Goal: Task Accomplishment & Management: Use online tool/utility

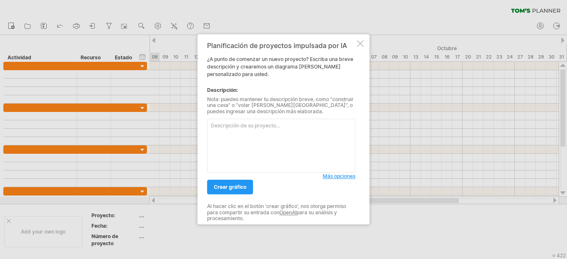
click at [263, 138] on textarea at bounding box center [281, 146] width 148 height 54
paste textarea "Lorem ipsu do sitametc ad Elits Doei Temporinc Utlabo Etdolo Mag Aliquaen Admin…"
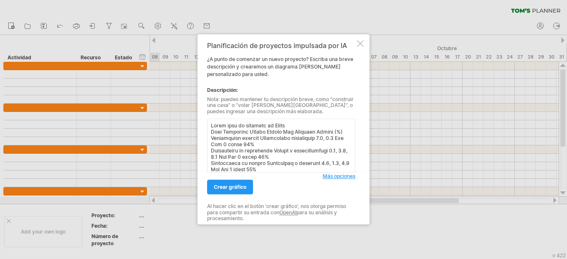
scroll to position [1710, 0]
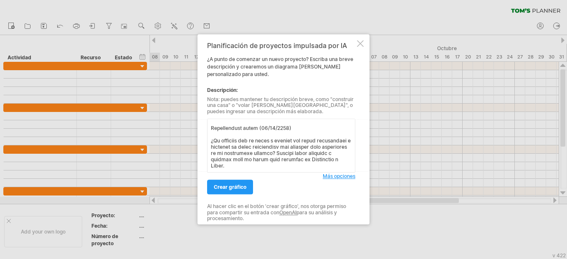
drag, startPoint x: 260, startPoint y: 167, endPoint x: 211, endPoint y: 136, distance: 57.8
click at [211, 136] on textarea at bounding box center [281, 146] width 148 height 54
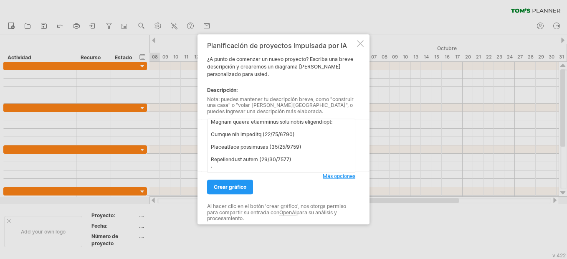
scroll to position [1679, 0]
drag, startPoint x: 211, startPoint y: 126, endPoint x: 309, endPoint y: 172, distance: 108.0
click at [309, 172] on textarea at bounding box center [281, 146] width 148 height 54
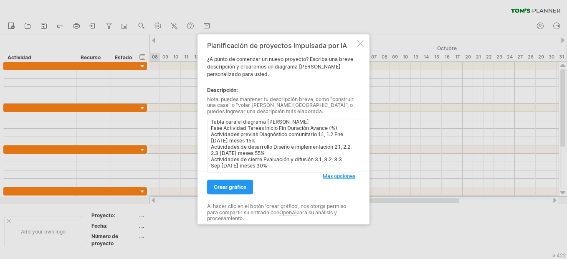
scroll to position [4, 0]
type textarea "Tabla para el diagrama [PERSON_NAME] Fase Actividad Tareas Inicio Fin Duración …"
click at [241, 189] on span "Crear gráfico" at bounding box center [230, 187] width 33 height 6
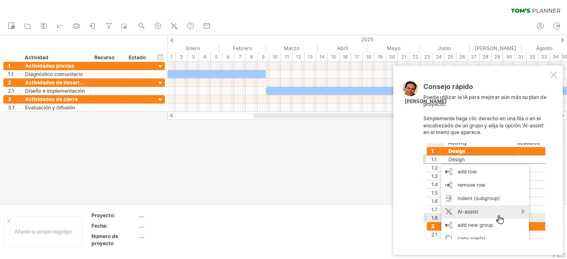
drag, startPoint x: 267, startPoint y: 118, endPoint x: 241, endPoint y: 121, distance: 26.0
click at [241, 121] on div "Trying to reach [DOMAIN_NAME] Connected again... 0% clear filter Nuevo" at bounding box center [283, 129] width 567 height 259
click at [554, 74] on div at bounding box center [554, 74] width 7 height 7
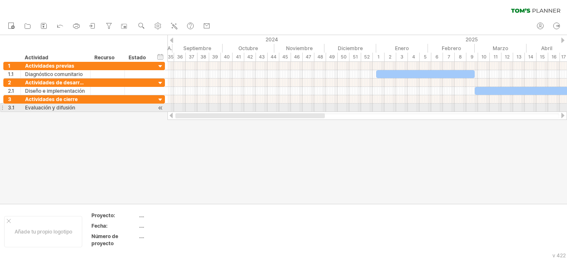
drag, startPoint x: 396, startPoint y: 115, endPoint x: 249, endPoint y: 112, distance: 146.7
click at [249, 112] on div at bounding box center [368, 116] width 400 height 8
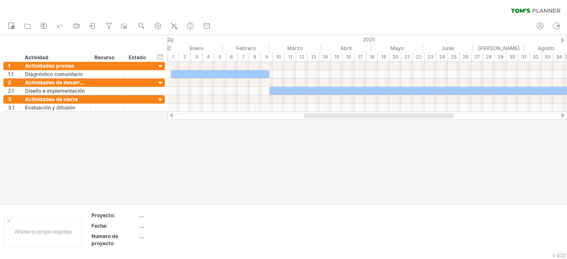
drag, startPoint x: 255, startPoint y: 116, endPoint x: 321, endPoint y: 117, distance: 66.0
click at [321, 117] on div at bounding box center [379, 115] width 150 height 5
click at [544, 25] on circle at bounding box center [541, 26] width 6 height 6
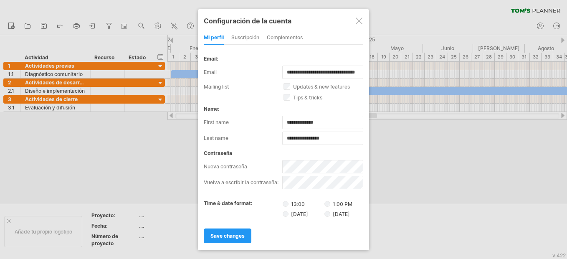
click at [145, 124] on div at bounding box center [283, 129] width 567 height 259
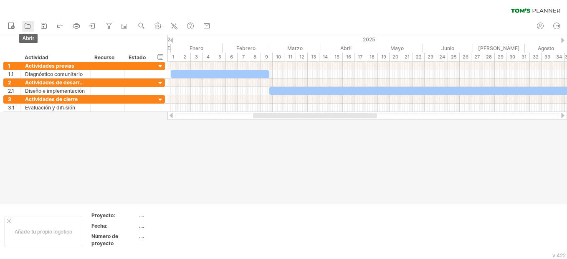
click at [29, 27] on icon at bounding box center [27, 26] width 8 height 8
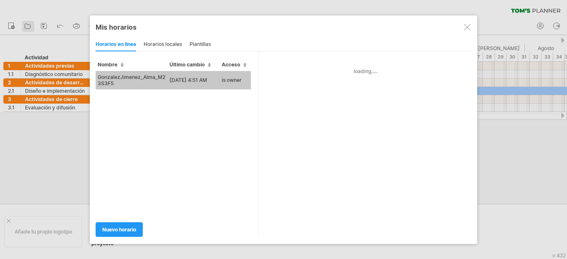
type input "**********"
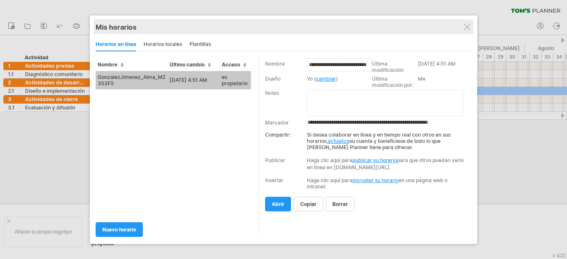
click at [469, 30] on div "Mis horarios" at bounding box center [284, 27] width 376 height 8
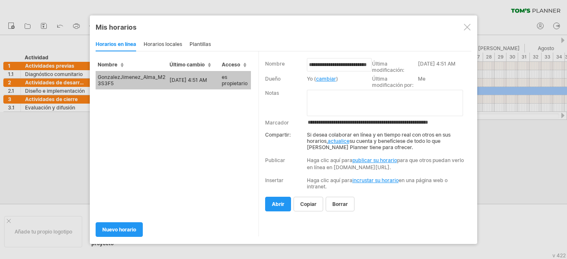
click at [466, 26] on div at bounding box center [467, 27] width 7 height 7
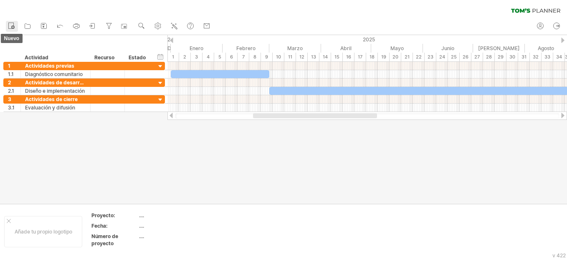
click at [8, 22] on icon at bounding box center [11, 25] width 8 height 8
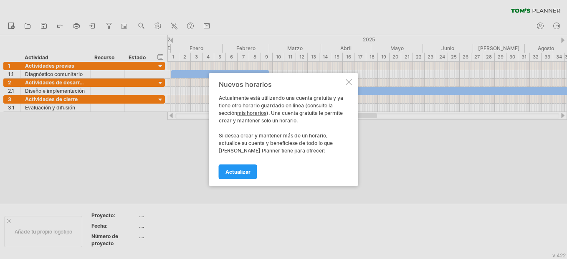
click at [352, 79] on div at bounding box center [349, 82] width 7 height 7
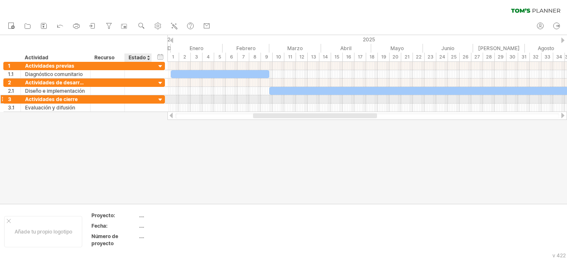
click at [159, 100] on div at bounding box center [161, 100] width 8 height 8
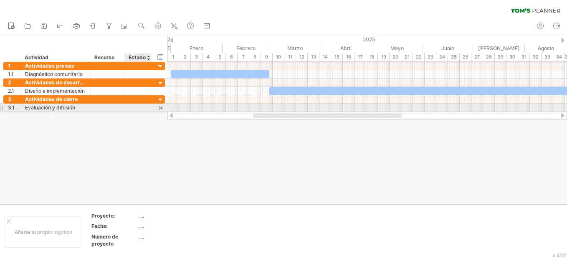
click at [159, 107] on div at bounding box center [161, 108] width 8 height 9
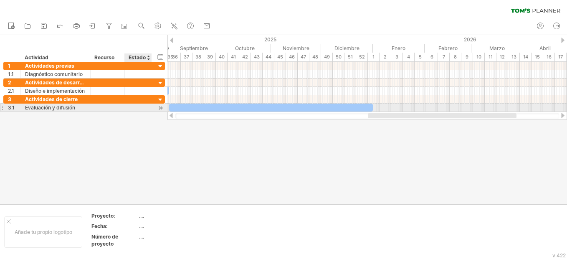
click at [159, 107] on div at bounding box center [161, 108] width 8 height 9
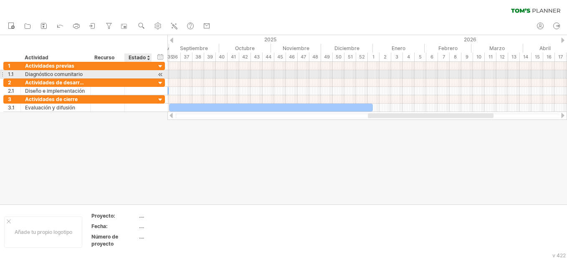
click at [159, 75] on div at bounding box center [161, 74] width 8 height 9
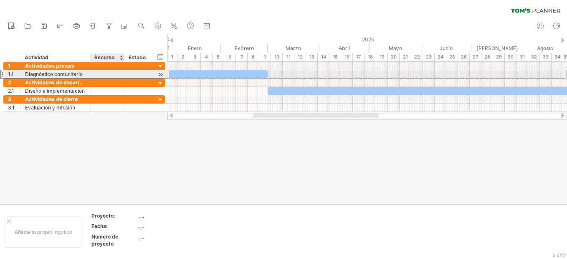
click at [116, 73] on div at bounding box center [107, 74] width 25 height 8
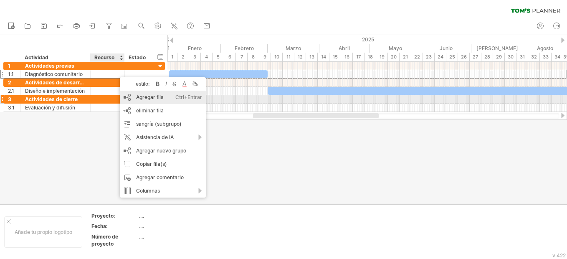
click at [131, 99] on div "Agregar fila Ctrl+Entrar Cmd+Enter" at bounding box center [163, 97] width 86 height 13
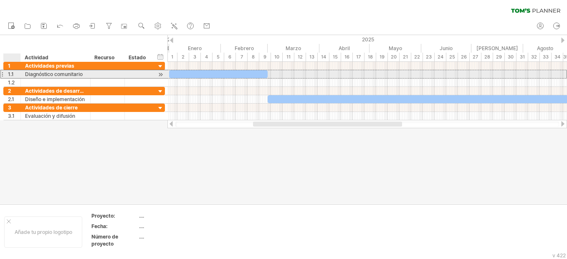
click at [14, 75] on div "1.1" at bounding box center [14, 74] width 13 height 8
click at [15, 72] on div "1.1" at bounding box center [14, 74] width 13 height 8
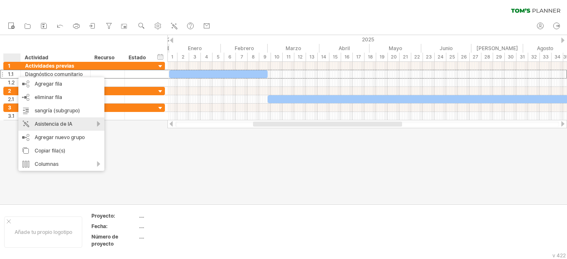
click at [97, 123] on div "Asistencia de IA" at bounding box center [61, 123] width 86 height 13
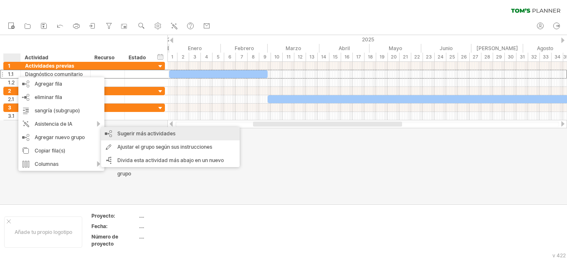
click at [125, 132] on div "Sugerir más actividades" at bounding box center [170, 133] width 139 height 13
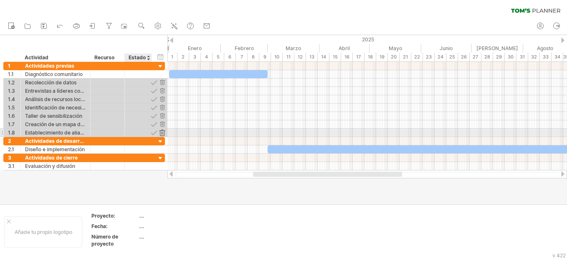
click at [161, 132] on div at bounding box center [162, 133] width 8 height 8
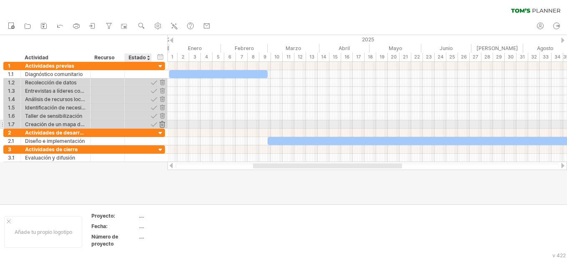
click at [161, 125] on div at bounding box center [162, 124] width 8 height 8
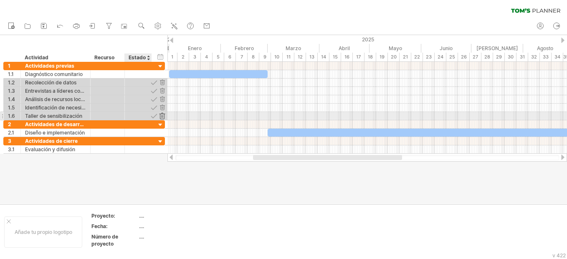
click at [161, 116] on div at bounding box center [162, 116] width 8 height 8
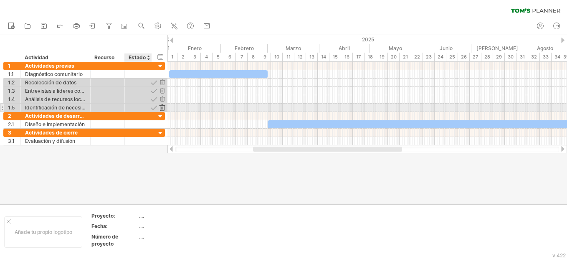
click at [163, 108] on div at bounding box center [162, 108] width 8 height 8
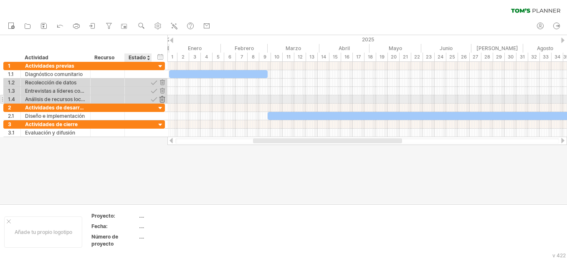
click at [163, 99] on div at bounding box center [162, 99] width 8 height 8
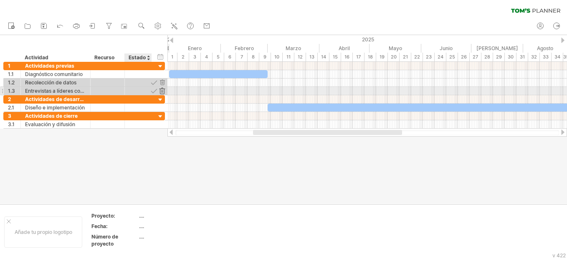
click at [160, 91] on div at bounding box center [162, 91] width 8 height 8
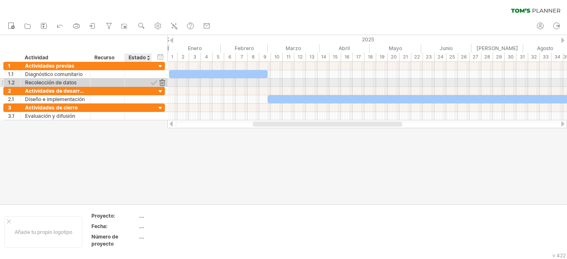
click at [163, 82] on div at bounding box center [162, 83] width 8 height 8
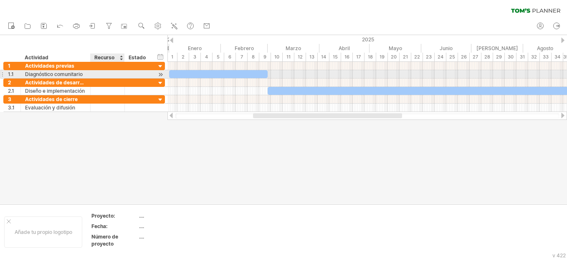
click at [118, 74] on div at bounding box center [107, 74] width 25 height 8
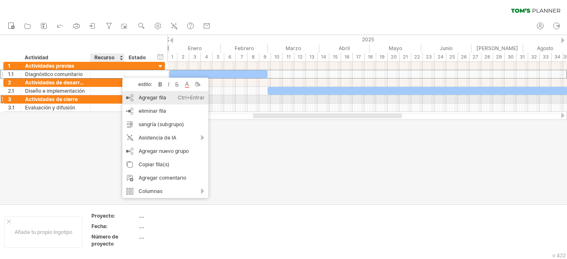
click at [126, 97] on div "Agregar fila Ctrl+Entrar Cmd+Enter" at bounding box center [165, 97] width 86 height 13
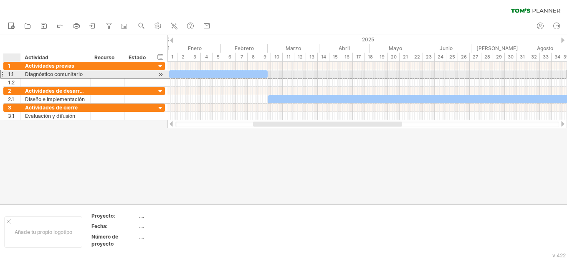
click at [15, 74] on div "1.1" at bounding box center [14, 74] width 13 height 8
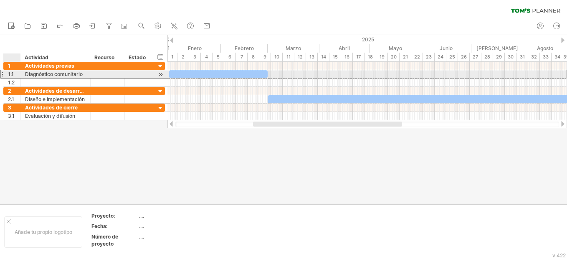
click at [24, 72] on div "**********" at bounding box center [56, 74] width 70 height 8
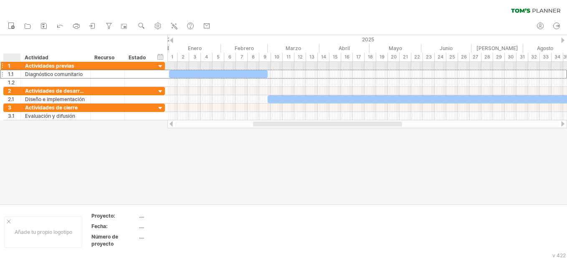
click at [18, 66] on div at bounding box center [20, 66] width 4 height 8
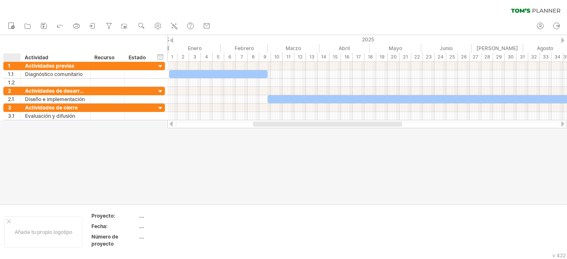
click at [16, 60] on div at bounding box center [14, 57] width 13 height 8
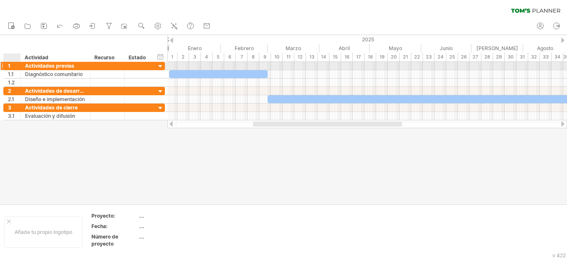
click at [14, 66] on div "1" at bounding box center [14, 66] width 13 height 8
click at [13, 66] on div "1" at bounding box center [14, 66] width 13 height 8
click at [18, 64] on div at bounding box center [20, 66] width 4 height 8
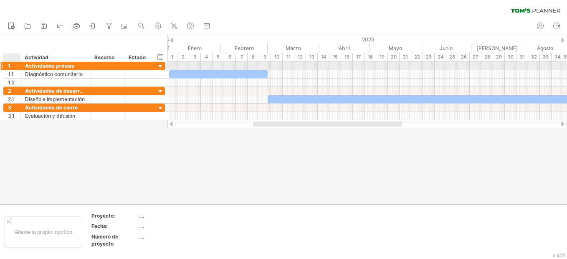
click at [18, 64] on div at bounding box center [20, 66] width 4 height 8
click at [15, 64] on div "1" at bounding box center [14, 66] width 13 height 8
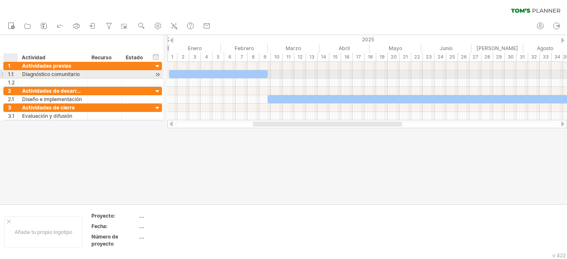
click at [15, 74] on div at bounding box center [17, 74] width 4 height 8
click at [13, 74] on div "1.1" at bounding box center [13, 74] width 10 height 8
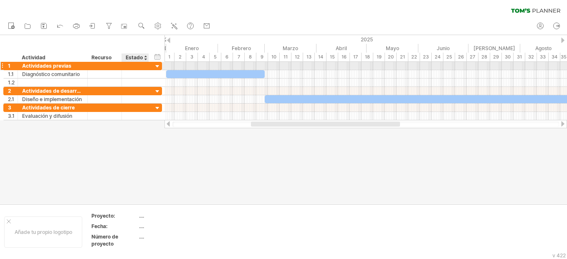
click at [156, 66] on div at bounding box center [158, 67] width 8 height 8
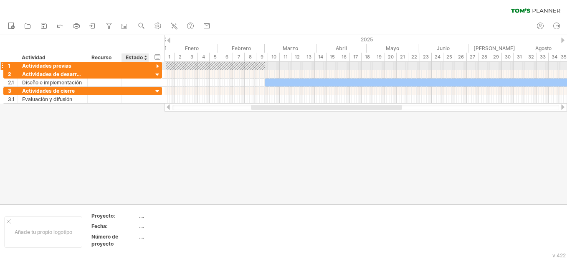
click at [156, 66] on div at bounding box center [158, 67] width 8 height 8
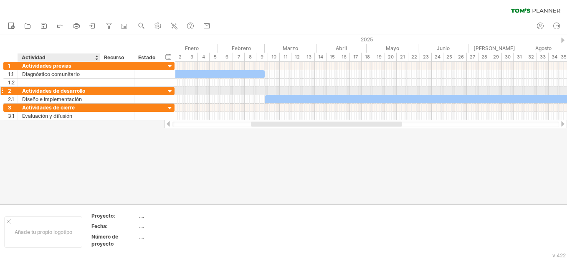
drag, startPoint x: 86, startPoint y: 92, endPoint x: 98, endPoint y: 91, distance: 12.5
click at [98, 91] on div at bounding box center [99, 91] width 4 height 8
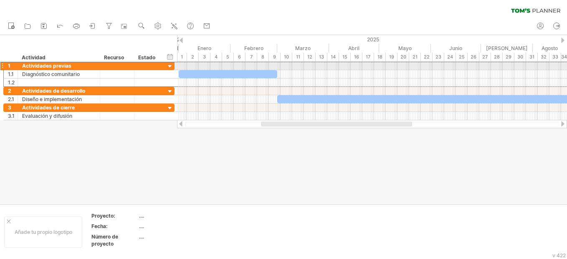
click at [74, 67] on div "Actividades previas" at bounding box center [59, 66] width 74 height 8
click at [0, 0] on input "**********" at bounding box center [0, 0] width 0 height 0
click at [74, 67] on input "**********" at bounding box center [59, 66] width 74 height 8
click at [81, 66] on div "Actividades previas" at bounding box center [59, 66] width 74 height 8
click at [81, 66] on input "**********" at bounding box center [59, 66] width 74 height 8
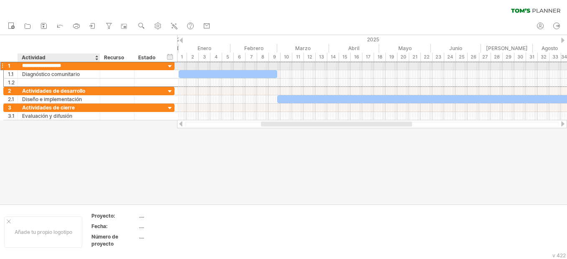
click at [81, 66] on input "**********" at bounding box center [59, 66] width 74 height 8
type input "**********"
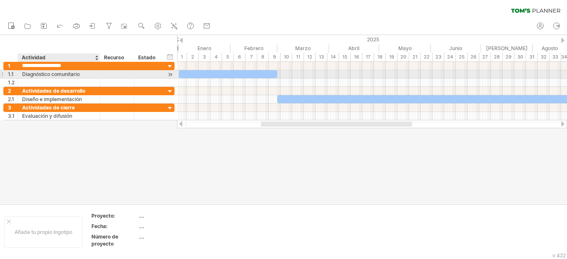
click at [84, 74] on div "Diagnóstico comunitario" at bounding box center [59, 74] width 74 height 8
click at [84, 74] on input "**********" at bounding box center [59, 74] width 74 height 8
type input "*"
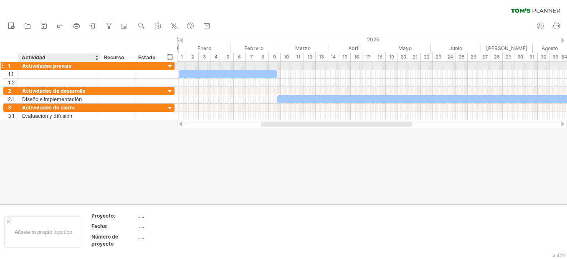
click at [90, 66] on div "Actividades previas" at bounding box center [59, 66] width 74 height 8
click at [90, 66] on input "**********" at bounding box center [59, 66] width 74 height 8
type input "**********"
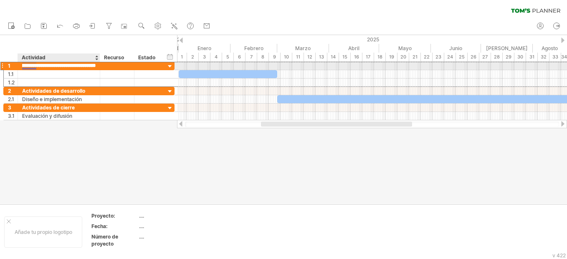
click at [33, 66] on input "**********" at bounding box center [59, 66] width 74 height 8
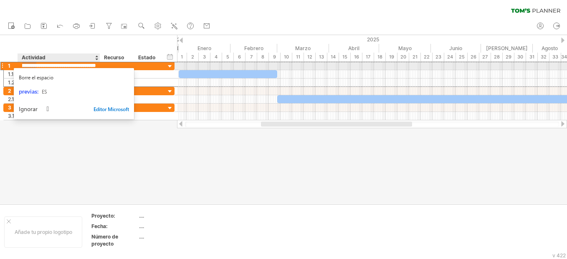
scroll to position [0, 0]
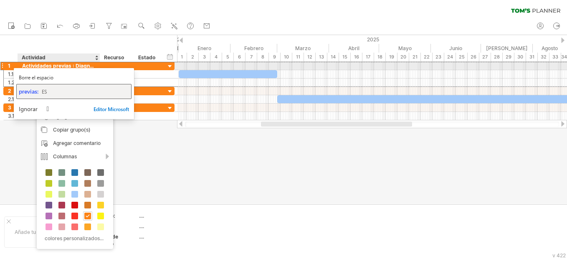
click at [35, 92] on span "previas:" at bounding box center [29, 91] width 20 height 8
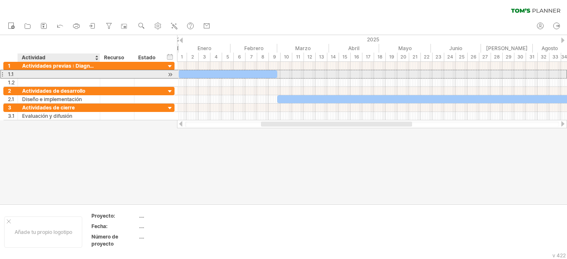
click at [32, 74] on div at bounding box center [59, 74] width 74 height 8
click at [74, 71] on div at bounding box center [59, 74] width 74 height 8
paste input "**********"
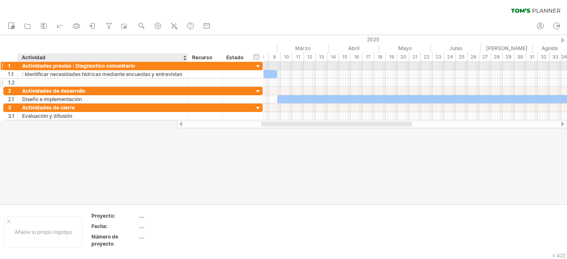
drag, startPoint x: 98, startPoint y: 66, endPoint x: 186, endPoint y: 81, distance: 89.4
click at [186, 81] on div "**********" at bounding box center [132, 74] width 259 height 25
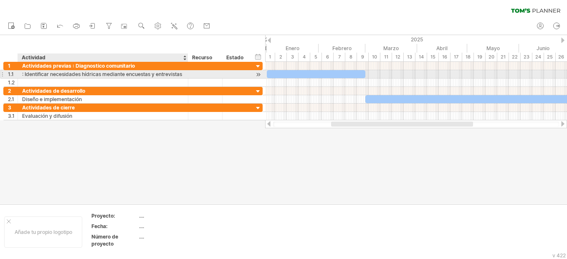
click at [25, 75] on div ": Identificar necesidades hídricas mediante encuestas y entrevistas" at bounding box center [103, 74] width 162 height 8
click at [22, 70] on input "**********" at bounding box center [22, 70] width 0 height 0
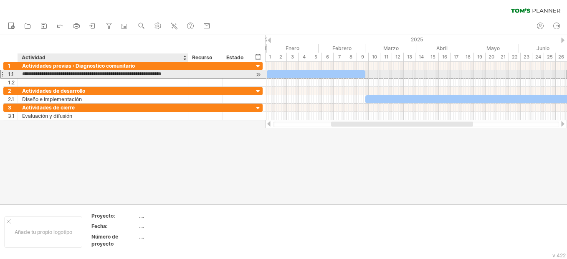
click at [25, 75] on input "**********" at bounding box center [103, 74] width 162 height 8
type input "**********"
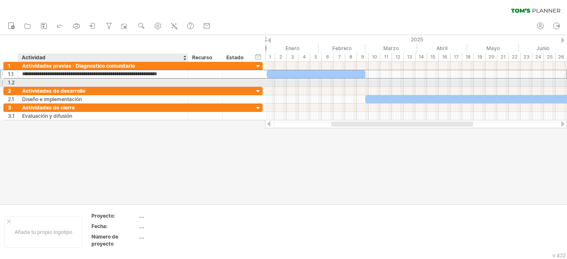
click at [28, 79] on div at bounding box center [103, 83] width 162 height 8
click at [48, 80] on div at bounding box center [103, 83] width 162 height 8
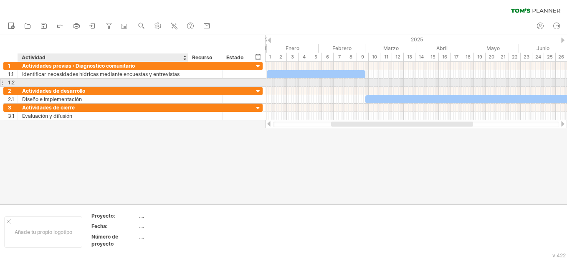
paste input "**********"
type input "**********"
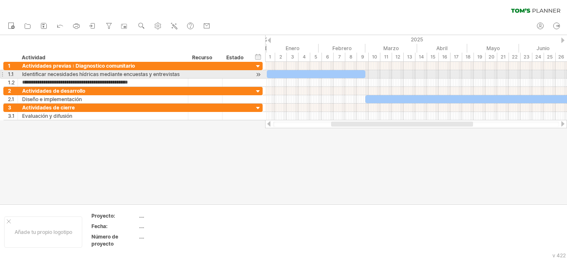
click at [308, 71] on div at bounding box center [316, 74] width 99 height 8
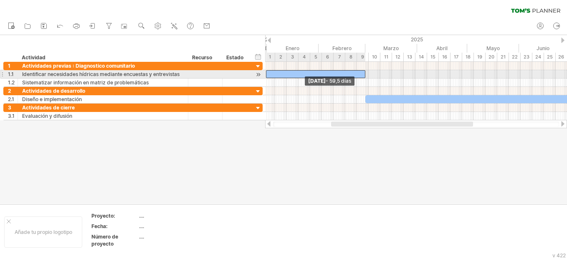
click at [267, 73] on span at bounding box center [265, 74] width 3 height 8
drag, startPoint x: 364, startPoint y: 73, endPoint x: 318, endPoint y: 76, distance: 46.5
click at [318, 76] on div at bounding box center [292, 74] width 53 height 8
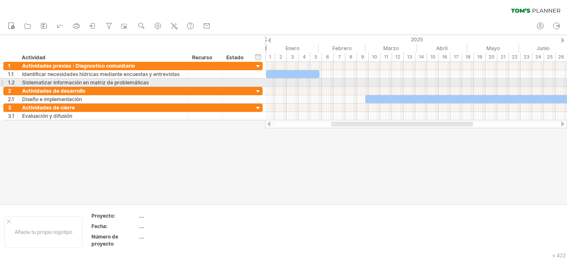
click at [321, 84] on div at bounding box center [416, 83] width 302 height 8
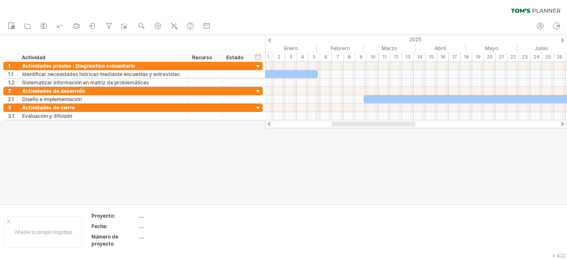
click at [316, 48] on div "Enero" at bounding box center [291, 48] width 52 height 9
click at [269, 40] on div at bounding box center [269, 40] width 3 height 5
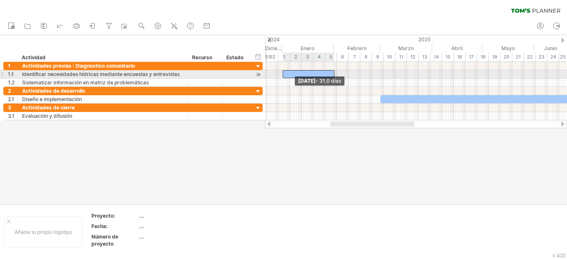
click at [283, 74] on span at bounding box center [282, 74] width 3 height 8
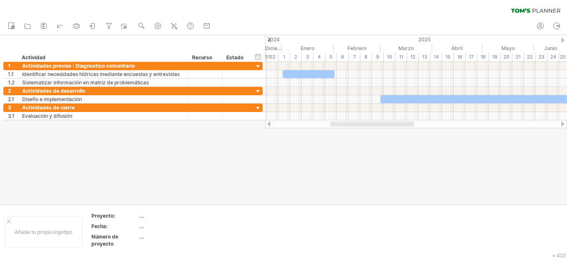
click at [270, 41] on div at bounding box center [269, 40] width 3 height 5
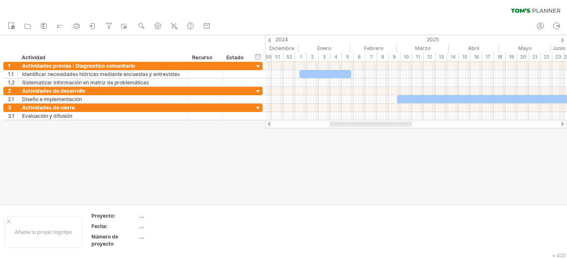
click at [562, 39] on div at bounding box center [562, 40] width 3 height 5
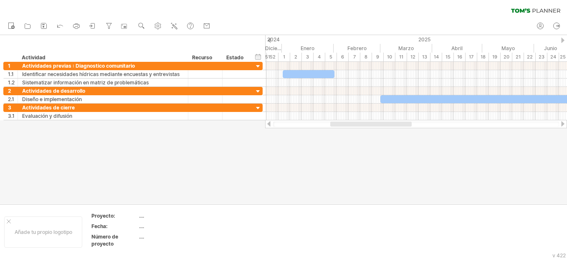
click at [562, 39] on div at bounding box center [562, 40] width 3 height 5
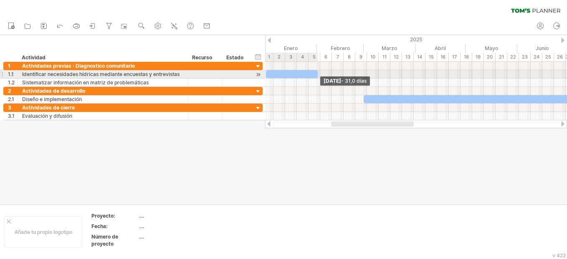
click at [318, 73] on span at bounding box center [317, 74] width 3 height 8
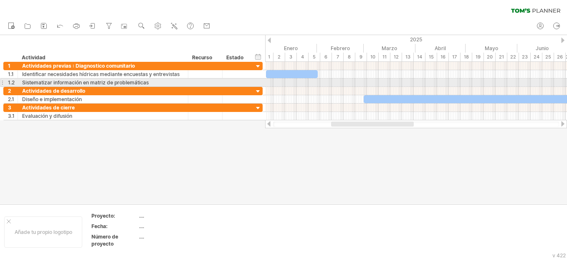
click at [318, 82] on div at bounding box center [416, 83] width 302 height 8
click at [318, 83] on div at bounding box center [416, 83] width 302 height 8
click at [257, 81] on div "**********" at bounding box center [132, 83] width 259 height 8
drag, startPoint x: 317, startPoint y: 84, endPoint x: 364, endPoint y: 81, distance: 47.4
click at [364, 81] on div at bounding box center [416, 83] width 302 height 8
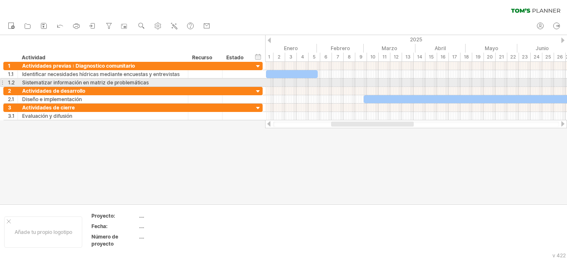
click at [318, 83] on div at bounding box center [416, 83] width 302 height 8
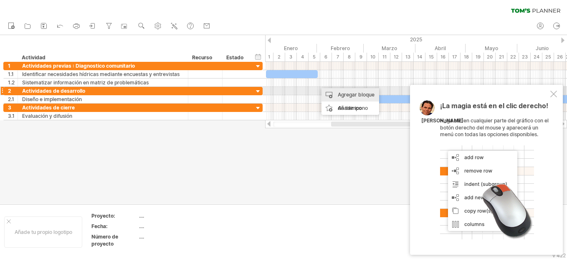
click at [326, 94] on div "Agregar bloque de tiempo" at bounding box center [351, 101] width 58 height 27
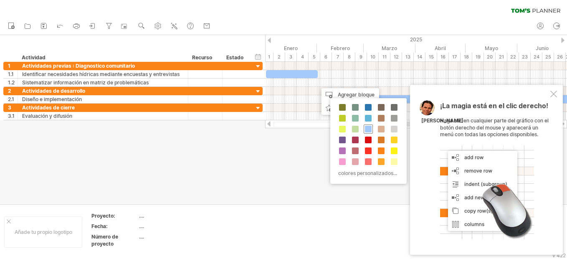
click at [368, 126] on span at bounding box center [368, 129] width 7 height 7
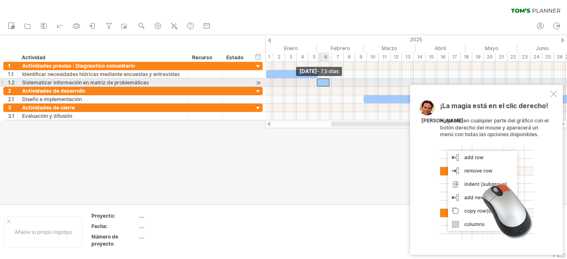
click at [318, 82] on span at bounding box center [316, 83] width 3 height 8
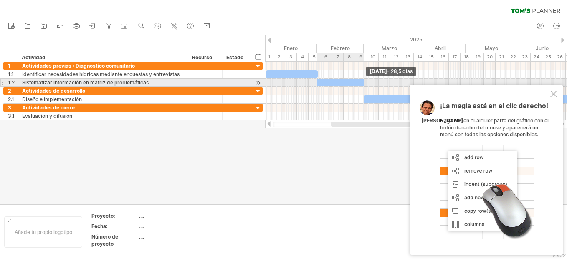
drag, startPoint x: 330, startPoint y: 83, endPoint x: 365, endPoint y: 84, distance: 34.7
click at [365, 84] on span at bounding box center [364, 83] width 3 height 8
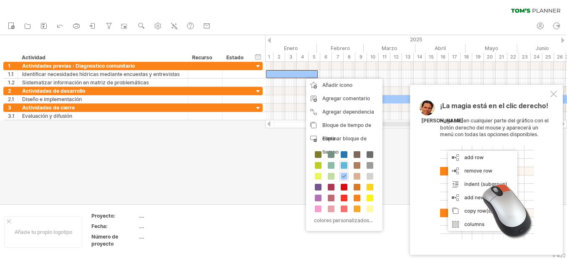
click at [344, 163] on span at bounding box center [344, 165] width 7 height 7
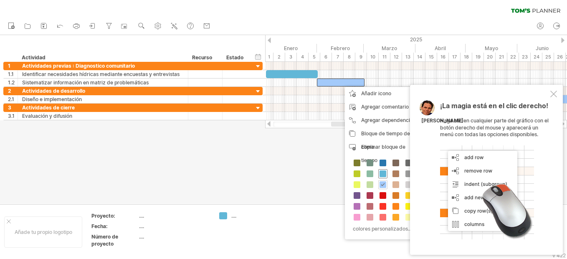
click at [381, 172] on span at bounding box center [383, 173] width 7 height 7
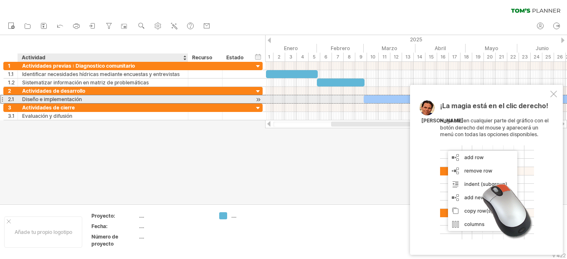
click at [159, 99] on div "Diseño e implementación" at bounding box center [103, 99] width 162 height 8
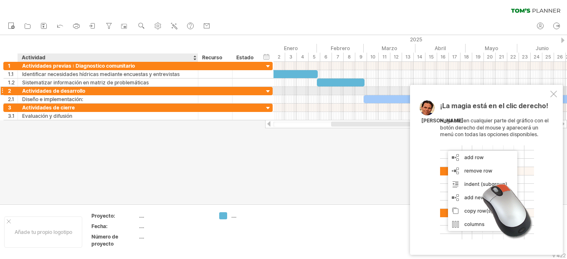
drag, startPoint x: 188, startPoint y: 91, endPoint x: 198, endPoint y: 89, distance: 10.2
click at [198, 89] on div at bounding box center [197, 91] width 4 height 8
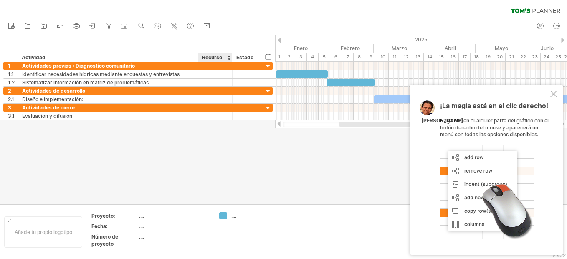
click at [204, 237] on div "...." at bounding box center [174, 236] width 70 height 7
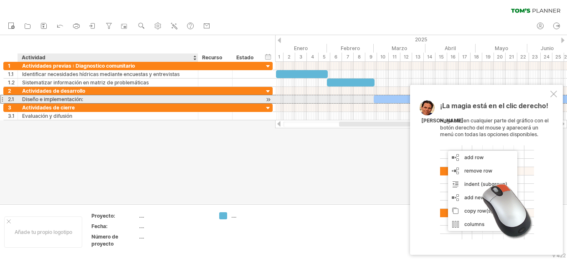
click at [87, 99] on div "Diseño e implementación:" at bounding box center [108, 99] width 172 height 8
paste input "**********"
type input "**********"
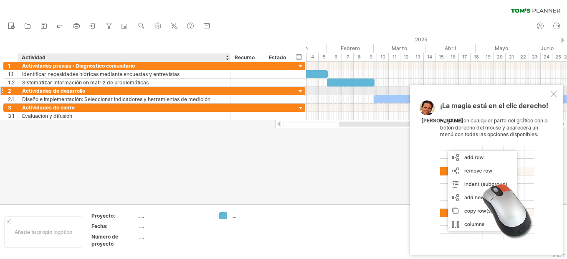
drag, startPoint x: 197, startPoint y: 90, endPoint x: 229, endPoint y: 88, distance: 32.6
click at [229, 88] on div at bounding box center [230, 91] width 4 height 8
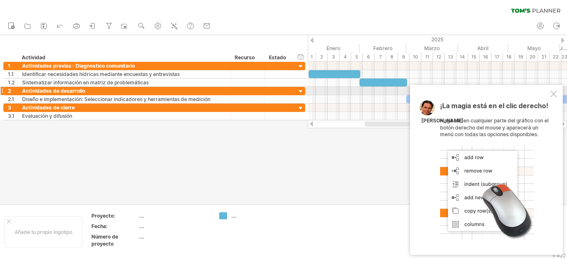
click at [554, 93] on div at bounding box center [554, 94] width 7 height 7
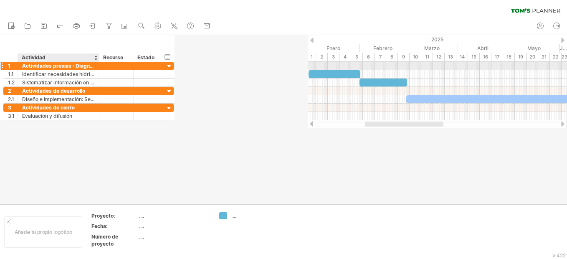
drag, startPoint x: 229, startPoint y: 64, endPoint x: 97, endPoint y: 68, distance: 131.7
click at [97, 68] on div at bounding box center [98, 66] width 4 height 8
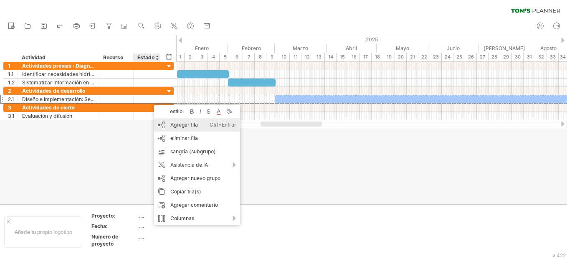
click at [168, 128] on div "Agregar fila Ctrl+Entrar Cmd+Enter" at bounding box center [197, 124] width 86 height 13
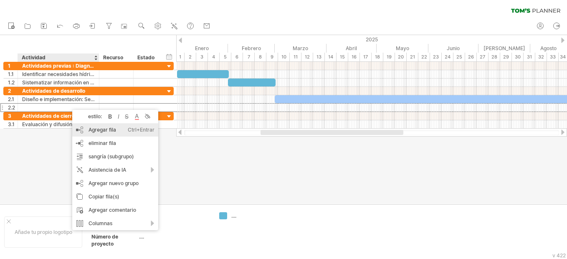
click at [77, 130] on div "Agregar fila Ctrl+Entrar Cmd+Enter" at bounding box center [115, 129] width 86 height 13
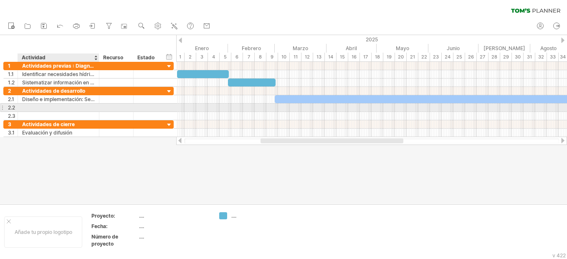
click at [26, 108] on div at bounding box center [58, 108] width 73 height 8
paste input "**********"
click at [97, 107] on div at bounding box center [98, 108] width 4 height 8
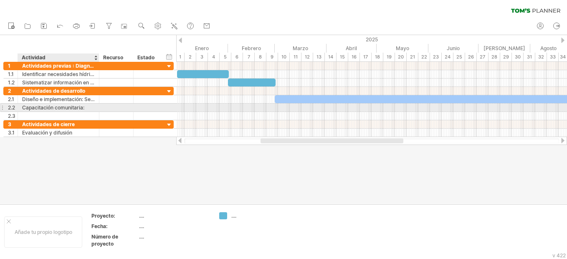
click at [92, 107] on div "Capacitación comunitaria:" at bounding box center [58, 108] width 73 height 8
click at [92, 107] on input "**********" at bounding box center [58, 108] width 73 height 8
paste input "**********"
type input "**********"
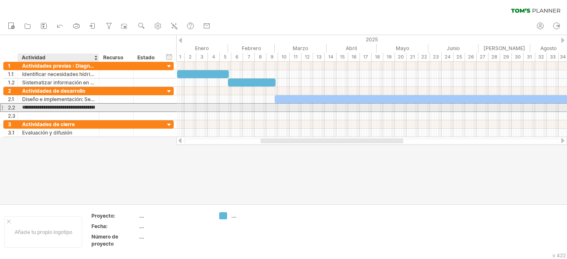
scroll to position [0, 94]
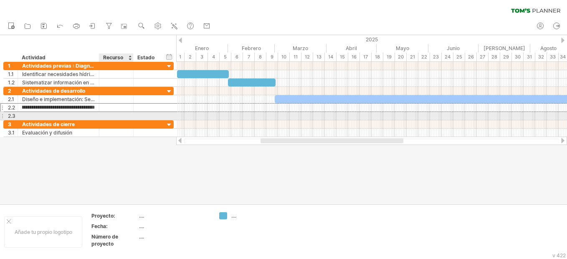
click at [126, 116] on div at bounding box center [116, 116] width 25 height 8
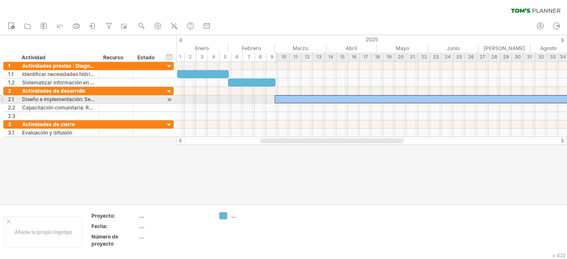
click at [301, 98] on div at bounding box center [428, 99] width 307 height 8
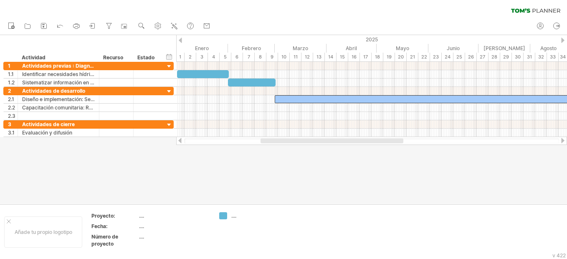
click at [561, 141] on div at bounding box center [563, 140] width 7 height 5
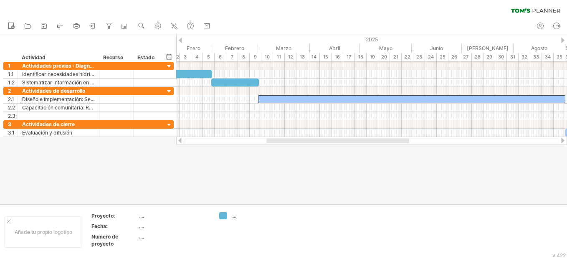
click at [561, 141] on div at bounding box center [563, 140] width 7 height 5
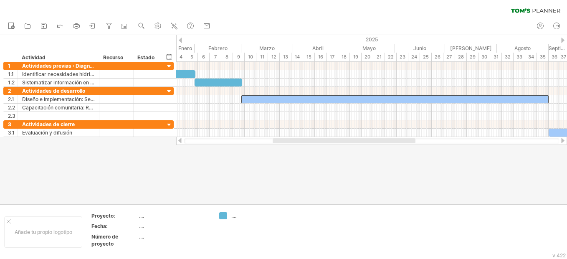
click at [561, 141] on div at bounding box center [563, 140] width 7 height 5
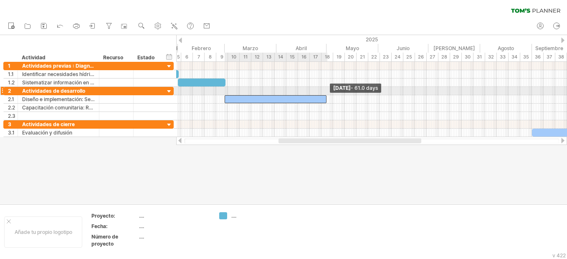
drag, startPoint x: 533, startPoint y: 101, endPoint x: 327, endPoint y: 89, distance: 205.9
click at [327, 89] on div "[DATE] - 61.0 days [DATE]" at bounding box center [371, 99] width 391 height 75
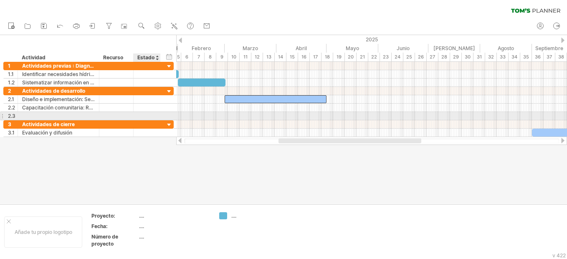
click at [165, 114] on div "2.3" at bounding box center [88, 116] width 170 height 8
click at [45, 115] on div at bounding box center [58, 116] width 73 height 8
paste input "**********"
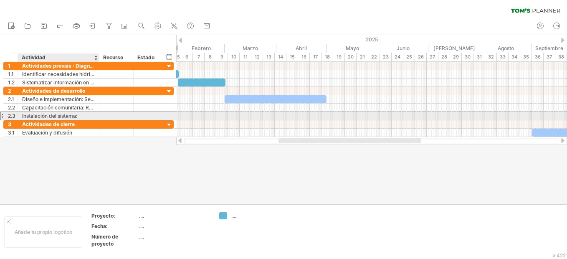
click at [94, 117] on div "Instalación del sistema:" at bounding box center [58, 116] width 73 height 8
paste input "**********"
type input "**********"
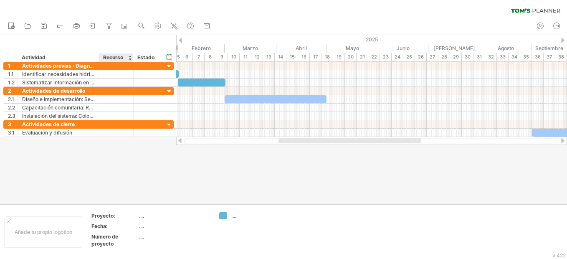
click at [170, 152] on div at bounding box center [283, 119] width 567 height 169
click at [199, 128] on div at bounding box center [371, 124] width 391 height 8
click at [178, 114] on div at bounding box center [371, 116] width 391 height 8
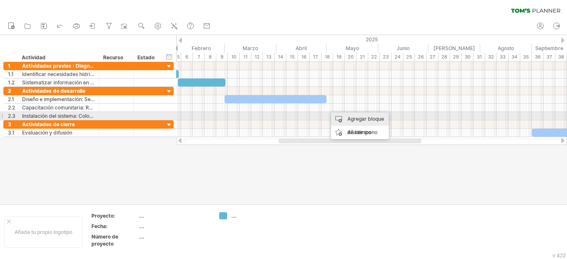
click at [335, 120] on div "Agregar bloque de tiempo" at bounding box center [360, 125] width 58 height 27
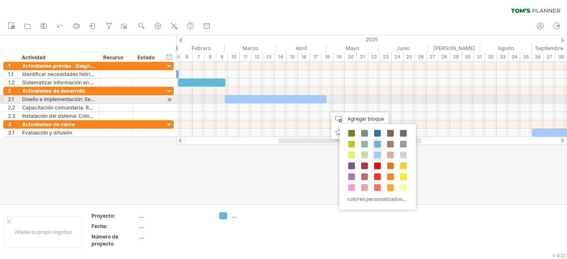
click at [310, 97] on div at bounding box center [276, 99] width 102 height 8
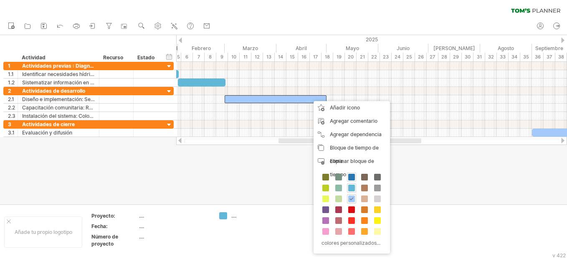
click at [353, 179] on span at bounding box center [351, 177] width 7 height 7
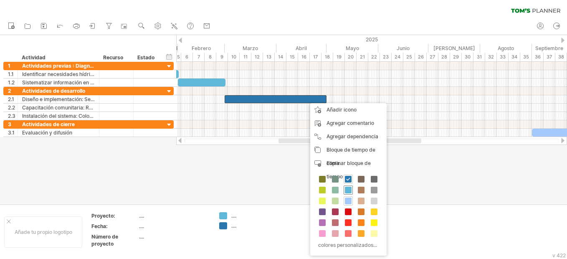
click at [345, 191] on span at bounding box center [348, 190] width 7 height 7
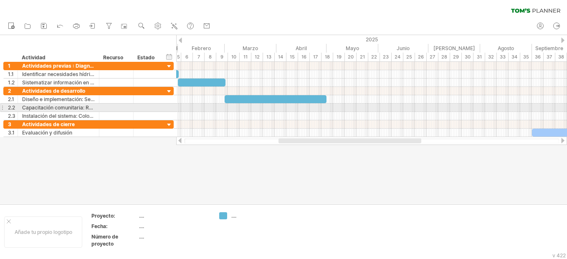
click at [327, 108] on div at bounding box center [371, 108] width 391 height 8
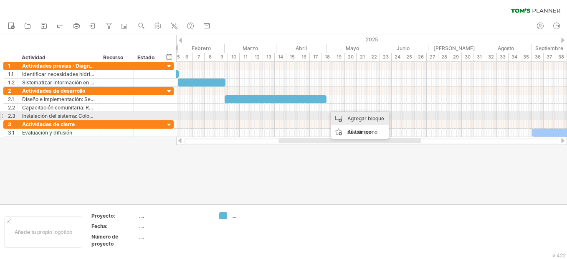
click at [338, 116] on div "Agregar bloque de tiempo" at bounding box center [360, 125] width 58 height 27
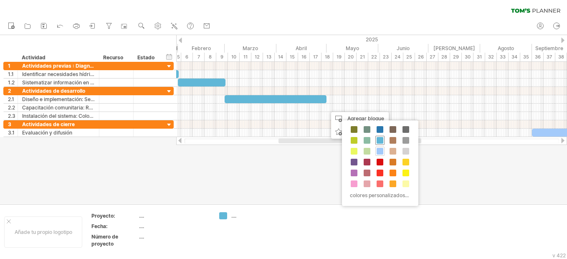
click at [381, 140] on span at bounding box center [380, 140] width 7 height 7
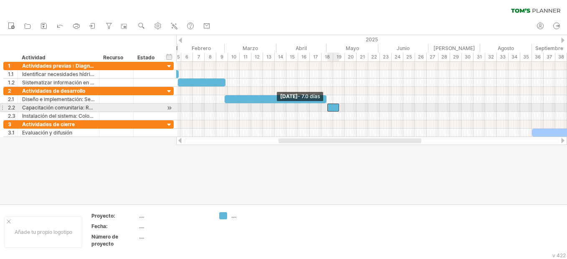
click at [328, 108] on span at bounding box center [327, 108] width 3 height 8
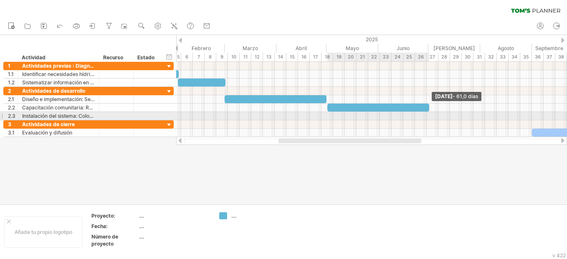
drag, startPoint x: 340, startPoint y: 107, endPoint x: 430, endPoint y: 114, distance: 90.5
click at [430, 114] on div "[DATE] - 61,0 días [DATE] - 7.0 días" at bounding box center [371, 99] width 391 height 75
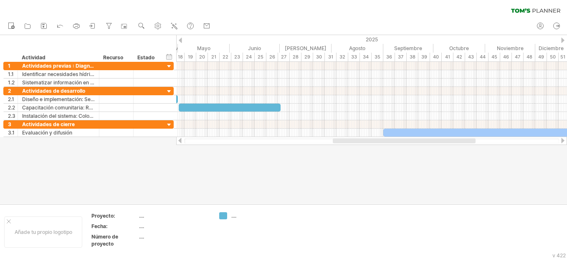
drag, startPoint x: 333, startPoint y: 142, endPoint x: 387, endPoint y: 140, distance: 54.0
click at [387, 140] on div at bounding box center [404, 140] width 143 height 5
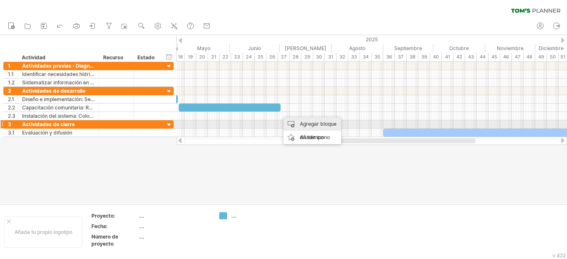
click at [286, 121] on div "Agregar bloque de tiempo" at bounding box center [313, 130] width 58 height 27
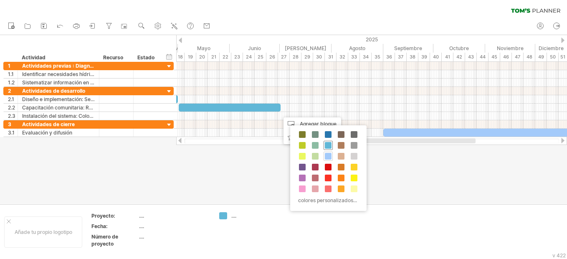
click at [330, 147] on span at bounding box center [328, 145] width 7 height 7
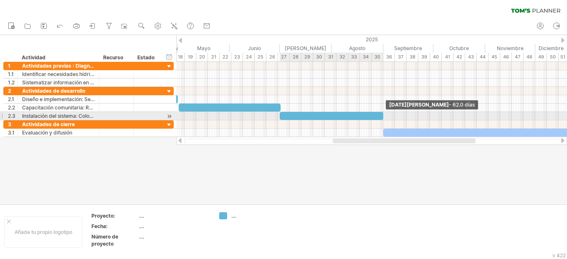
drag, startPoint x: 292, startPoint y: 115, endPoint x: 384, endPoint y: 115, distance: 91.9
click at [384, 115] on span at bounding box center [383, 116] width 3 height 8
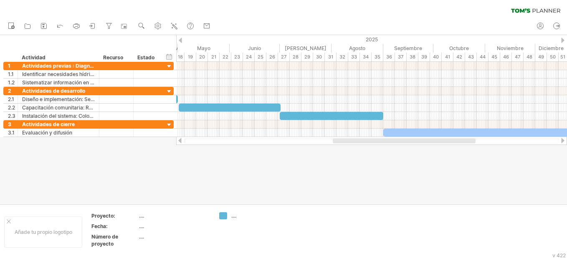
click at [290, 162] on div at bounding box center [283, 119] width 567 height 169
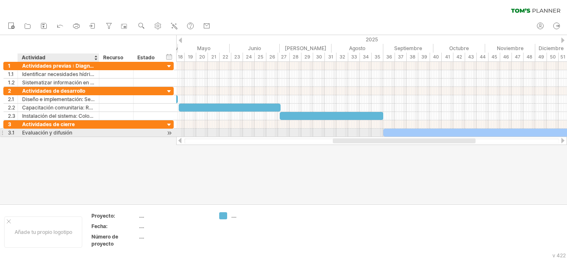
click at [87, 132] on div "Evaluación y difusión" at bounding box center [58, 133] width 73 height 8
click at [87, 132] on input "**********" at bounding box center [58, 133] width 73 height 8
paste input "**********"
type input "**********"
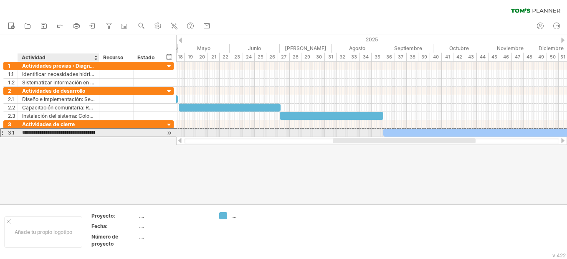
scroll to position [0, 97]
click at [112, 134] on div at bounding box center [116, 133] width 25 height 8
click at [92, 131] on div "Evaluación y difusión: Analizar datos recolectados y ajustar estrategias" at bounding box center [58, 133] width 73 height 8
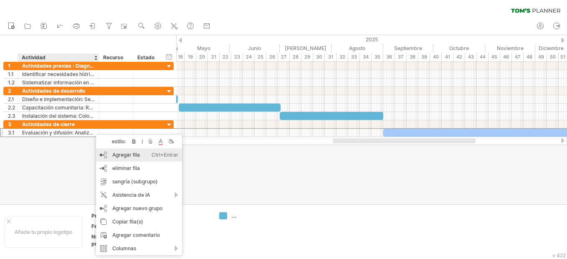
click at [109, 154] on div "Agregar fila Ctrl+Entrar Cmd+Enter" at bounding box center [139, 154] width 86 height 13
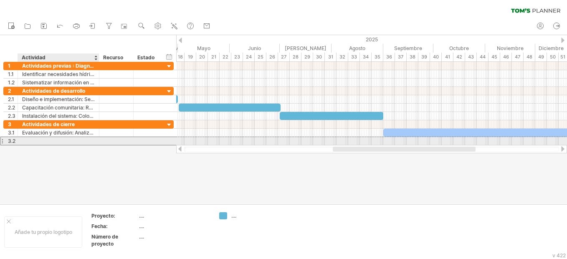
click at [70, 141] on div at bounding box center [58, 141] width 73 height 8
click at [37, 142] on div at bounding box center [58, 141] width 73 height 8
paste input "**********"
click at [93, 142] on div "Difusión y documentación:" at bounding box center [58, 141] width 73 height 8
paste input "**********"
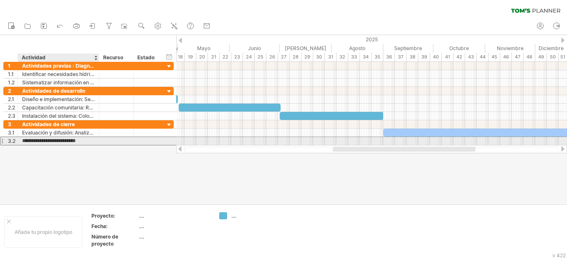
type input "**********"
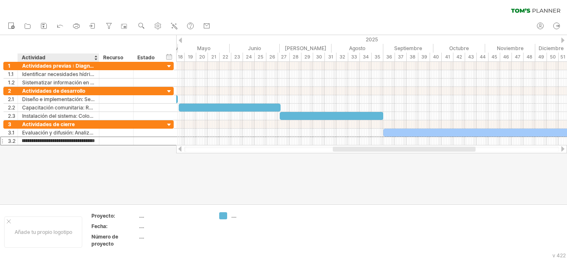
click at [91, 172] on div at bounding box center [283, 119] width 567 height 169
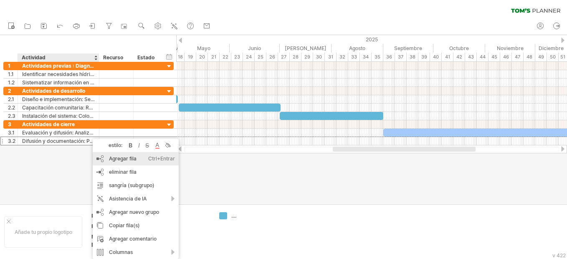
click at [112, 160] on font "Agregar fila" at bounding box center [123, 158] width 28 height 6
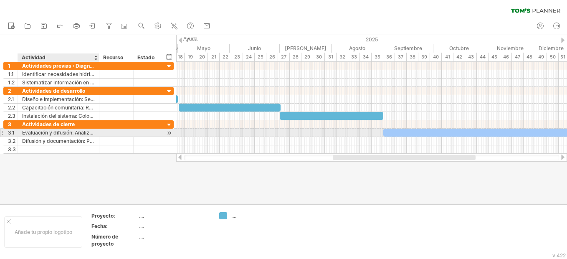
click at [84, 131] on div "Evaluación y difusión: Analizar datos recolectados y ajustar estrategias" at bounding box center [58, 133] width 73 height 8
click at [84, 131] on input "**********" at bounding box center [58, 133] width 73 height 8
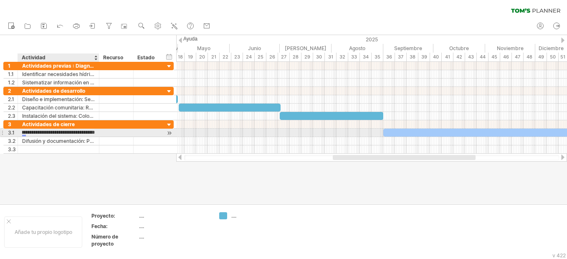
scroll to position [0, 66]
type input "*"
click at [25, 133] on div at bounding box center [58, 133] width 73 height 8
paste input "**********"
click at [83, 132] on div "Evaluación participativa:" at bounding box center [58, 133] width 73 height 8
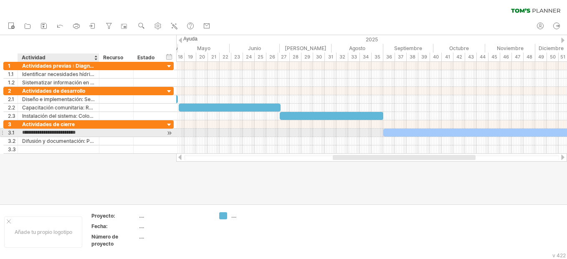
paste input "**********"
type input "**********"
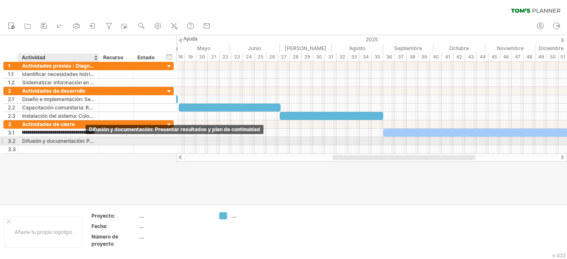
click at [83, 142] on div "Difusión y documentación: Presentar resultados y plan de continuidad" at bounding box center [58, 141] width 73 height 8
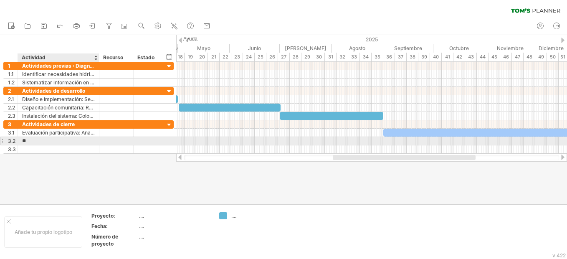
type input "*"
click at [28, 141] on div at bounding box center [58, 141] width 73 height 8
paste input "**********"
click at [91, 140] on div "Difusión y documentación:" at bounding box center [58, 141] width 73 height 8
paste input "**********"
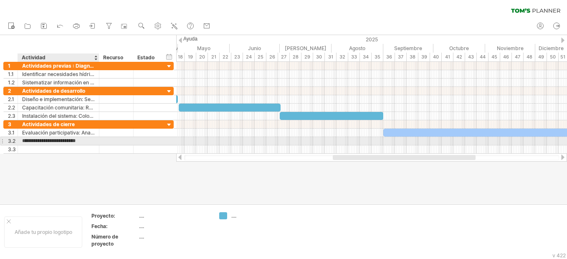
type input "**********"
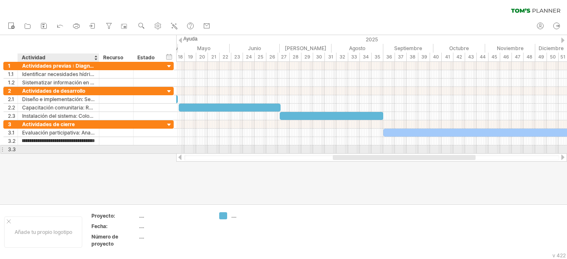
click at [86, 151] on div at bounding box center [58, 149] width 73 height 8
click at [43, 150] on div at bounding box center [58, 149] width 73 height 8
paste input "**********"
click at [65, 148] on div "Cierre del ciclo:" at bounding box center [58, 149] width 73 height 8
paste input "**********"
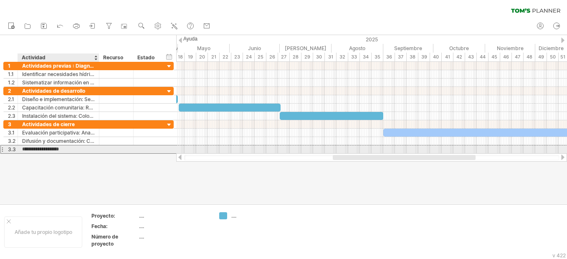
type input "**********"
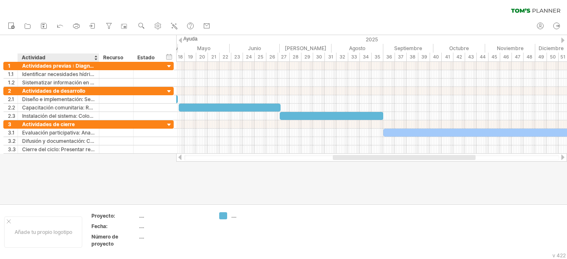
click at [99, 160] on div at bounding box center [283, 119] width 567 height 169
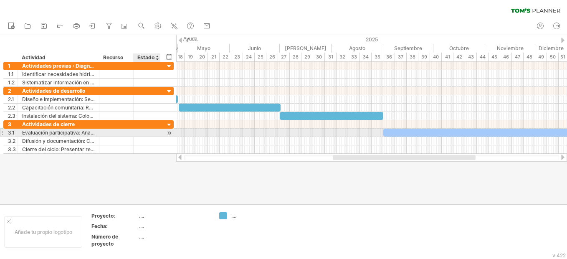
click at [171, 133] on div at bounding box center [169, 133] width 8 height 9
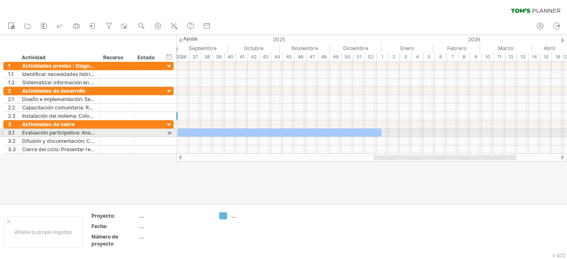
click at [245, 132] on div at bounding box center [280, 133] width 204 height 8
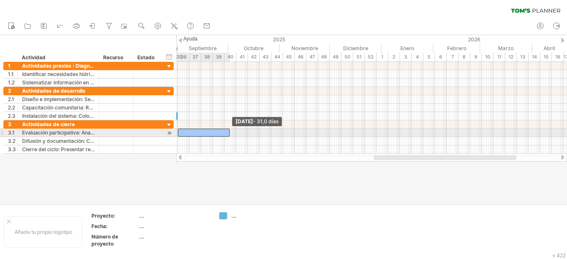
drag, startPoint x: 381, startPoint y: 132, endPoint x: 229, endPoint y: 132, distance: 152.1
click at [229, 132] on span at bounding box center [229, 133] width 3 height 8
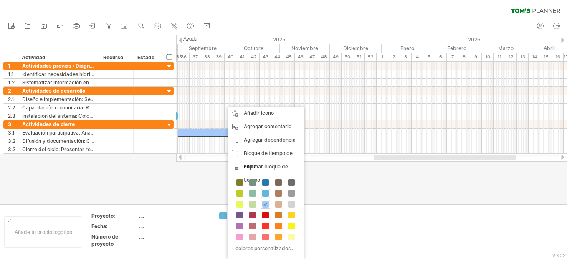
click at [267, 192] on span at bounding box center [265, 193] width 7 height 7
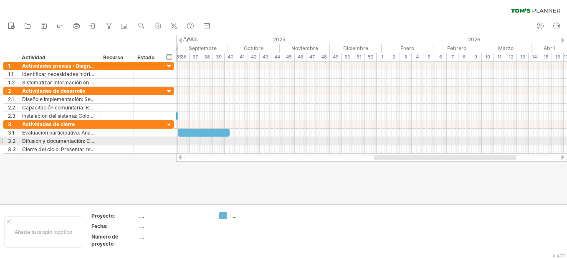
click at [226, 139] on div at bounding box center [371, 141] width 391 height 8
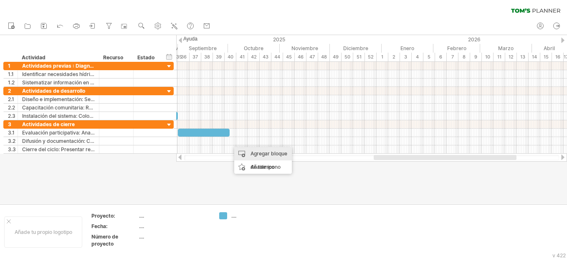
click at [241, 155] on div "Agregar bloque de tiempo" at bounding box center [263, 160] width 58 height 27
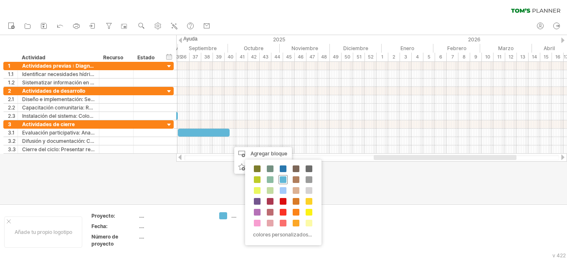
click at [284, 180] on span at bounding box center [283, 179] width 7 height 7
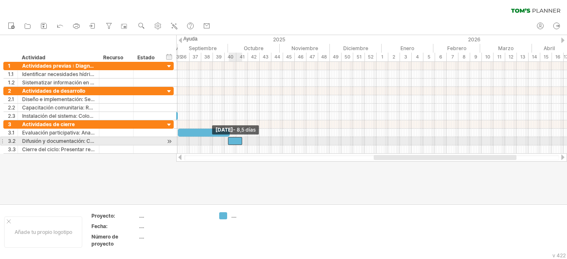
click at [229, 142] on span at bounding box center [227, 141] width 3 height 8
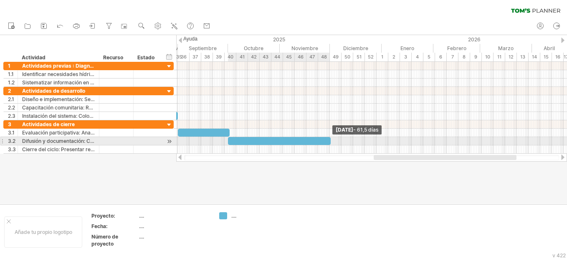
drag, startPoint x: 241, startPoint y: 140, endPoint x: 329, endPoint y: 137, distance: 88.2
click at [329, 137] on span at bounding box center [330, 141] width 3 height 8
click at [229, 142] on span at bounding box center [227, 141] width 3 height 8
click at [172, 142] on div at bounding box center [169, 141] width 8 height 9
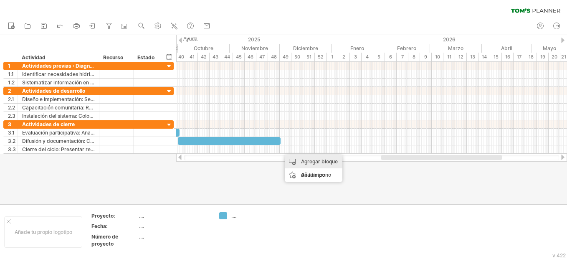
click at [290, 160] on div "Agregar bloque de tiempo" at bounding box center [314, 168] width 58 height 27
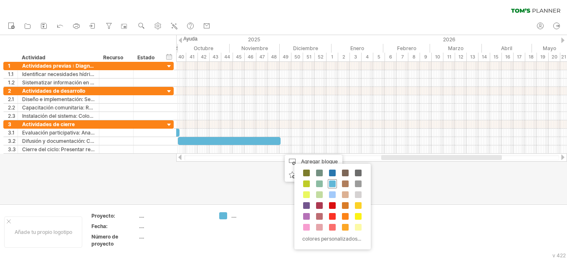
click at [334, 184] on span at bounding box center [332, 183] width 7 height 7
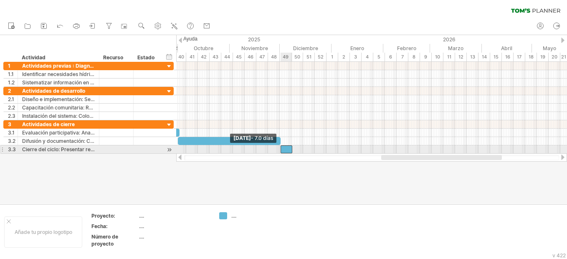
click at [281, 150] on span at bounding box center [280, 149] width 3 height 8
click at [291, 148] on div at bounding box center [288, 149] width 12 height 8
click at [280, 150] on span at bounding box center [280, 149] width 3 height 8
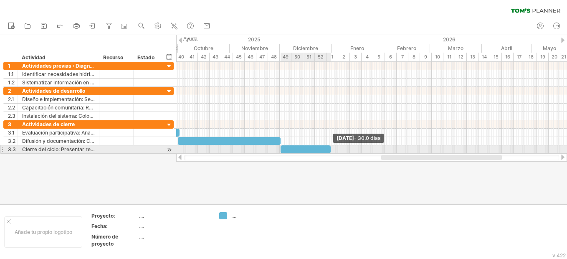
drag, startPoint x: 292, startPoint y: 149, endPoint x: 330, endPoint y: 146, distance: 37.3
click at [330, 146] on span at bounding box center [330, 149] width 3 height 8
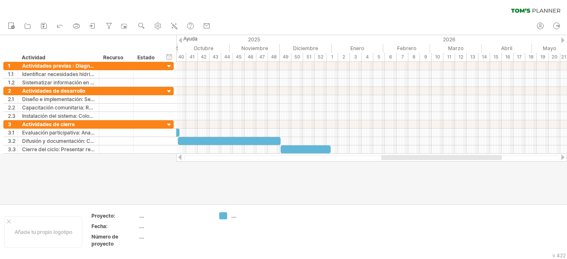
click at [181, 158] on div at bounding box center [180, 157] width 7 height 5
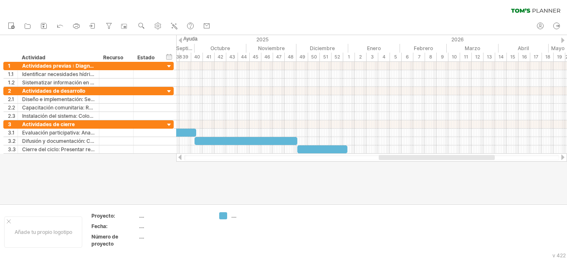
click at [181, 158] on div at bounding box center [180, 157] width 7 height 5
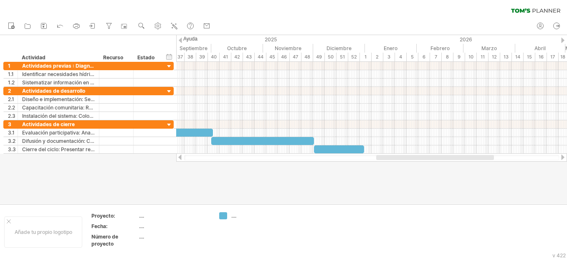
click at [181, 158] on div at bounding box center [180, 157] width 7 height 5
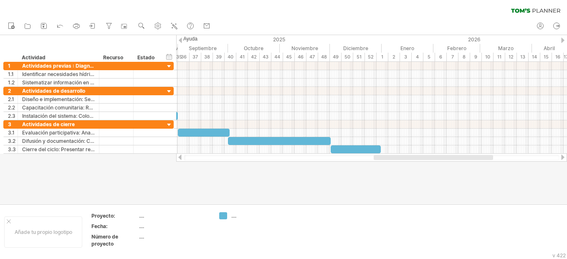
click at [181, 158] on div at bounding box center [180, 157] width 7 height 5
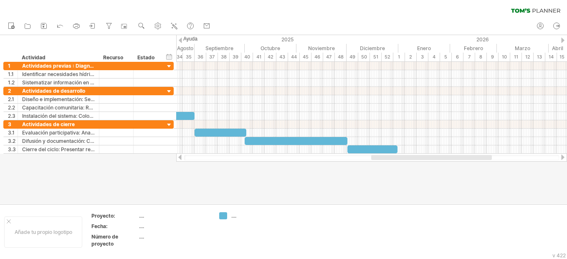
click at [181, 158] on div at bounding box center [180, 157] width 7 height 5
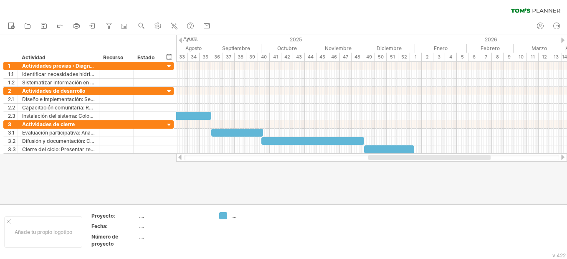
click at [181, 158] on div at bounding box center [180, 157] width 7 height 5
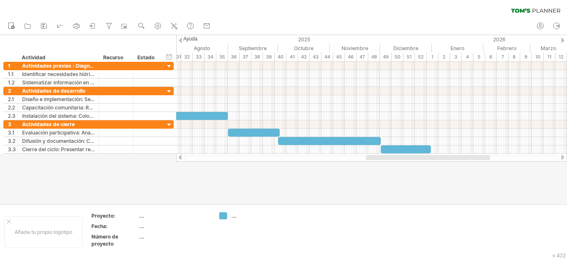
click at [181, 158] on div at bounding box center [180, 157] width 7 height 5
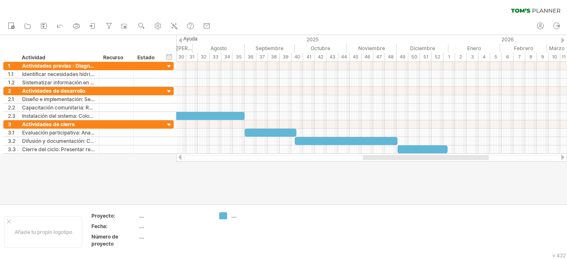
click at [181, 158] on div at bounding box center [180, 157] width 7 height 5
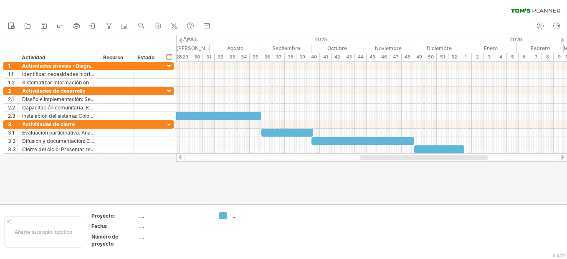
click at [181, 158] on div at bounding box center [180, 157] width 7 height 5
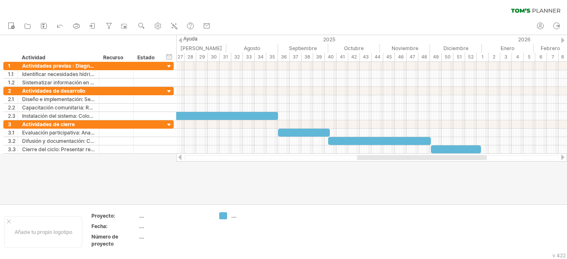
click at [181, 158] on div at bounding box center [180, 157] width 7 height 5
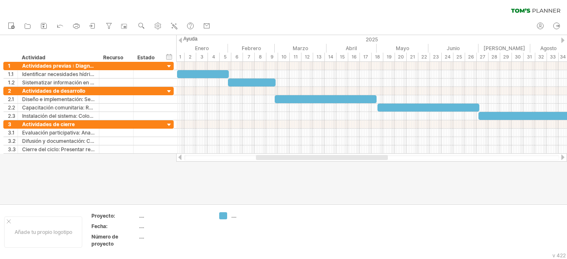
drag, startPoint x: 394, startPoint y: 160, endPoint x: 296, endPoint y: 158, distance: 98.2
click at [296, 158] on div at bounding box center [322, 157] width 132 height 5
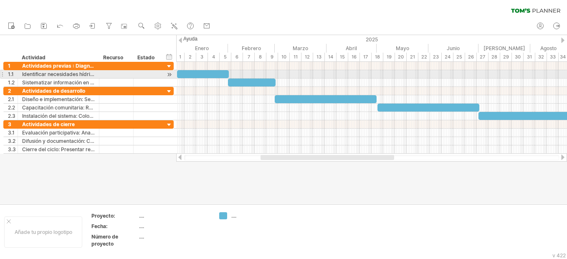
click at [214, 71] on div at bounding box center [203, 74] width 52 height 8
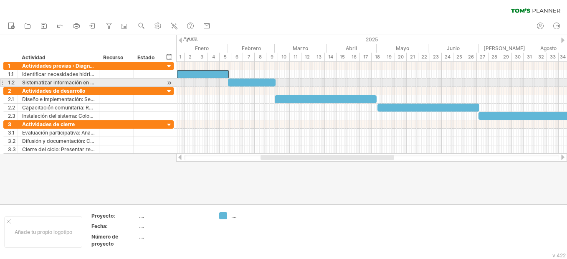
click at [242, 79] on div at bounding box center [252, 83] width 48 height 8
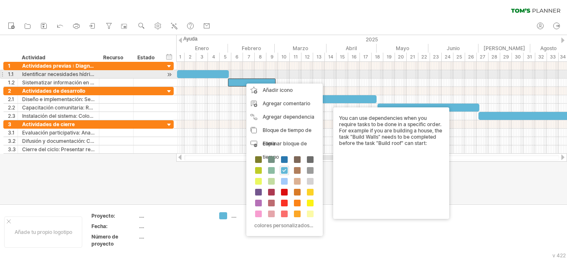
click at [197, 75] on div at bounding box center [203, 74] width 52 height 8
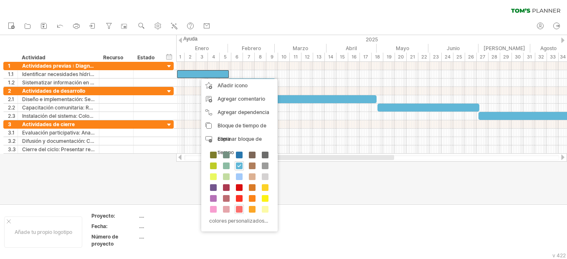
click at [239, 210] on span at bounding box center [239, 209] width 7 height 7
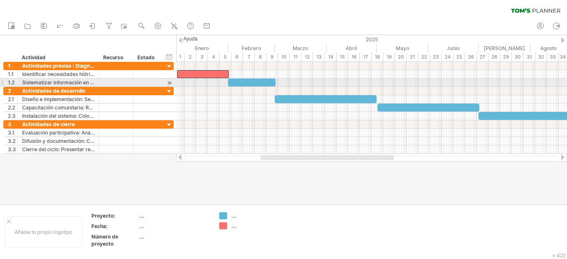
click at [260, 81] on div at bounding box center [252, 83] width 48 height 8
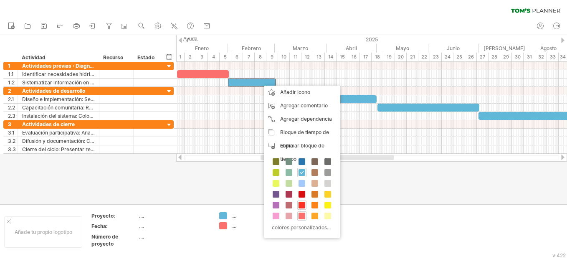
click at [299, 206] on span at bounding box center [302, 205] width 7 height 7
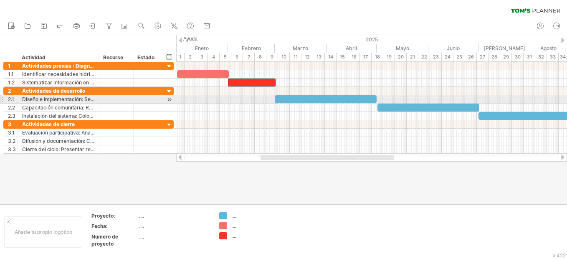
click at [285, 97] on div at bounding box center [326, 99] width 102 height 8
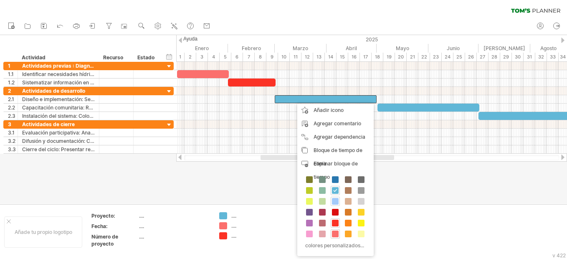
click at [335, 199] on span at bounding box center [335, 201] width 7 height 7
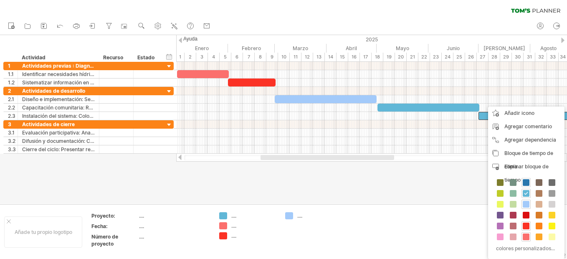
click at [529, 183] on span at bounding box center [526, 182] width 7 height 7
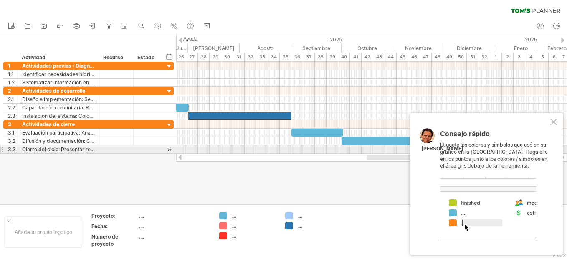
drag, startPoint x: 311, startPoint y: 156, endPoint x: 417, endPoint y: 151, distance: 106.2
click at [417, 151] on div "Trying to reach [DOMAIN_NAME] Connected again... 0% clear filter Nuevo" at bounding box center [283, 129] width 567 height 259
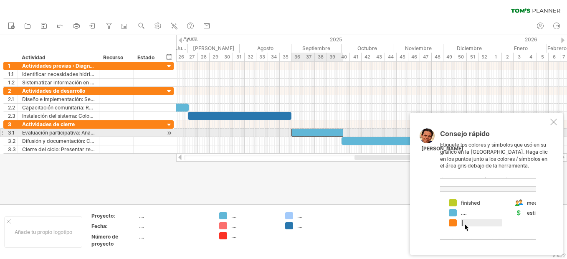
click at [316, 131] on div at bounding box center [318, 133] width 52 height 8
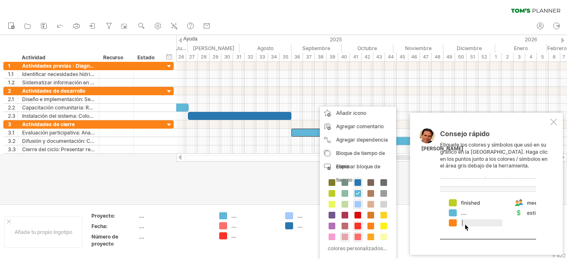
click at [346, 236] on span at bounding box center [345, 237] width 7 height 7
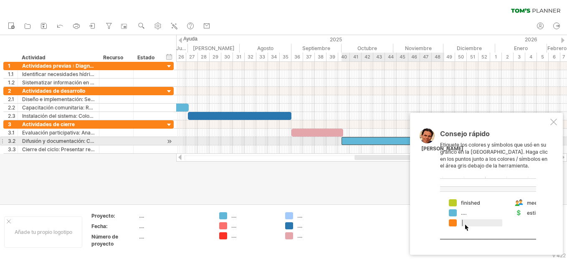
click at [367, 143] on div at bounding box center [393, 141] width 103 height 8
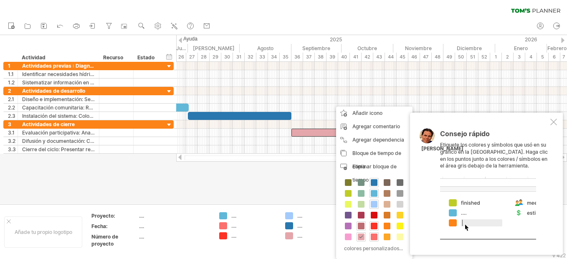
click at [363, 226] on span at bounding box center [361, 226] width 7 height 7
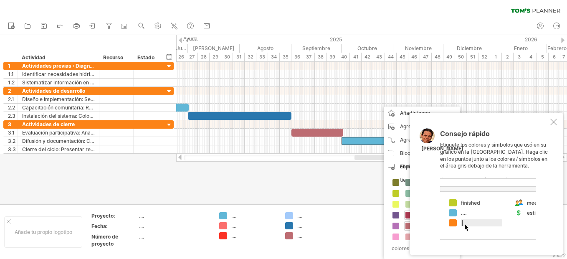
click at [407, 217] on span at bounding box center [409, 215] width 7 height 7
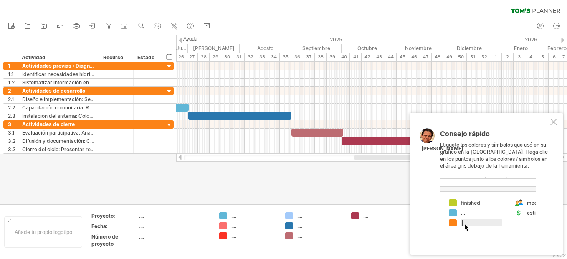
click at [349, 187] on div at bounding box center [283, 119] width 567 height 169
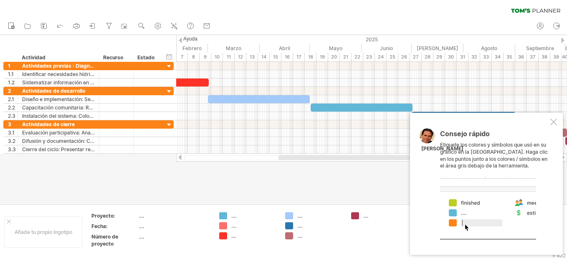
drag, startPoint x: 394, startPoint y: 157, endPoint x: 298, endPoint y: 157, distance: 95.3
click at [302, 157] on div at bounding box center [350, 157] width 143 height 5
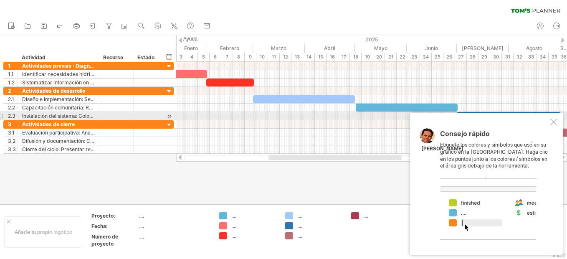
click at [555, 120] on div at bounding box center [554, 122] width 7 height 7
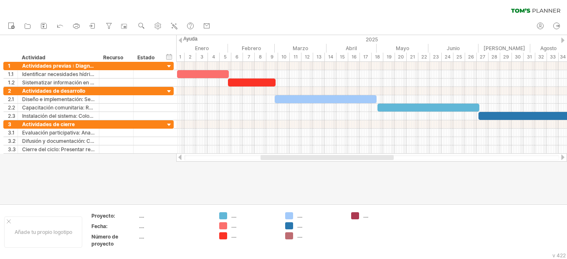
drag, startPoint x: 389, startPoint y: 158, endPoint x: 381, endPoint y: 158, distance: 7.9
click at [381, 158] on div at bounding box center [327, 157] width 133 height 5
click at [130, 60] on div at bounding box center [129, 57] width 3 height 8
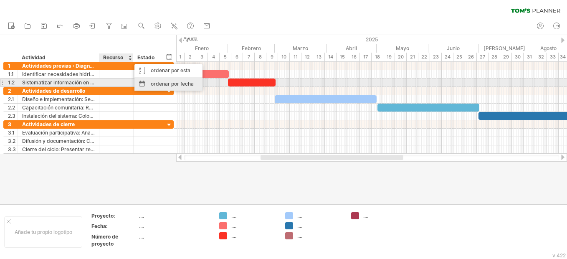
click at [143, 81] on div "ordenar por fecha" at bounding box center [169, 83] width 68 height 13
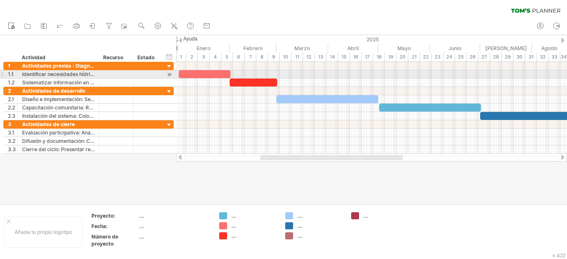
click at [192, 73] on div at bounding box center [205, 74] width 52 height 8
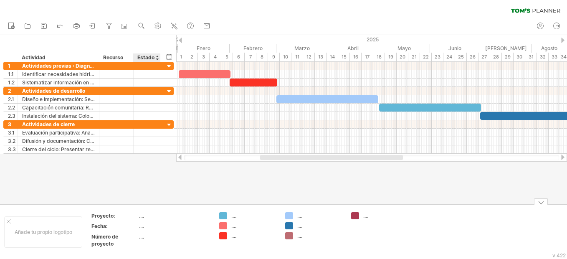
click at [141, 218] on div "...." at bounding box center [174, 215] width 70 height 7
type input "**********"
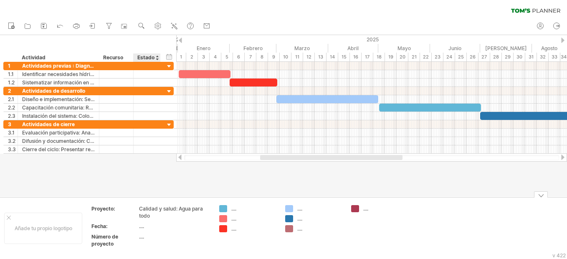
click at [152, 214] on div "Calidad y salud: Agua para todo" at bounding box center [174, 212] width 70 height 14
type input "**********"
click at [42, 25] on icon at bounding box center [44, 26] width 8 height 8
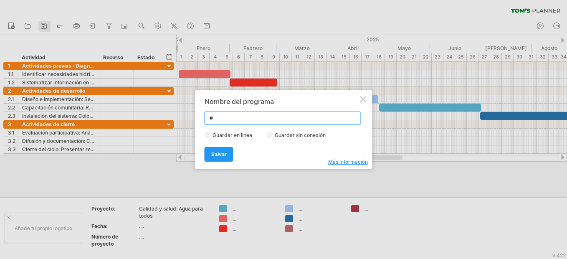
type input "*"
click at [228, 117] on input "**********" at bounding box center [283, 118] width 156 height 13
click at [257, 117] on input "**********" at bounding box center [283, 118] width 156 height 13
type input "**********"
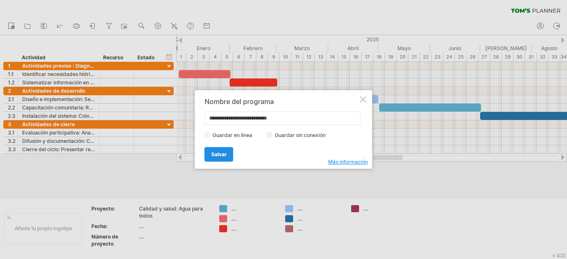
click at [221, 149] on link "Salvar" at bounding box center [219, 154] width 29 height 15
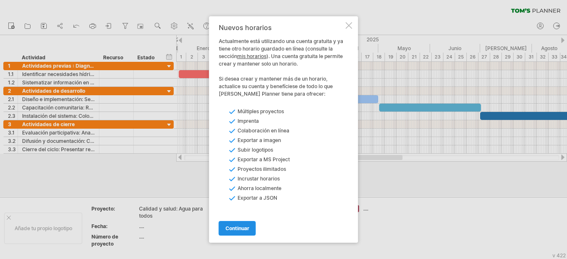
click at [231, 226] on span "continuar" at bounding box center [238, 228] width 24 height 6
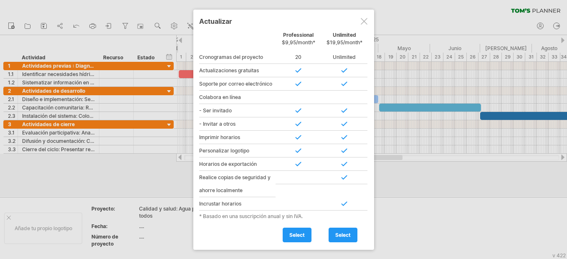
click at [367, 21] on div at bounding box center [364, 21] width 7 height 7
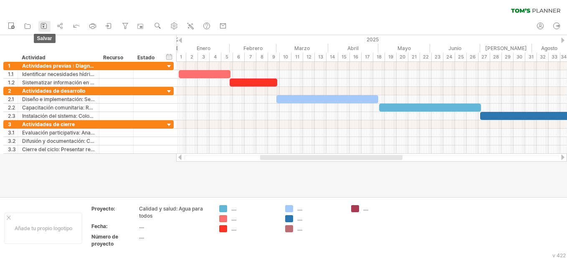
click at [42, 24] on icon at bounding box center [44, 26] width 8 height 8
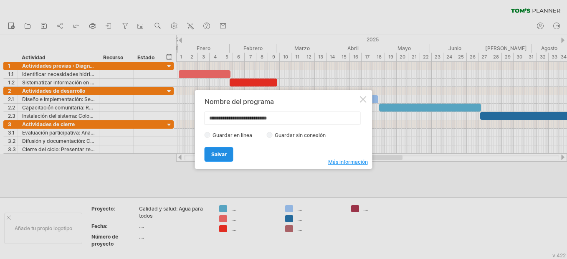
click at [224, 150] on link "Salvar" at bounding box center [219, 154] width 29 height 15
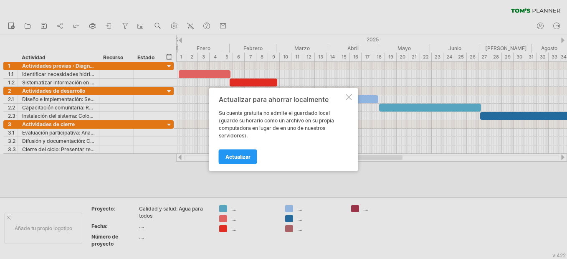
click at [348, 96] on div at bounding box center [349, 97] width 7 height 7
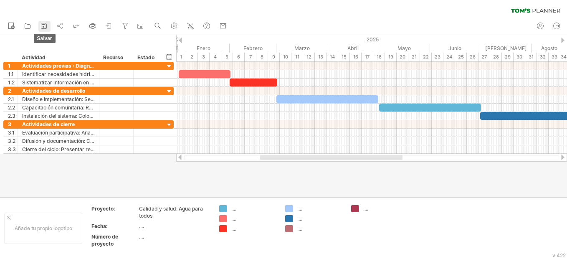
click at [43, 23] on icon at bounding box center [43, 25] width 5 height 5
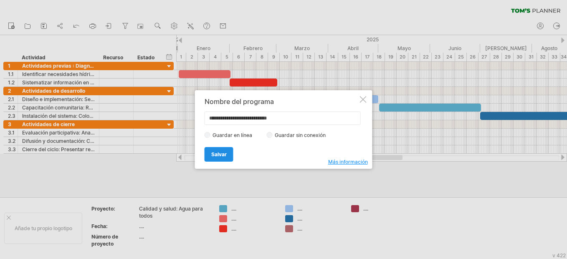
click at [208, 151] on link "Salvar" at bounding box center [219, 154] width 29 height 15
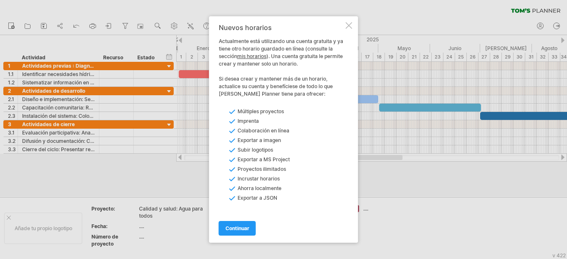
click at [244, 54] on link "mis horarios" at bounding box center [251, 56] width 29 height 6
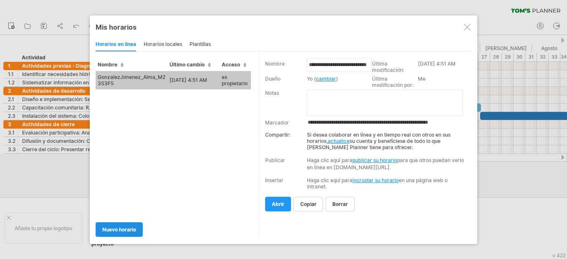
click at [128, 225] on link "Nuevo horario" at bounding box center [119, 229] width 47 height 15
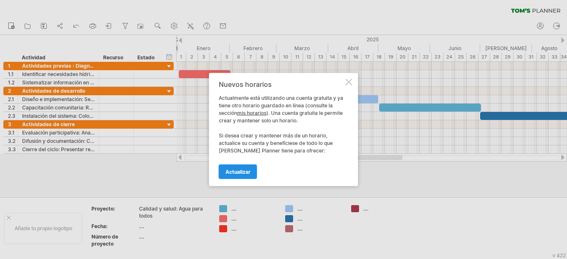
click at [226, 174] on span "Actualizar" at bounding box center [238, 172] width 25 height 6
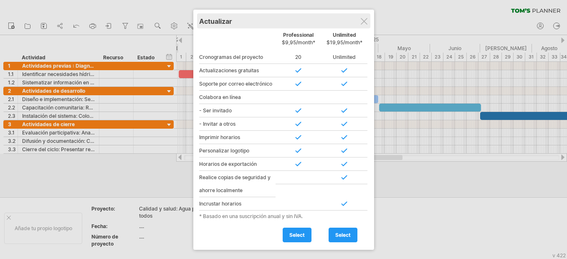
click at [368, 20] on div "Actualizar" at bounding box center [283, 20] width 169 height 15
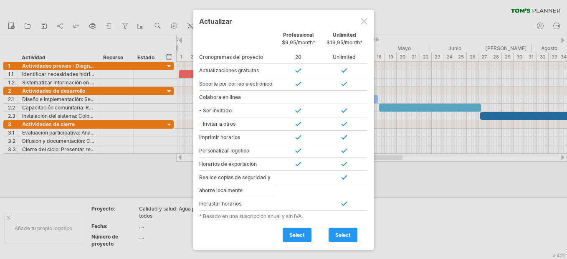
click at [366, 22] on div at bounding box center [364, 21] width 7 height 7
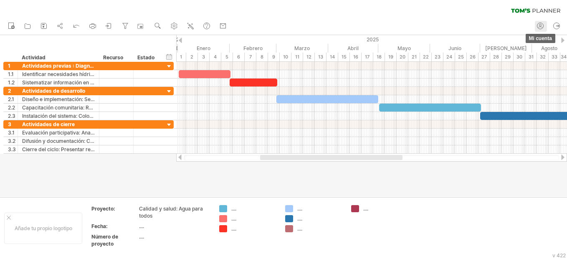
click at [541, 25] on icon at bounding box center [540, 26] width 8 height 8
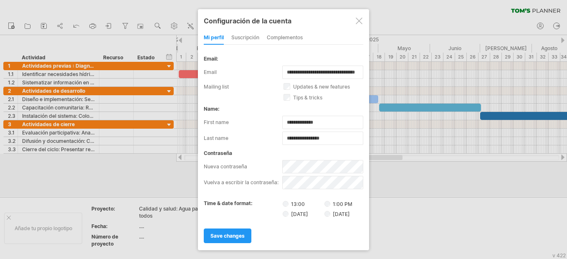
click at [255, 36] on div "suscripción" at bounding box center [245, 37] width 28 height 13
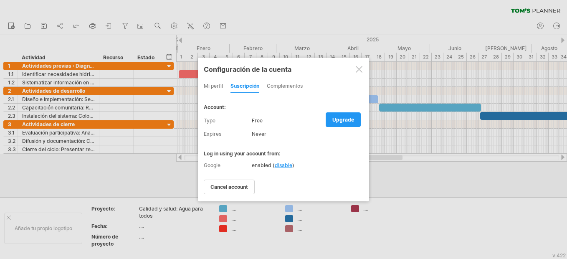
click at [283, 86] on div "Complementos" at bounding box center [285, 86] width 36 height 13
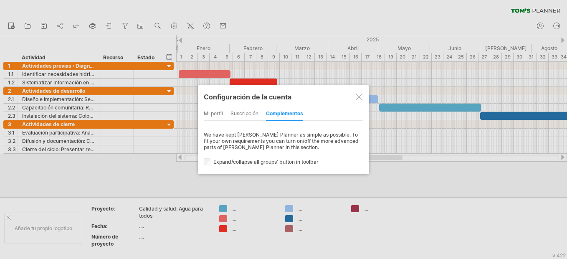
click at [211, 116] on div "Mi perfil" at bounding box center [213, 113] width 19 height 13
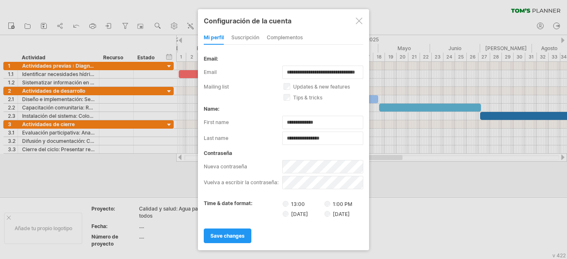
click at [358, 23] on div at bounding box center [359, 21] width 7 height 7
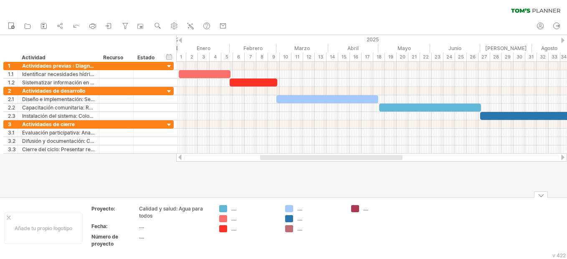
click at [234, 209] on div "...." at bounding box center [254, 208] width 46 height 7
click at [173, 231] on td "...." at bounding box center [174, 228] width 71 height 10
click at [172, 25] on icon at bounding box center [174, 26] width 6 height 6
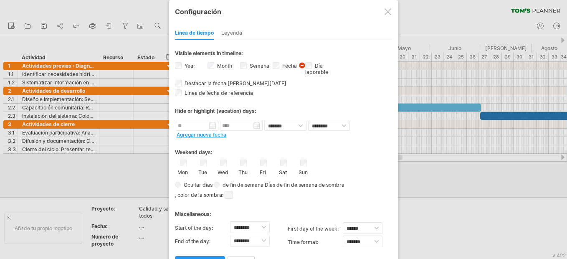
click at [234, 32] on div "Leyenda" at bounding box center [231, 33] width 21 height 13
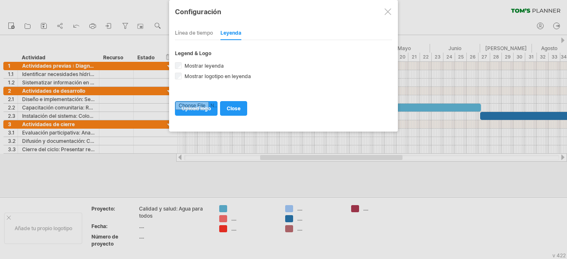
click at [391, 11] on div at bounding box center [388, 11] width 7 height 7
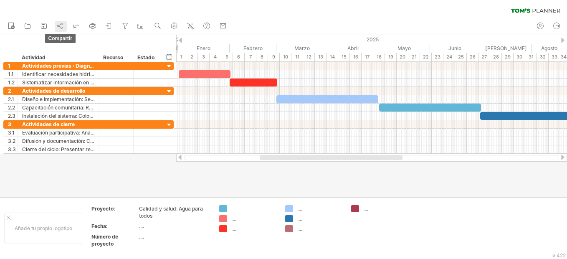
click at [62, 25] on circle at bounding box center [62, 24] width 2 height 2
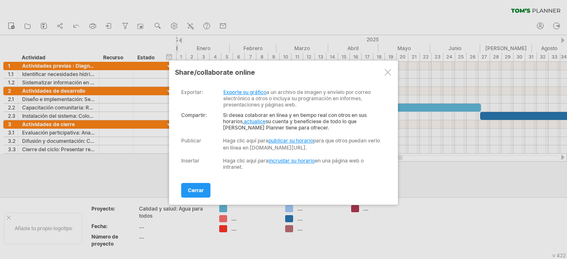
click at [254, 91] on link "Exporte su gráfico" at bounding box center [245, 92] width 43 height 6
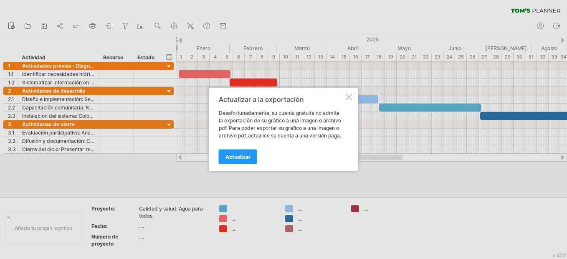
click at [349, 97] on div at bounding box center [349, 97] width 7 height 7
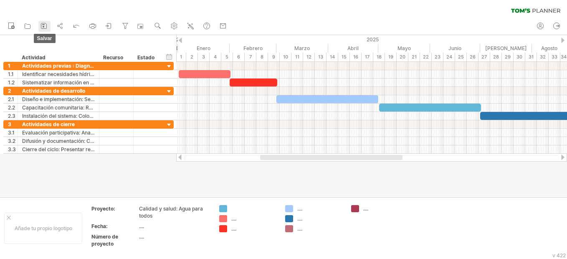
click at [44, 25] on icon at bounding box center [44, 26] width 8 height 8
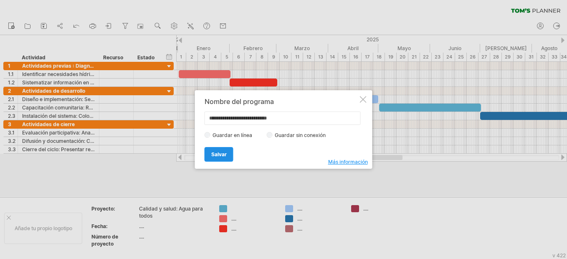
type input "**********"
click at [224, 152] on span "Salvar" at bounding box center [218, 154] width 15 height 6
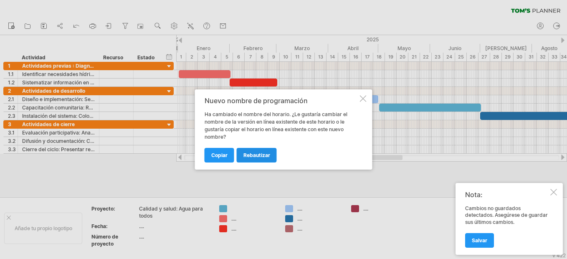
click at [250, 151] on link "rebautizar" at bounding box center [257, 155] width 40 height 15
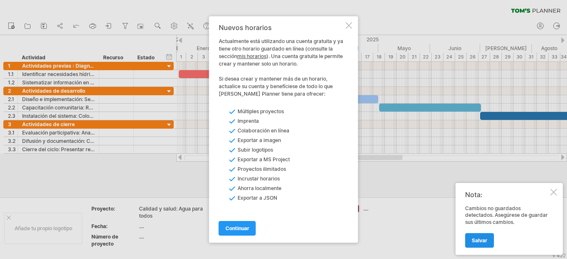
click at [487, 244] on link "Salvar" at bounding box center [479, 240] width 29 height 15
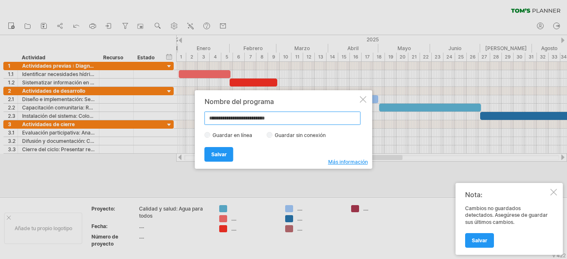
type input "**********"
click at [221, 154] on span "Salvar" at bounding box center [218, 154] width 15 height 6
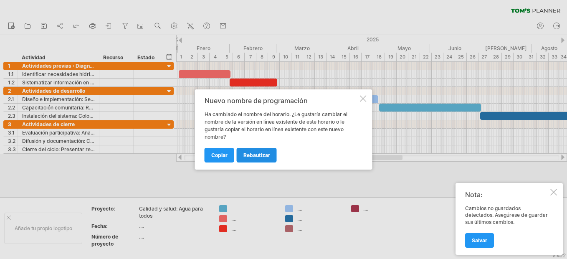
click at [244, 154] on span "rebautizar" at bounding box center [257, 155] width 27 height 6
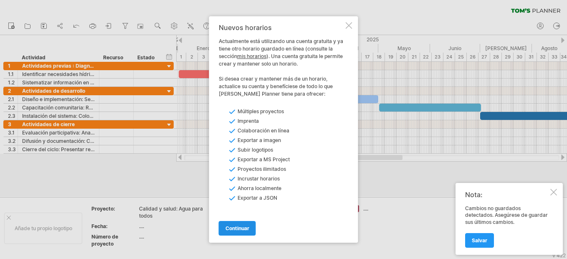
click at [245, 230] on span "continuar" at bounding box center [238, 228] width 24 height 6
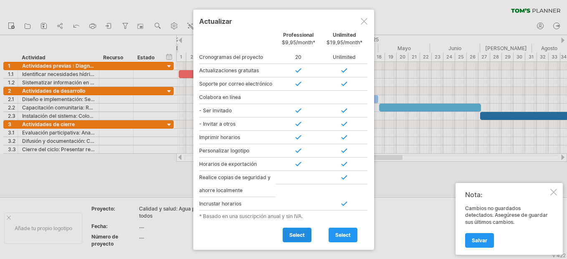
click at [290, 237] on span "select" at bounding box center [297, 235] width 15 height 6
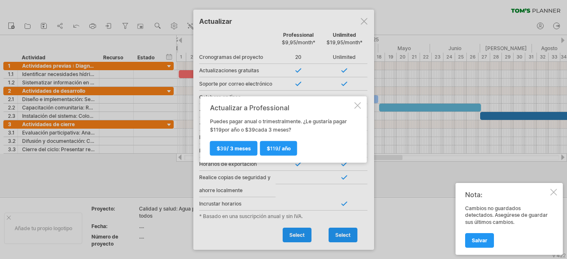
click at [357, 101] on div "Actualizar a Professional Puedes pagar anual o trimestralmente. ¿Le gustaría pa…" at bounding box center [284, 130] width 167 height 66
click at [359, 104] on div at bounding box center [358, 105] width 7 height 7
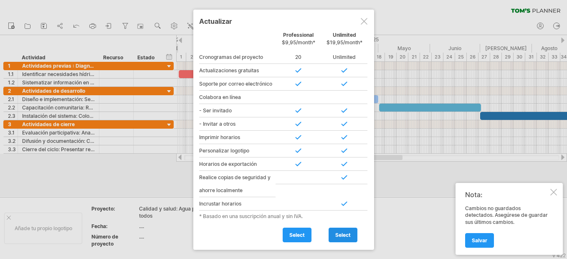
click at [335, 235] on span "select" at bounding box center [342, 235] width 15 height 6
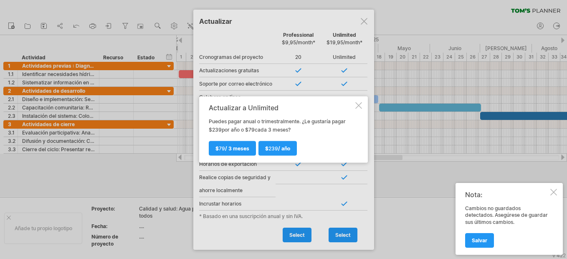
click at [361, 105] on div at bounding box center [359, 105] width 7 height 7
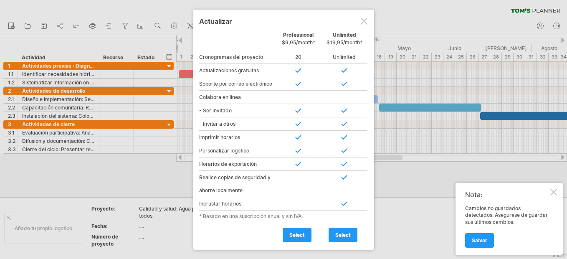
click at [364, 20] on div at bounding box center [364, 21] width 7 height 7
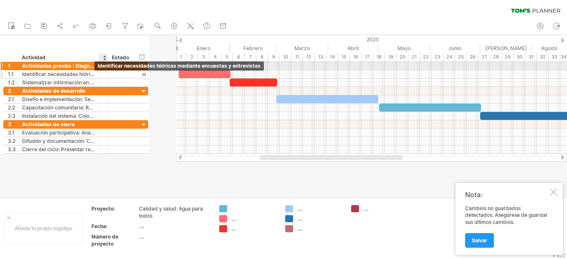
drag, startPoint x: 133, startPoint y: 67, endPoint x: 92, endPoint y: 74, distance: 41.6
click at [92, 74] on div "**********" at bounding box center [75, 74] width 145 height 25
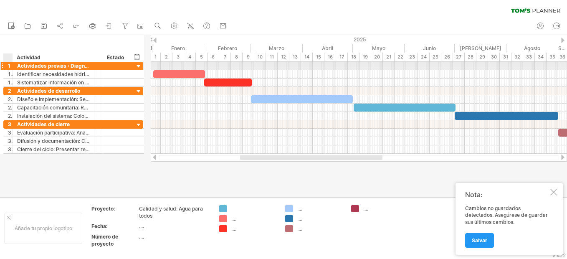
drag, startPoint x: 17, startPoint y: 64, endPoint x: 12, endPoint y: 64, distance: 5.1
click at [12, 64] on div at bounding box center [12, 66] width 4 height 8
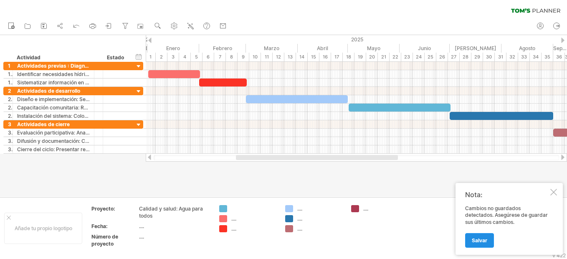
click at [480, 236] on link "Salvar" at bounding box center [479, 240] width 29 height 15
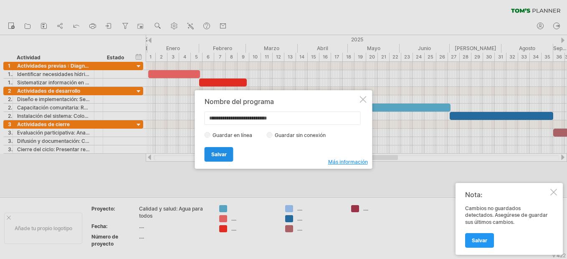
click at [226, 151] on span "Salvar" at bounding box center [218, 154] width 15 height 6
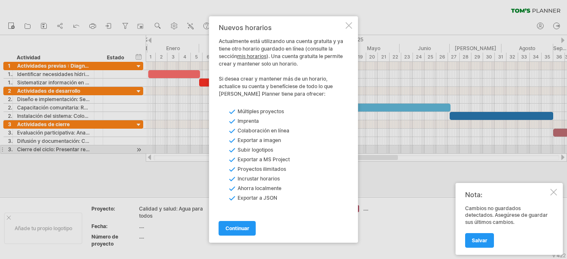
click at [347, 25] on div at bounding box center [349, 25] width 7 height 7
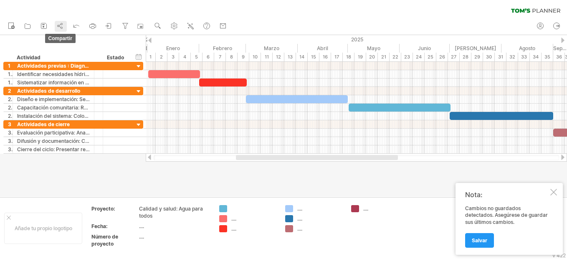
click at [58, 27] on icon at bounding box center [60, 26] width 8 height 8
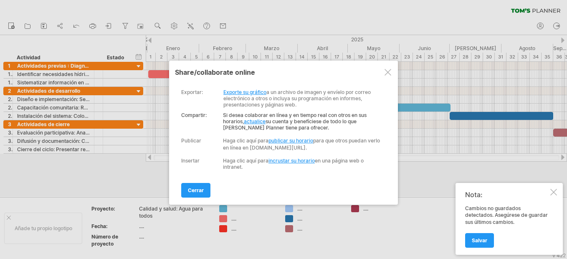
click at [285, 140] on link "publicar su horario" at bounding box center [291, 140] width 45 height 6
select select "*"
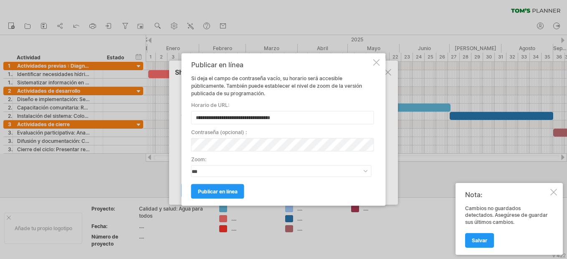
drag, startPoint x: 290, startPoint y: 118, endPoint x: 194, endPoint y: 119, distance: 95.7
click at [194, 119] on input "**********" at bounding box center [282, 117] width 183 height 13
click at [241, 189] on link "Publicar en línea" at bounding box center [217, 191] width 53 height 15
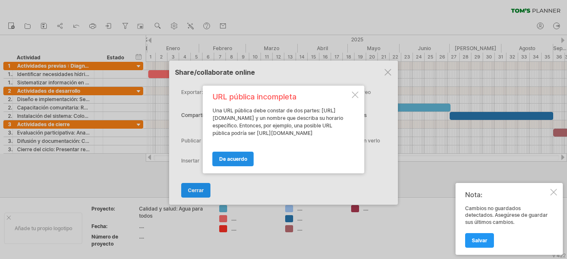
click at [244, 162] on span "De acuerdo" at bounding box center [233, 159] width 28 height 6
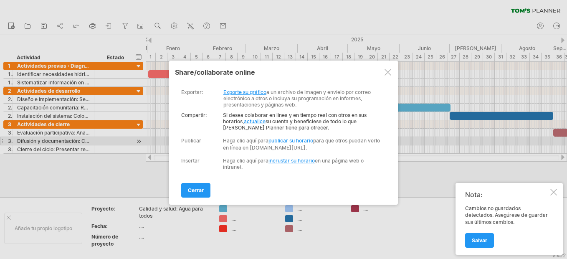
click at [289, 141] on link "publicar su horario" at bounding box center [291, 140] width 45 height 6
select select "*"
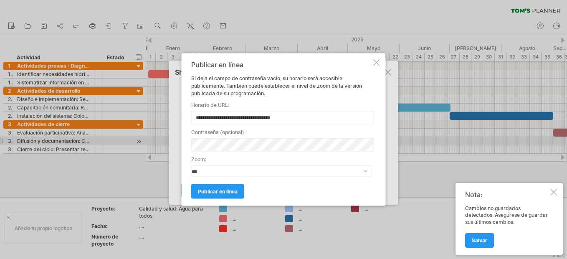
click at [377, 63] on div at bounding box center [376, 62] width 7 height 7
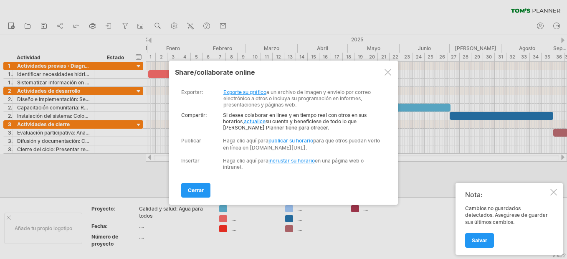
click at [299, 164] on link "incrustar su horario" at bounding box center [292, 161] width 46 height 6
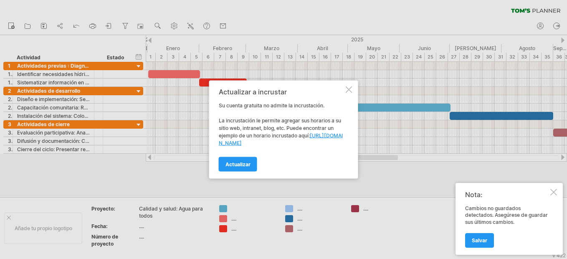
click at [346, 91] on div at bounding box center [349, 89] width 7 height 7
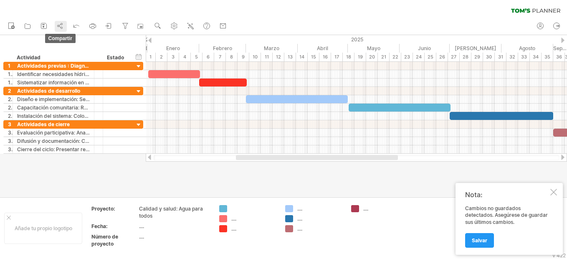
click at [60, 25] on icon at bounding box center [60, 26] width 8 height 8
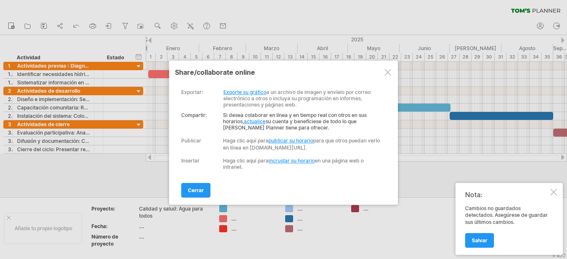
click at [288, 142] on link "publicar su horario" at bounding box center [291, 140] width 45 height 6
select select "*"
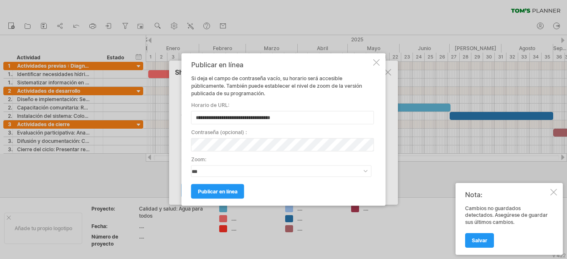
click at [375, 63] on div at bounding box center [376, 62] width 7 height 7
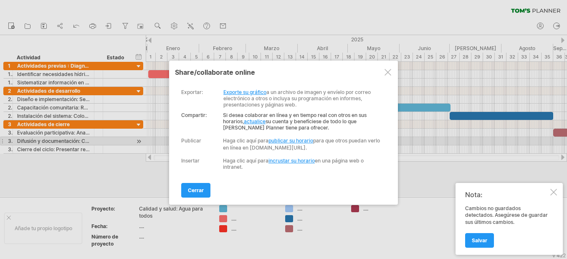
click at [283, 140] on link "publicar su horario" at bounding box center [291, 140] width 45 height 6
select select "*"
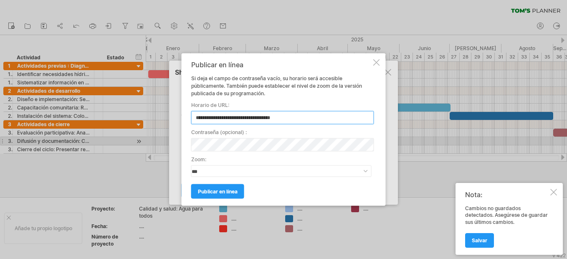
click at [291, 119] on input "**********" at bounding box center [282, 117] width 183 height 13
type input "**********"
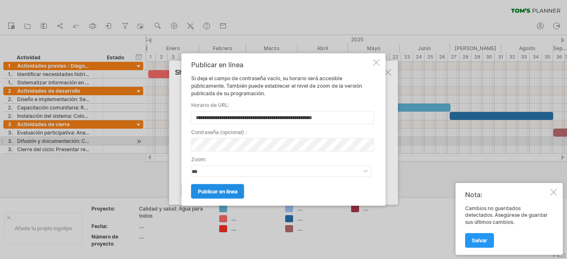
click at [233, 191] on span "Publicar en línea" at bounding box center [218, 191] width 40 height 6
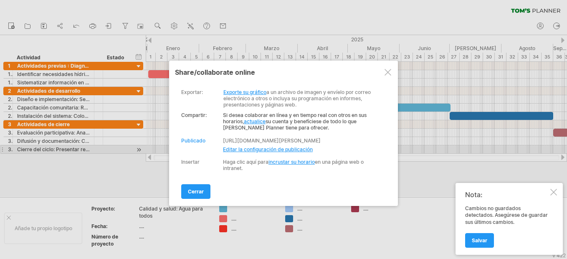
click at [279, 147] on span "Editar la configuración de publicación" at bounding box center [268, 149] width 90 height 6
select select "*"
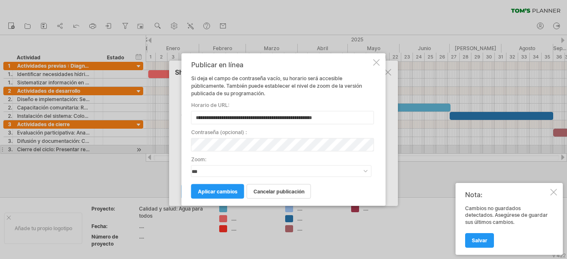
drag, startPoint x: 343, startPoint y: 119, endPoint x: 189, endPoint y: 122, distance: 153.8
click at [189, 122] on div "**********" at bounding box center [284, 129] width 204 height 152
click at [231, 194] on span "Aplicar cambios" at bounding box center [218, 191] width 40 height 6
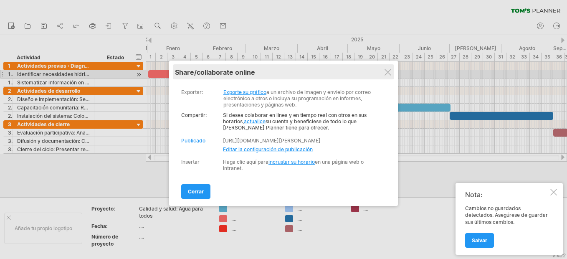
click at [391, 75] on div "share/collaborate online" at bounding box center [283, 72] width 217 height 8
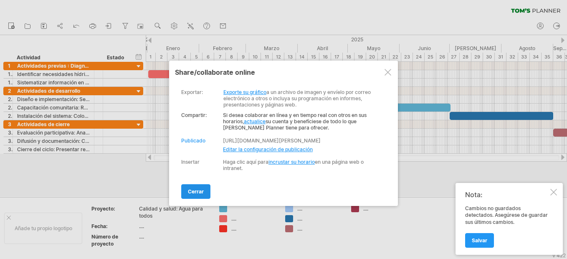
click at [203, 191] on span "cerrar" at bounding box center [196, 191] width 16 height 6
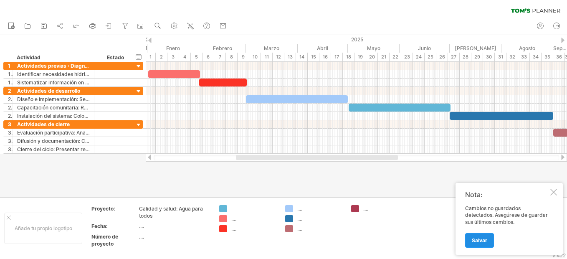
drag, startPoint x: 479, startPoint y: 238, endPoint x: 479, endPoint y: 243, distance: 5.0
click at [479, 238] on span "Salvar" at bounding box center [479, 240] width 15 height 6
click at [479, 243] on span "Salvar" at bounding box center [479, 240] width 15 height 6
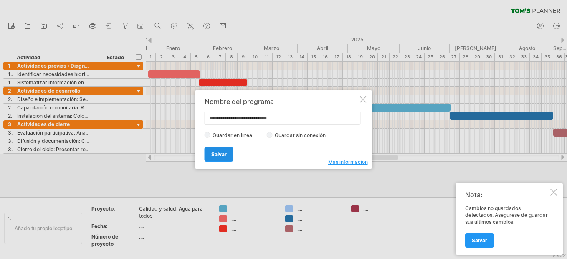
click at [225, 152] on span "Salvar" at bounding box center [218, 154] width 15 height 6
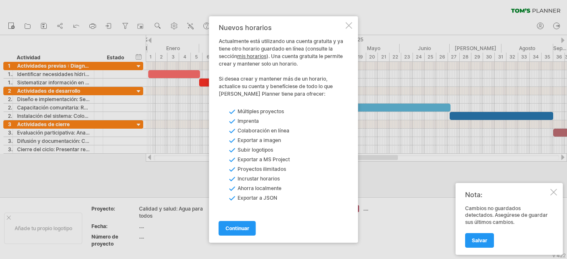
click at [249, 56] on link "mis horarios" at bounding box center [251, 56] width 29 height 6
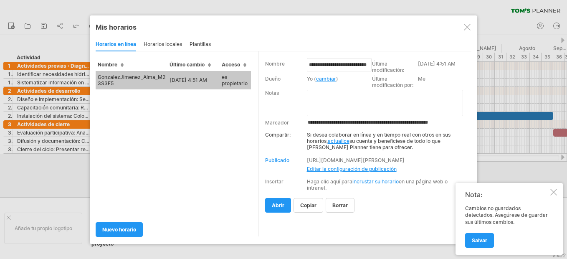
click at [326, 122] on input "**********" at bounding box center [389, 122] width 164 height 7
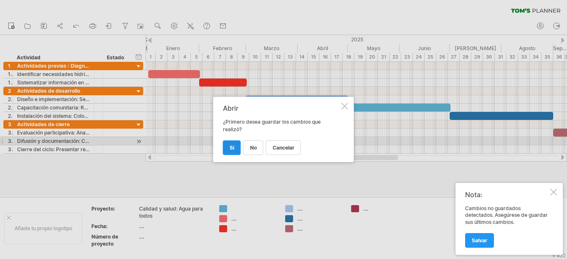
click at [228, 145] on link "Sí" at bounding box center [232, 147] width 18 height 15
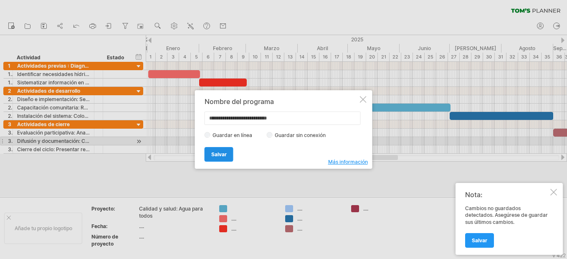
click at [225, 150] on link "Salvar" at bounding box center [219, 154] width 29 height 15
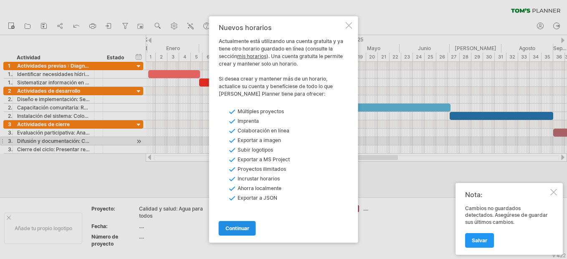
click at [248, 226] on span "continuar" at bounding box center [238, 228] width 24 height 6
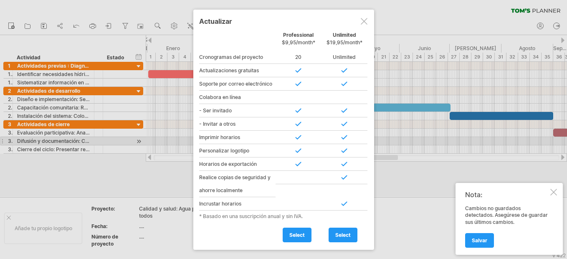
click at [365, 22] on div at bounding box center [364, 21] width 7 height 7
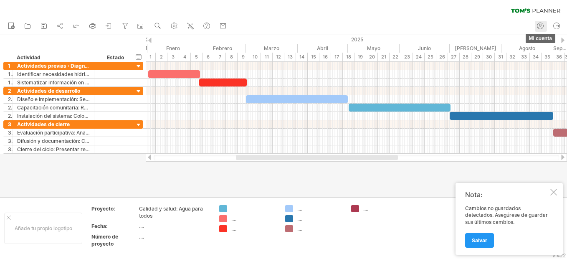
click at [540, 27] on icon at bounding box center [541, 27] width 5 height 1
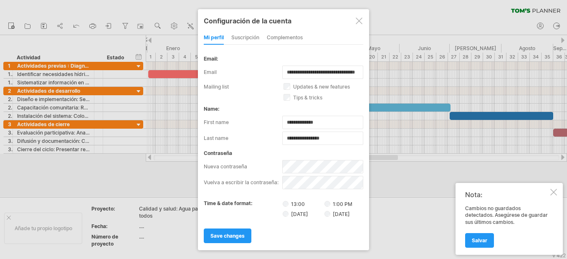
click at [279, 201] on div "time & date format: 13:00 1:00 PM" at bounding box center [284, 203] width 160 height 7
click at [335, 214] on label "[DATE]" at bounding box center [337, 214] width 25 height 6
click at [238, 231] on link "save changes" at bounding box center [228, 236] width 48 height 15
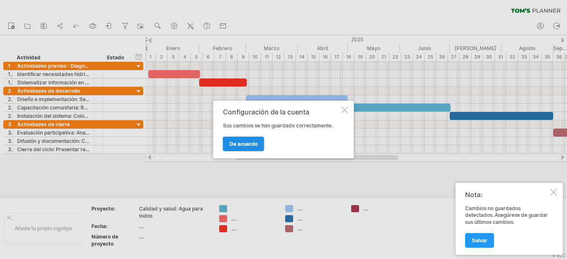
click at [235, 145] on span "De acuerdo" at bounding box center [244, 144] width 28 height 6
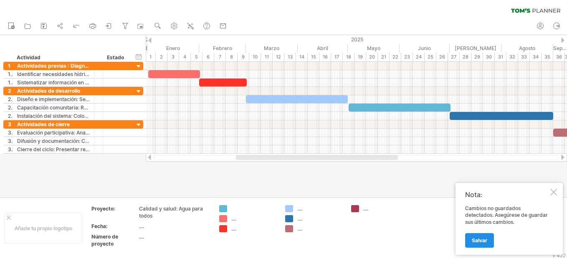
click at [478, 247] on link "Salvar" at bounding box center [479, 240] width 29 height 15
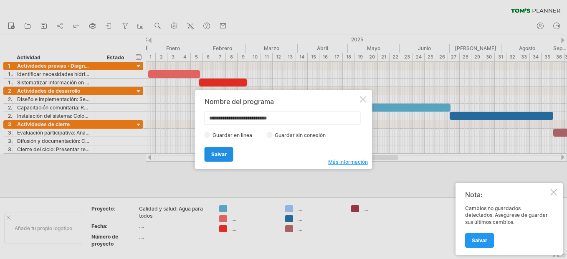
click at [218, 156] on span "Salvar" at bounding box center [218, 154] width 15 height 6
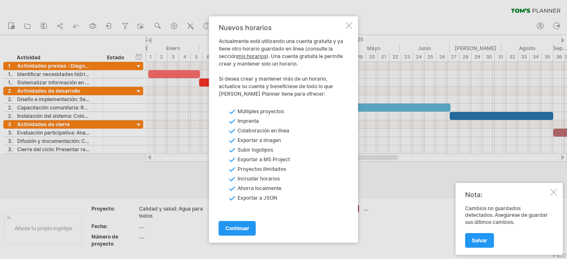
click at [254, 56] on link "mis horarios" at bounding box center [251, 56] width 29 height 6
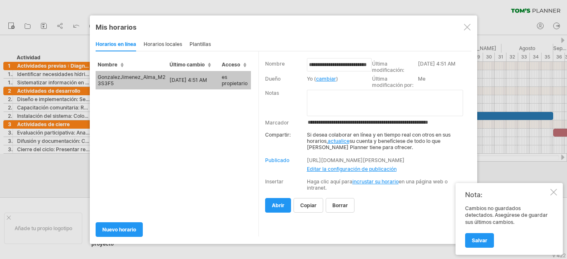
click at [159, 39] on div "Horarios locales" at bounding box center [163, 44] width 38 height 13
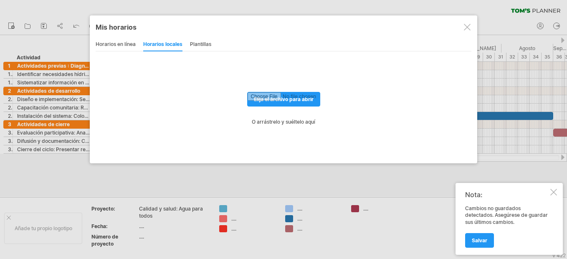
click at [198, 47] on div "Plantillas" at bounding box center [200, 44] width 21 height 13
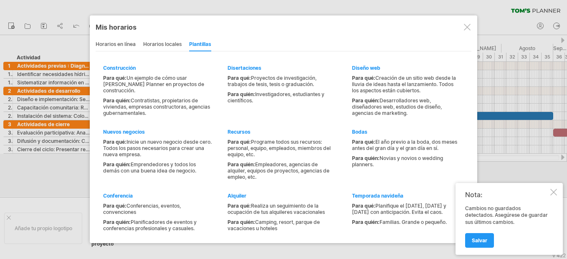
click at [110, 41] on div "Horarios en línea" at bounding box center [116, 44] width 40 height 13
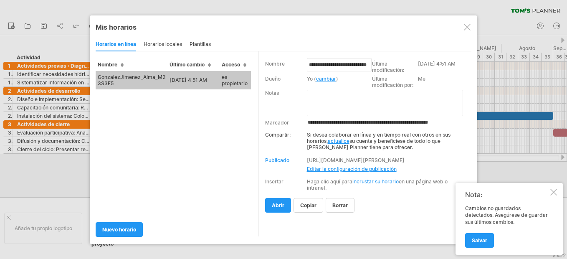
click at [130, 84] on td "GonzalezJimenez_Alma_M23S3F5" at bounding box center [132, 80] width 72 height 18
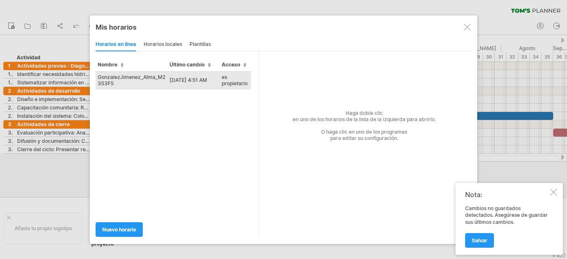
click at [130, 84] on td "GonzalezJimenez_Alma_M23S3F5" at bounding box center [132, 80] width 72 height 18
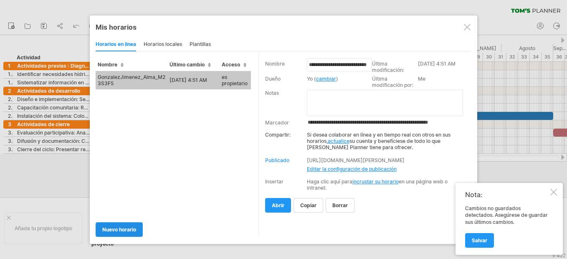
click at [99, 227] on link "Nuevo horario" at bounding box center [119, 229] width 47 height 15
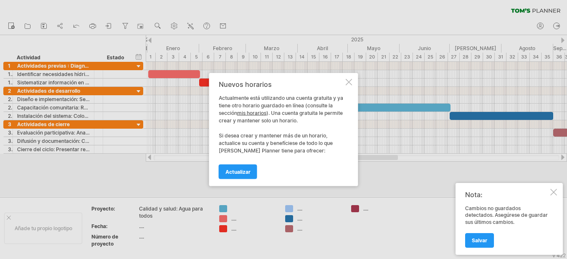
click at [349, 81] on div at bounding box center [349, 82] width 7 height 7
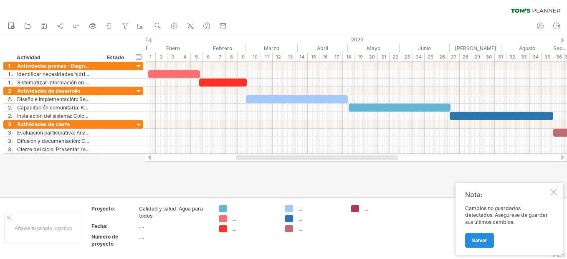
click at [476, 240] on span "Salvar" at bounding box center [479, 240] width 15 height 6
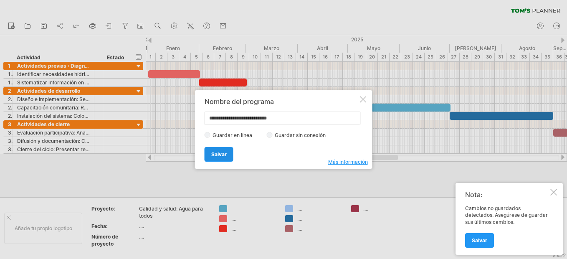
click at [211, 155] on span "Salvar" at bounding box center [218, 154] width 15 height 6
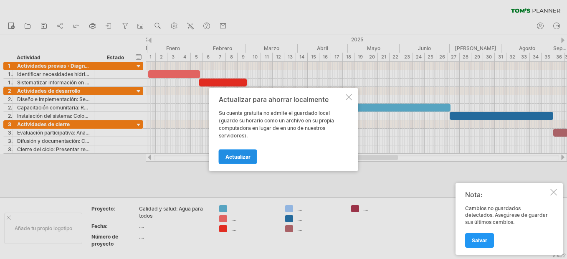
click at [226, 156] on span "Actualizar" at bounding box center [238, 157] width 25 height 6
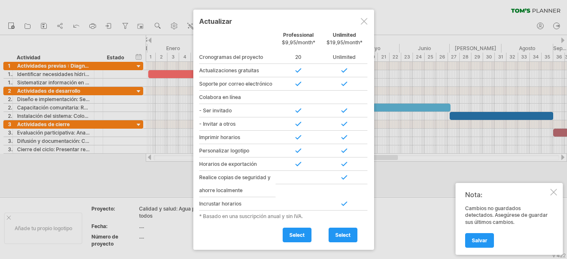
click at [364, 20] on div at bounding box center [364, 21] width 7 height 7
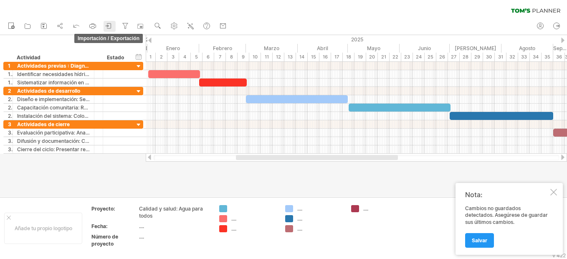
click at [111, 24] on icon at bounding box center [109, 26] width 8 height 8
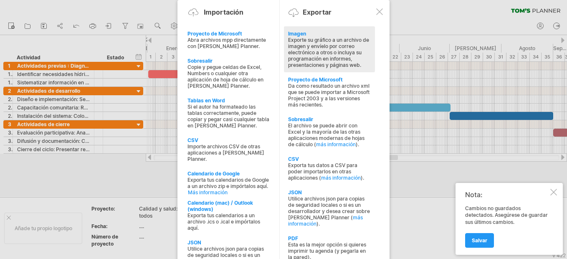
click at [328, 57] on div "Exporte su gráfico a un archivo de imagen y envíelo por correo electrónico a ot…" at bounding box center [329, 52] width 83 height 31
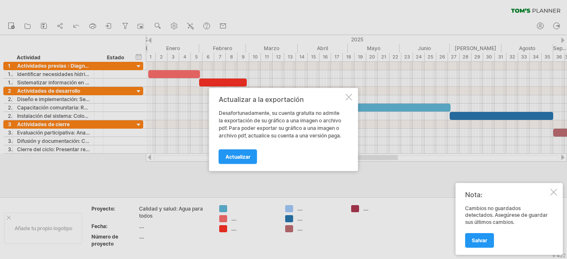
click at [349, 100] on div at bounding box center [349, 97] width 7 height 7
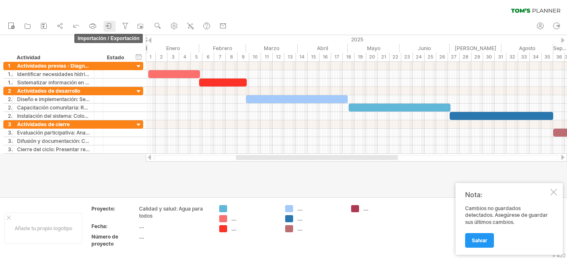
click at [106, 28] on icon at bounding box center [109, 26] width 8 height 8
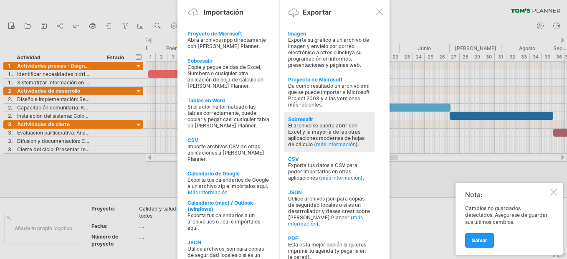
click at [305, 129] on div "El archivo se puede abrir con Excel y la mayoría de las otras aplicaciones mode…" at bounding box center [329, 134] width 83 height 25
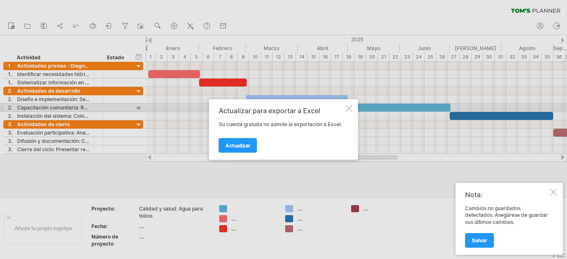
click at [348, 107] on div at bounding box center [349, 108] width 7 height 7
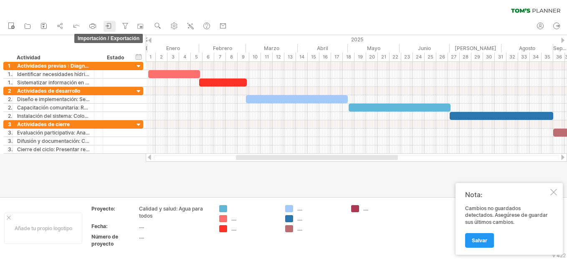
click at [108, 23] on icon at bounding box center [109, 25] width 4 height 5
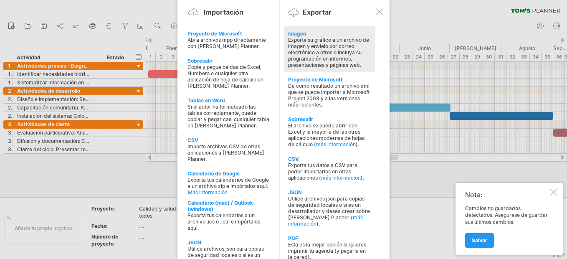
click at [323, 50] on div "Exporte su gráfico a un archivo de imagen y envíelo por correo electrónico a ot…" at bounding box center [329, 52] width 83 height 31
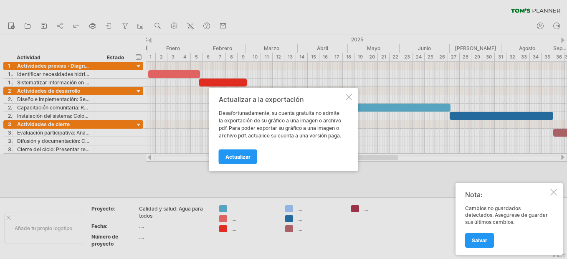
click at [348, 97] on div at bounding box center [349, 97] width 7 height 7
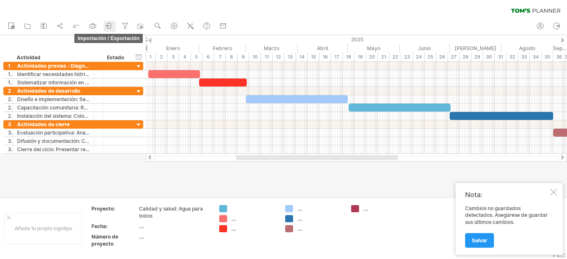
click at [106, 25] on icon at bounding box center [109, 26] width 8 height 8
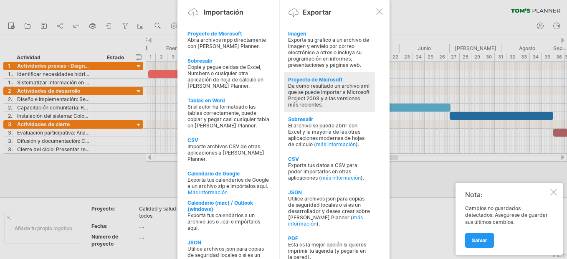
click at [305, 105] on div "Da como resultado un archivo xml que se puede importar a Microsoft Project 2003…" at bounding box center [329, 95] width 83 height 25
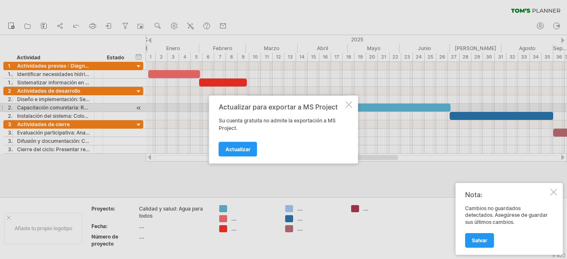
click at [350, 104] on div at bounding box center [349, 105] width 7 height 7
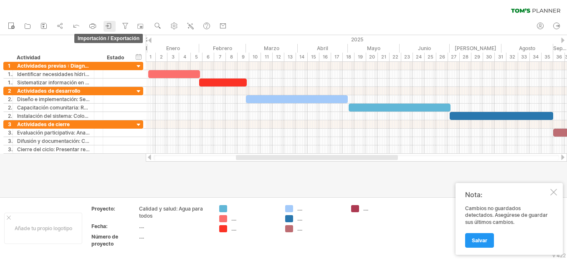
click at [110, 25] on icon at bounding box center [109, 26] width 8 height 8
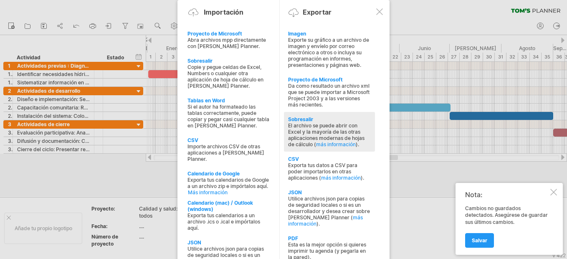
click at [305, 136] on div "El archivo se puede abrir con Excel y la mayoría de las otras aplicaciones mode…" at bounding box center [329, 134] width 83 height 25
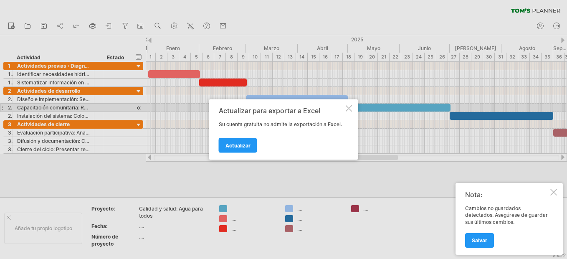
click at [353, 108] on div "Actualizar para exportar a Excel Su cuenta gratuita no admite la exportación a …" at bounding box center [283, 129] width 149 height 61
click at [107, 21] on div at bounding box center [283, 129] width 567 height 259
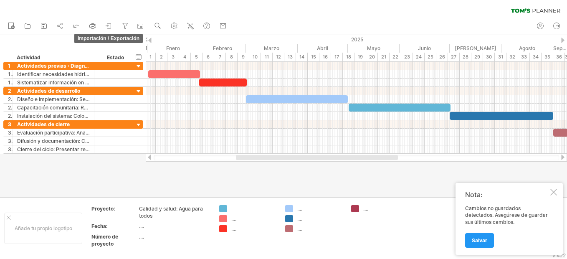
click at [107, 21] on link "Importación / Exportación" at bounding box center [110, 26] width 12 height 11
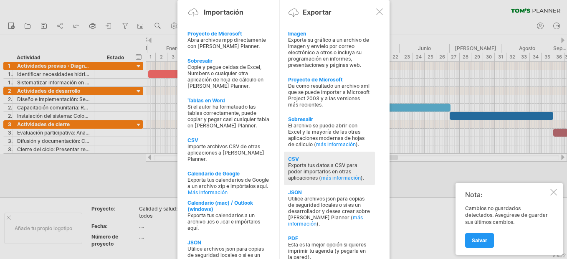
click at [312, 165] on div "Exporta tus datos a CSV para poder importarlos en otras aplicaciones ( más info…" at bounding box center [329, 171] width 83 height 19
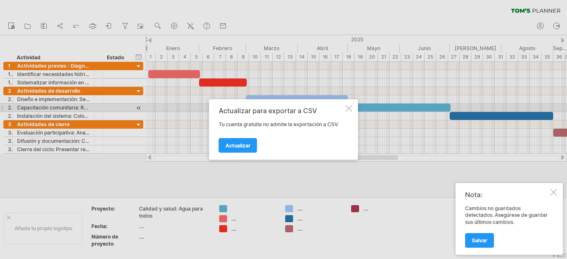
click at [348, 108] on div at bounding box center [349, 108] width 7 height 7
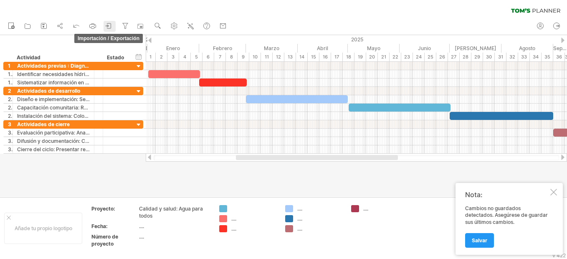
click at [106, 23] on icon at bounding box center [109, 26] width 8 height 8
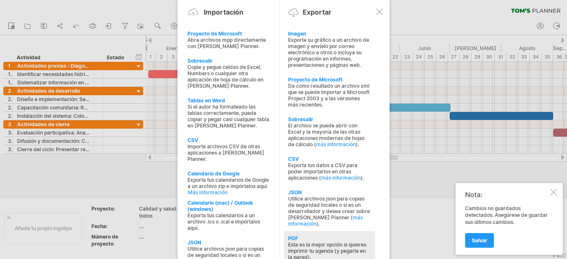
click at [316, 235] on div "PDF" at bounding box center [329, 238] width 83 height 6
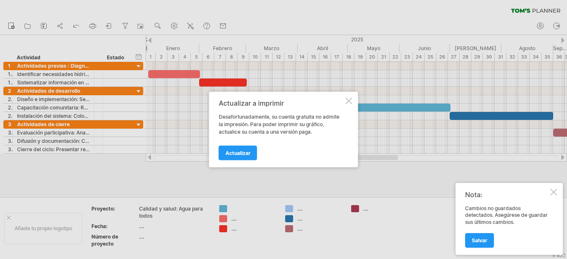
click at [348, 98] on div at bounding box center [349, 101] width 7 height 7
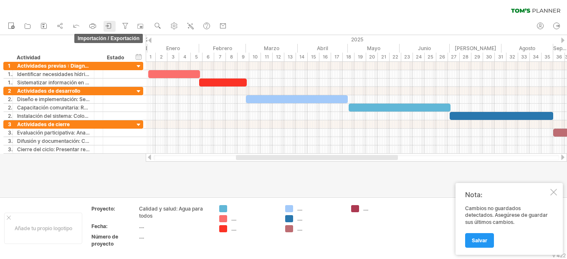
click at [107, 22] on icon at bounding box center [109, 26] width 8 height 8
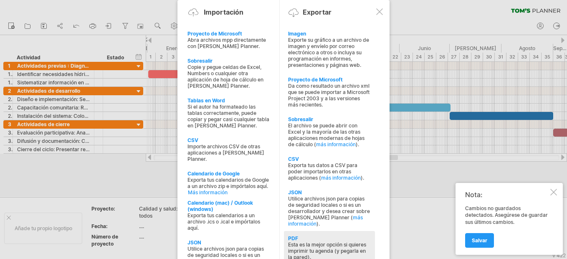
click at [324, 241] on div "Esta es la mejor opción si quieres imprimir tu agenda (y pegarla en la pared)." at bounding box center [329, 250] width 83 height 19
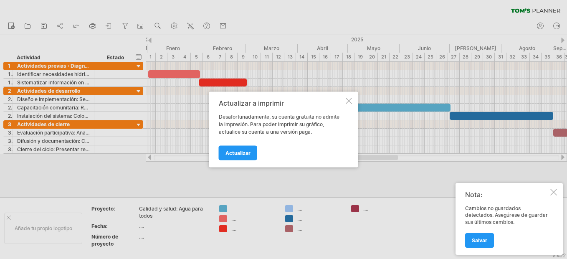
click at [350, 98] on div at bounding box center [349, 101] width 7 height 7
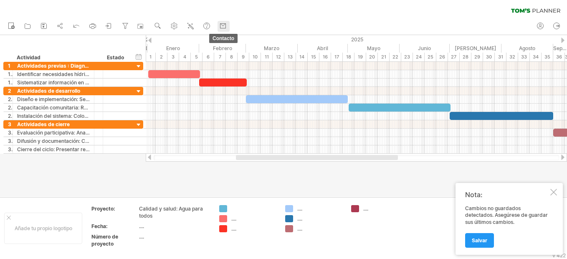
click at [222, 24] on icon at bounding box center [223, 25] width 5 height 2
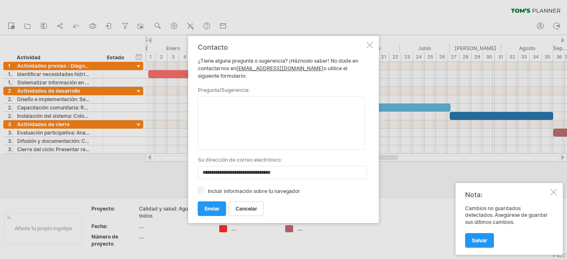
click at [368, 44] on div at bounding box center [370, 45] width 7 height 7
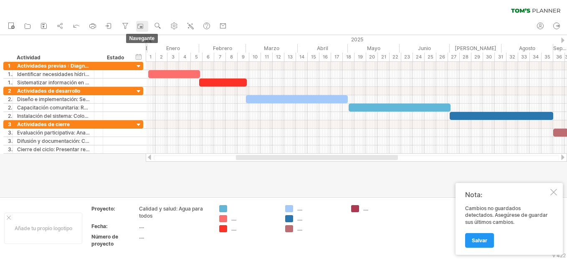
click at [141, 26] on rect at bounding box center [141, 27] width 3 height 2
click at [156, 23] on use at bounding box center [158, 26] width 8 height 8
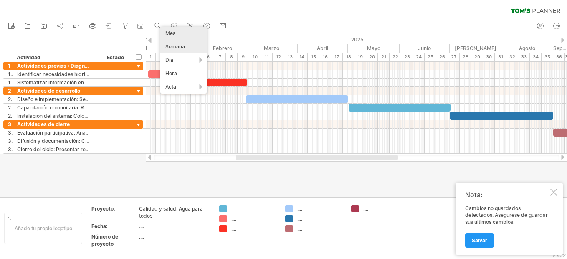
click at [175, 34] on div "Mes" at bounding box center [183, 33] width 46 height 13
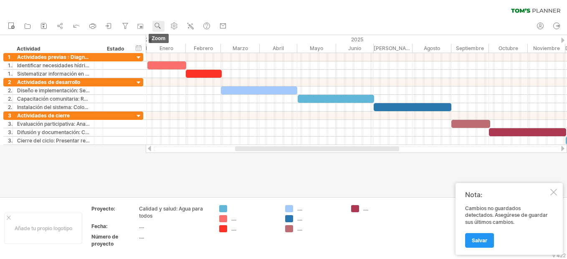
click at [157, 25] on use at bounding box center [158, 26] width 8 height 8
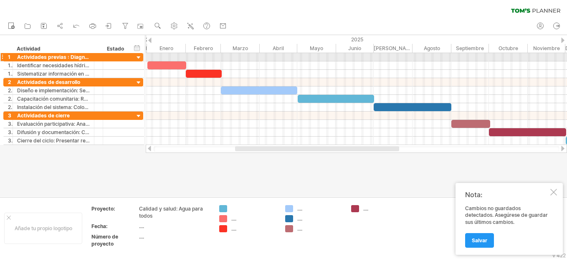
drag, startPoint x: 102, startPoint y: 58, endPoint x: 93, endPoint y: 60, distance: 9.0
click at [93, 60] on div "**********" at bounding box center [73, 57] width 140 height 8
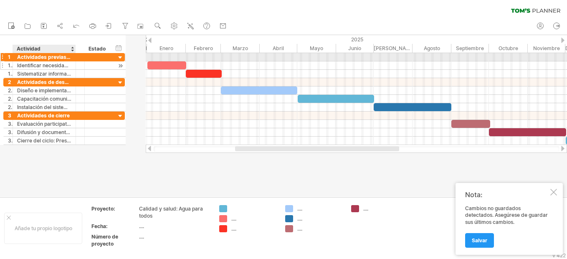
drag, startPoint x: 92, startPoint y: 59, endPoint x: 72, endPoint y: 63, distance: 20.5
click at [72, 63] on div "**********" at bounding box center [64, 65] width 122 height 25
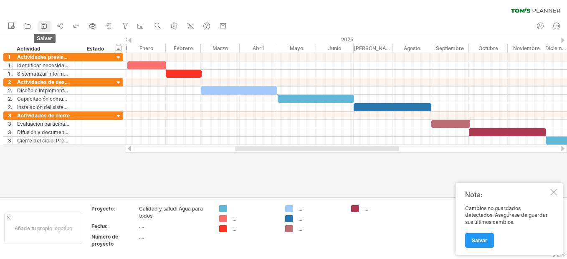
click at [40, 24] on icon at bounding box center [44, 26] width 8 height 8
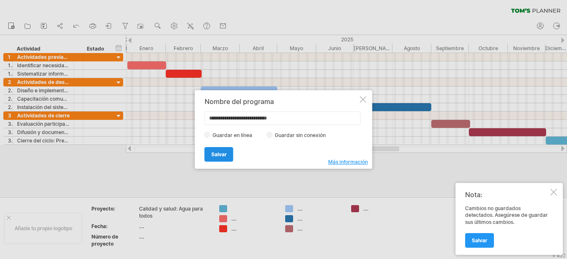
click at [215, 151] on link "Salvar" at bounding box center [219, 154] width 29 height 15
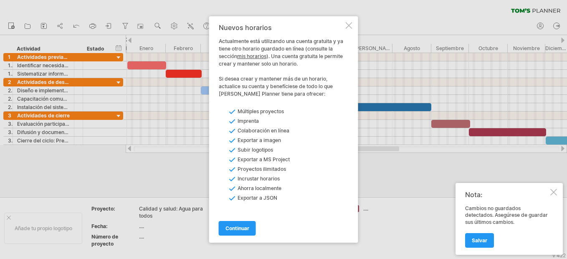
click at [254, 55] on link "mis horarios" at bounding box center [251, 56] width 29 height 6
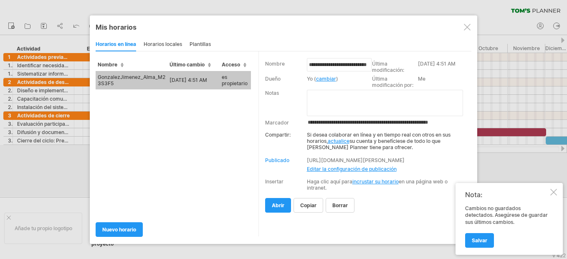
click at [244, 66] on span "Acceso" at bounding box center [234, 64] width 25 height 6
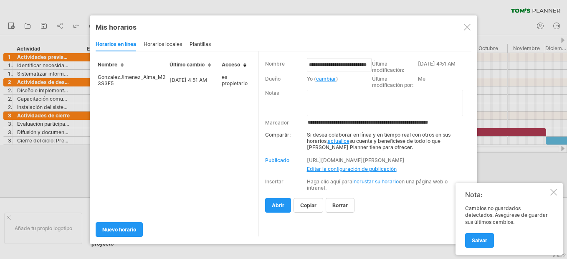
click at [246, 65] on span "Acceso" at bounding box center [234, 64] width 25 height 6
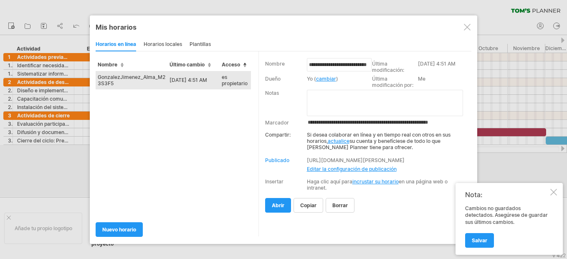
click at [137, 76] on td "GonzalezJimenez_Alma_M23S3F5" at bounding box center [132, 80] width 72 height 18
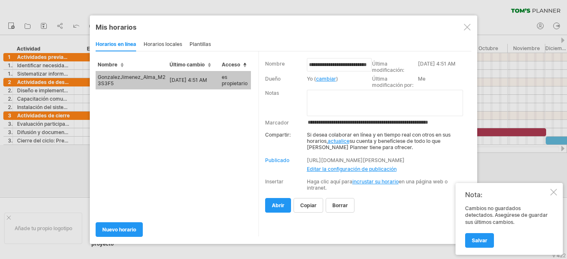
click at [122, 63] on span "Nombre" at bounding box center [111, 64] width 26 height 6
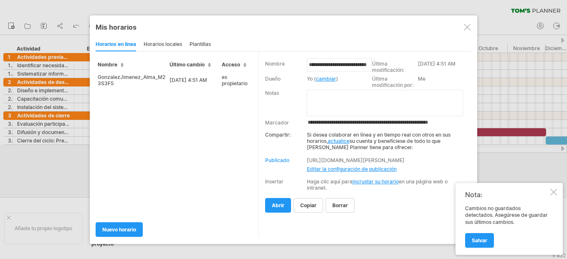
click at [325, 78] on link "cambiar" at bounding box center [326, 79] width 20 height 6
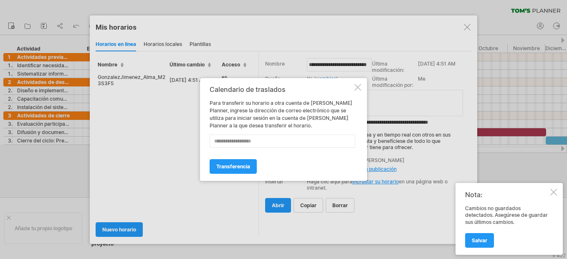
click at [248, 205] on div at bounding box center [283, 129] width 567 height 259
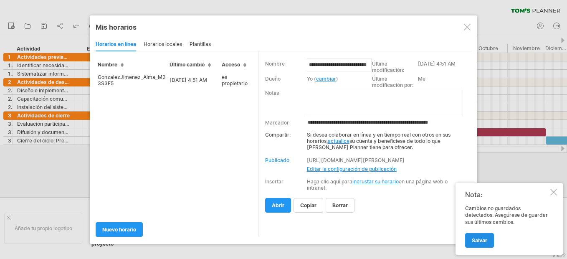
click at [492, 240] on link "Salvar" at bounding box center [479, 240] width 29 height 15
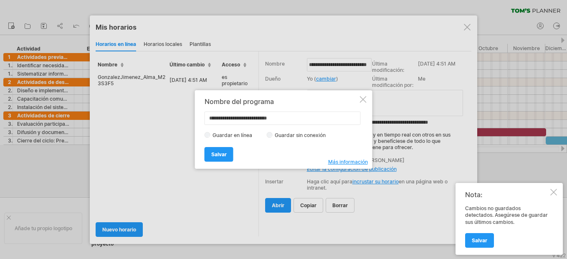
click at [465, 23] on div at bounding box center [283, 129] width 567 height 259
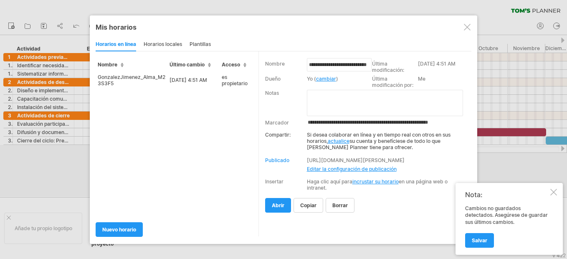
click at [465, 25] on div at bounding box center [467, 27] width 7 height 7
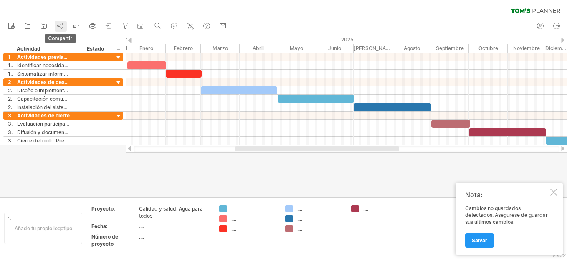
click at [60, 27] on icon at bounding box center [60, 26] width 2 height 3
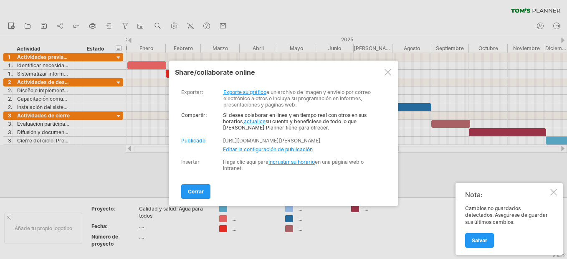
click at [241, 91] on link "Exporte su gráfico" at bounding box center [245, 92] width 43 height 6
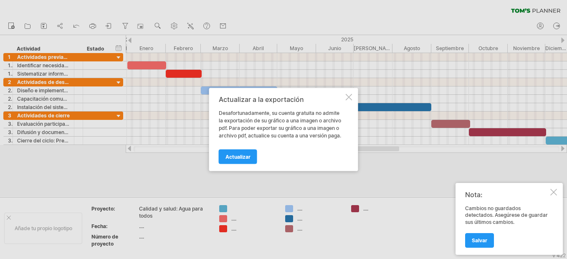
click at [348, 95] on div at bounding box center [349, 97] width 7 height 7
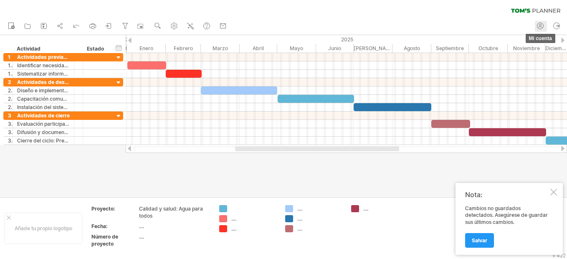
click at [540, 23] on icon at bounding box center [540, 26] width 8 height 8
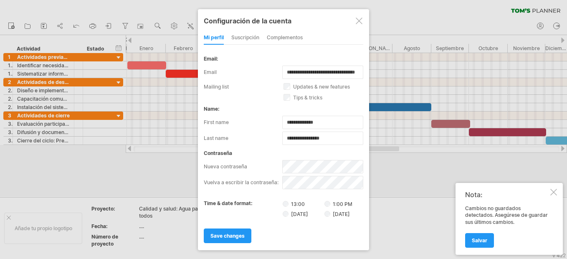
click at [244, 38] on div "suscripción" at bounding box center [245, 37] width 28 height 13
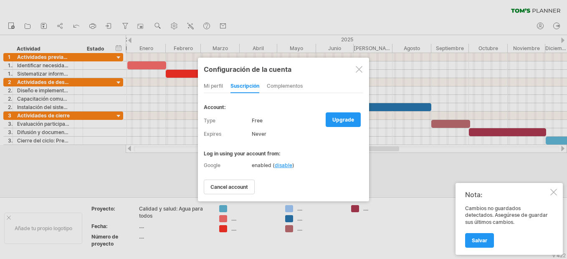
click at [288, 82] on div "Complementos" at bounding box center [285, 86] width 36 height 13
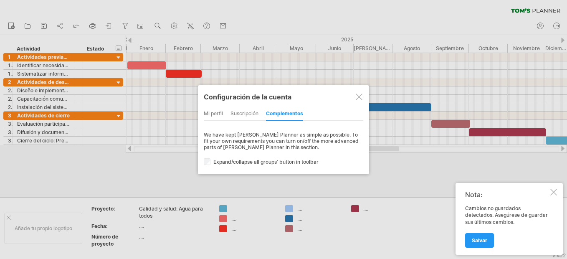
click at [358, 99] on div at bounding box center [359, 97] width 7 height 7
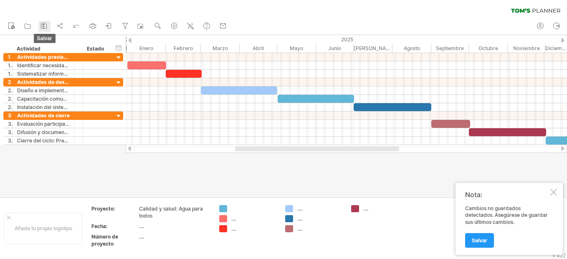
click at [40, 23] on icon at bounding box center [44, 26] width 8 height 8
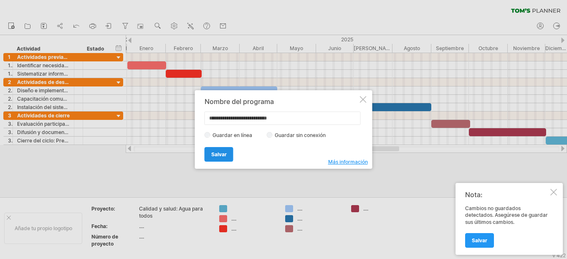
click at [226, 156] on span "Salvar" at bounding box center [218, 154] width 15 height 6
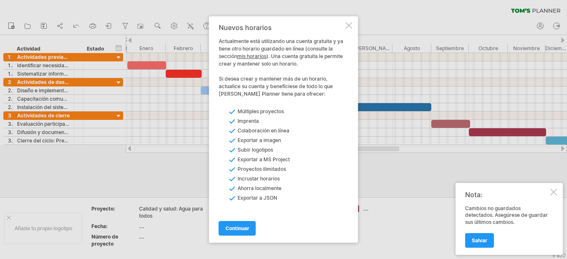
click at [259, 55] on link "mis horarios" at bounding box center [251, 56] width 29 height 6
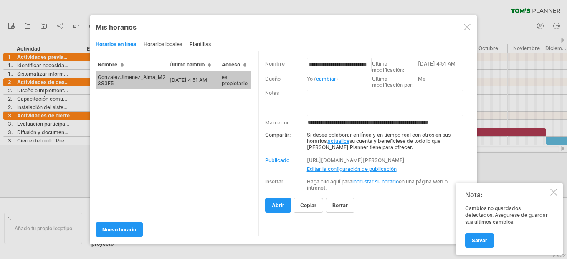
click at [140, 75] on td "GonzalezJimenez_Alma_M23S3F5" at bounding box center [132, 80] width 72 height 18
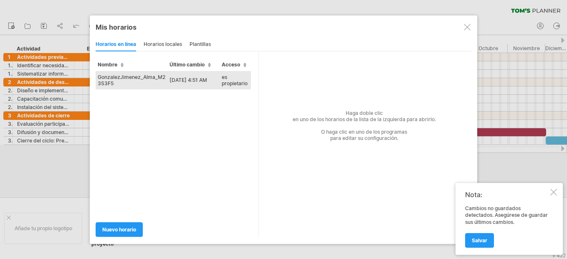
click at [140, 75] on td "GonzalezJimenez_Alma_M23S3F5" at bounding box center [132, 80] width 72 height 18
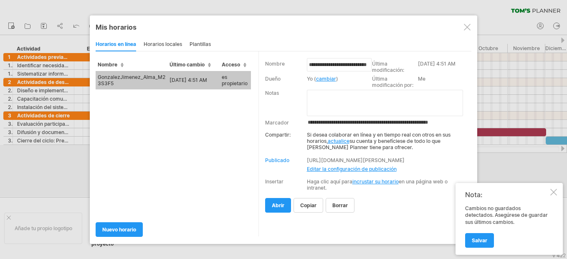
click at [165, 43] on div "Horarios locales" at bounding box center [163, 44] width 38 height 13
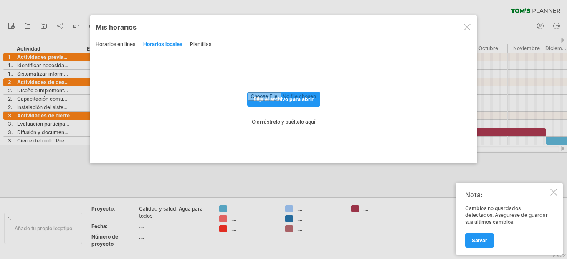
click at [114, 46] on div "Horarios en línea" at bounding box center [116, 44] width 40 height 13
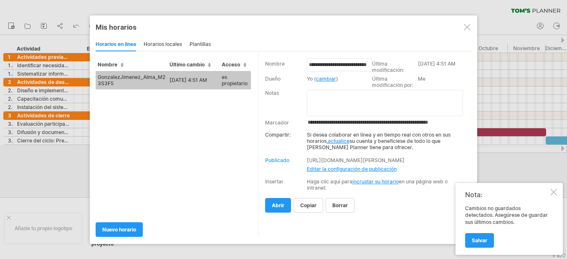
click at [328, 78] on link "cambiar" at bounding box center [326, 79] width 20 height 6
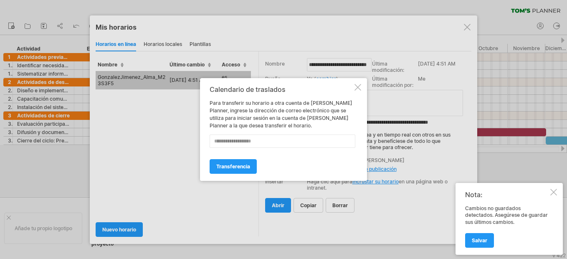
click at [250, 138] on input "text" at bounding box center [283, 141] width 146 height 13
type input "**********"
click at [250, 168] on span "transferencia" at bounding box center [233, 166] width 34 height 6
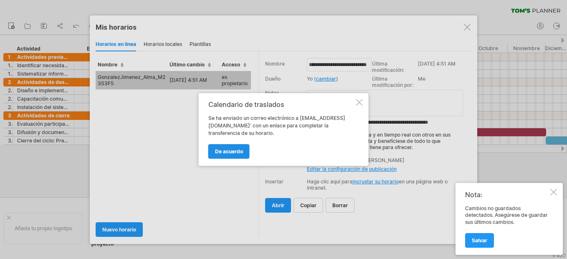
click at [233, 149] on span "De acuerdo" at bounding box center [229, 151] width 28 height 6
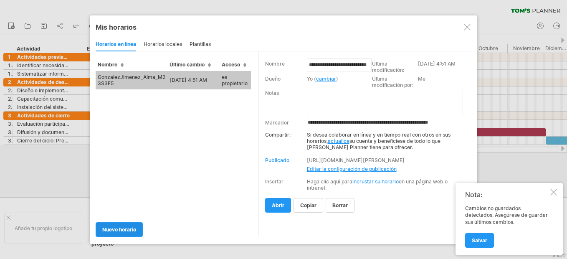
click at [129, 225] on link "Nuevo horario" at bounding box center [119, 229] width 47 height 15
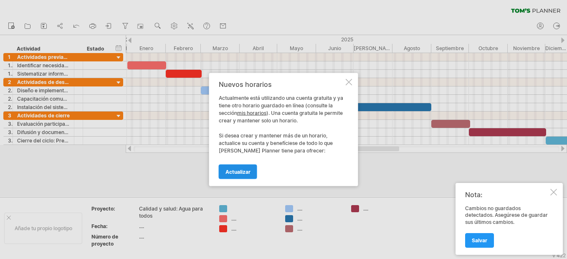
click at [224, 170] on link "Actualizar" at bounding box center [238, 172] width 38 height 15
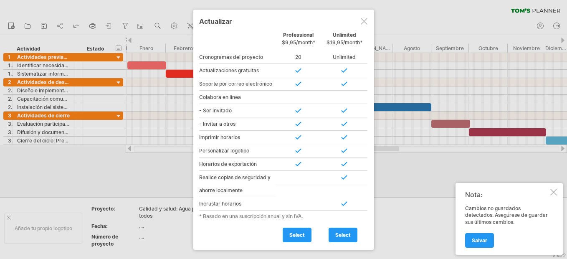
click at [554, 193] on div at bounding box center [554, 192] width 7 height 7
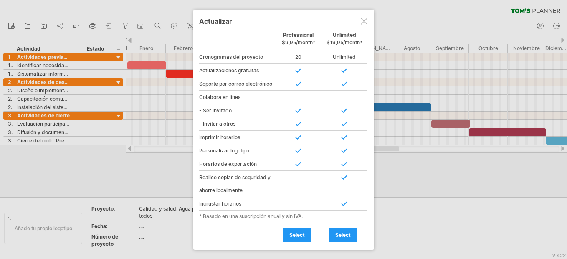
click at [363, 18] on div at bounding box center [364, 21] width 7 height 7
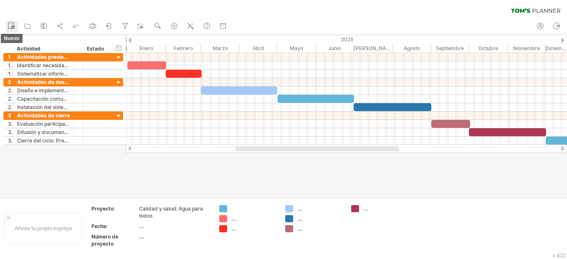
click at [13, 24] on rect at bounding box center [11, 26] width 5 height 6
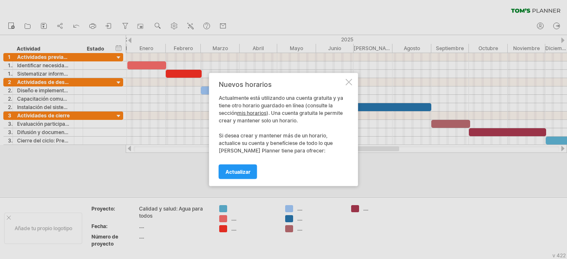
click at [250, 111] on link "mis horarios" at bounding box center [251, 113] width 29 height 6
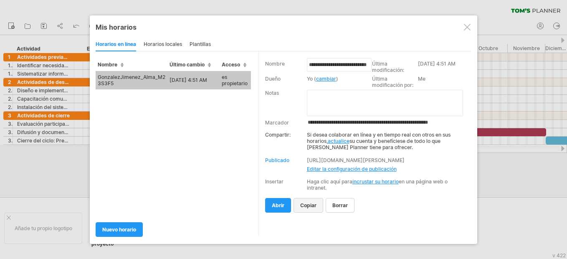
click at [312, 206] on span "copiar" at bounding box center [308, 205] width 16 height 6
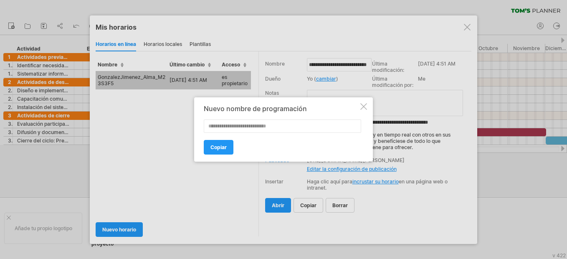
click at [365, 104] on div at bounding box center [364, 106] width 7 height 7
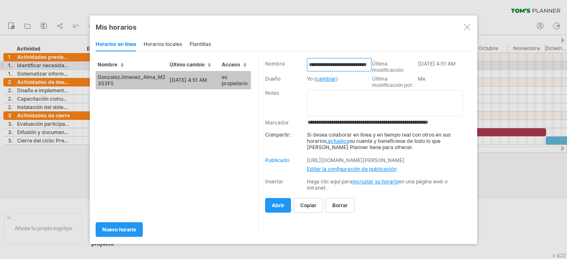
click at [354, 62] on input "**********" at bounding box center [339, 64] width 65 height 13
drag, startPoint x: 353, startPoint y: 66, endPoint x: 373, endPoint y: 67, distance: 20.9
click at [373, 67] on tr "**********" at bounding box center [367, 67] width 204 height 15
click at [347, 66] on input "**********" at bounding box center [339, 64] width 65 height 13
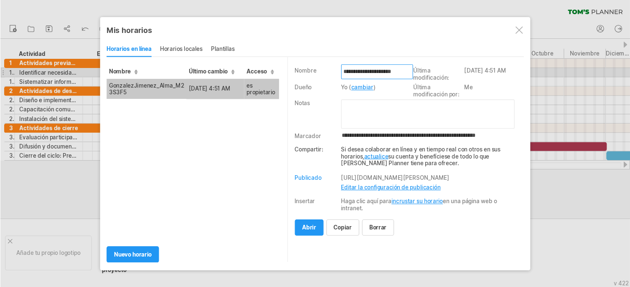
scroll to position [0, 0]
type input "*******"
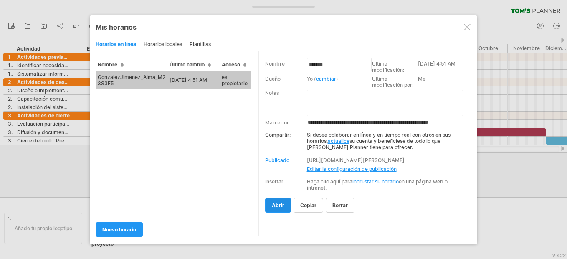
click at [277, 201] on link "abrir" at bounding box center [278, 205] width 26 height 15
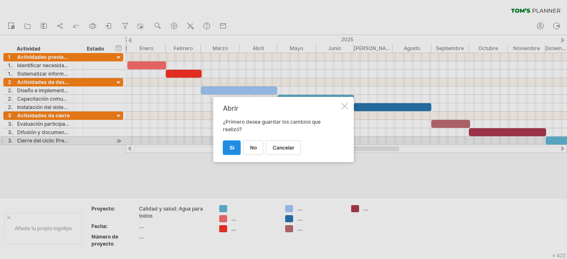
click at [233, 145] on span "Sí" at bounding box center [232, 148] width 5 height 6
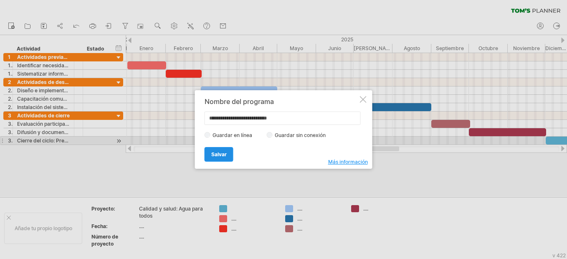
click at [230, 154] on link "Salvar" at bounding box center [219, 154] width 29 height 15
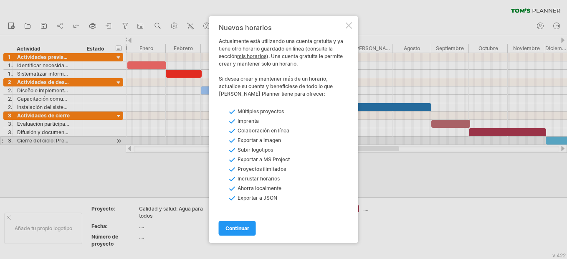
click at [350, 24] on div at bounding box center [349, 25] width 7 height 7
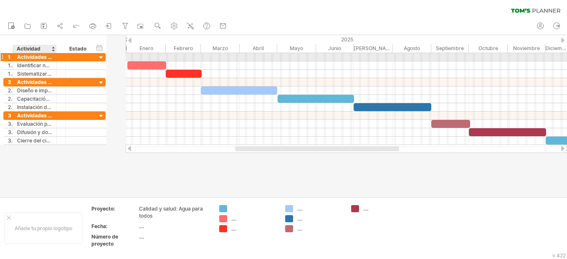
drag, startPoint x: 72, startPoint y: 56, endPoint x: 54, endPoint y: 59, distance: 18.3
click at [54, 59] on div at bounding box center [55, 57] width 4 height 8
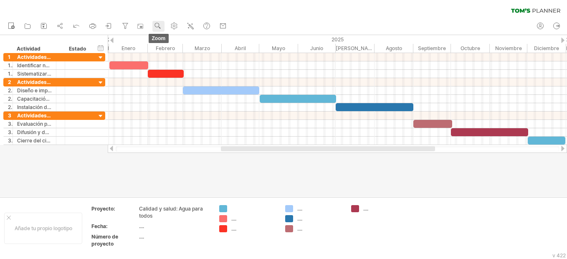
click at [159, 25] on use at bounding box center [158, 26] width 8 height 8
click at [415, 178] on div at bounding box center [283, 116] width 567 height 162
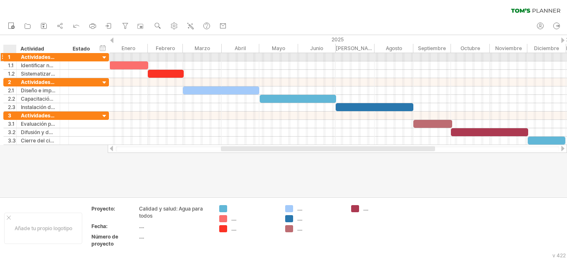
click at [16, 56] on div at bounding box center [15, 57] width 4 height 8
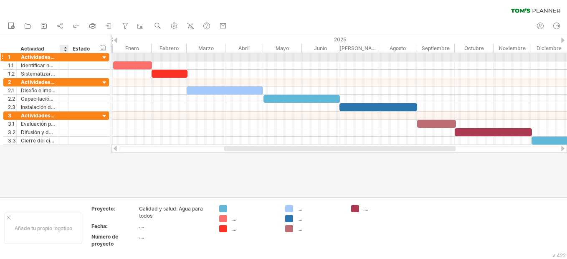
drag, startPoint x: 67, startPoint y: 58, endPoint x: 62, endPoint y: 58, distance: 5.0
click at [62, 58] on div at bounding box center [64, 57] width 9 height 8
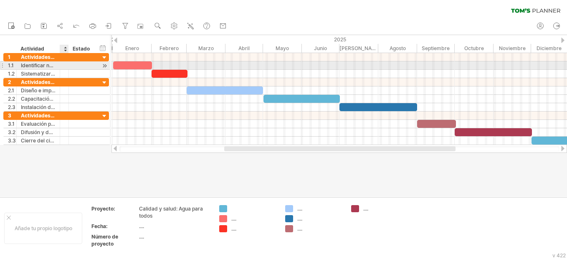
click at [65, 66] on div at bounding box center [64, 65] width 9 height 8
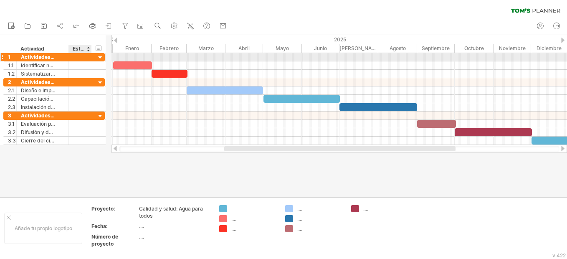
drag, startPoint x: 95, startPoint y: 57, endPoint x: 91, endPoint y: 58, distance: 4.2
click at [91, 58] on div at bounding box center [91, 57] width 4 height 8
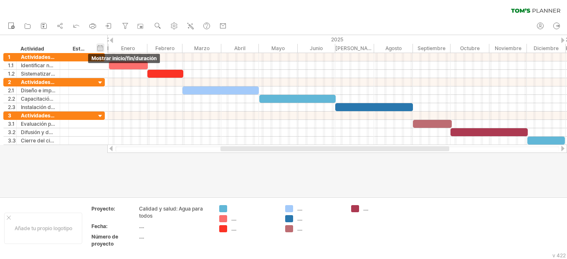
click at [102, 48] on div "hide start/end/duration Mostrar inicio/fin/duración" at bounding box center [101, 47] width 8 height 9
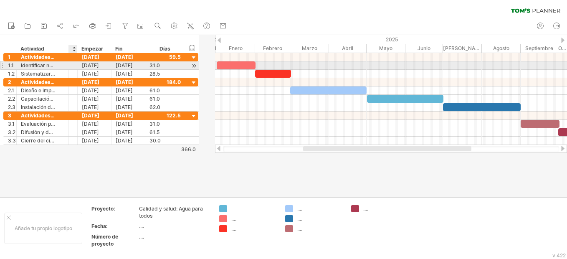
drag, startPoint x: 90, startPoint y: 65, endPoint x: 64, endPoint y: 66, distance: 26.8
click at [64, 66] on div "**********" at bounding box center [100, 65] width 195 height 8
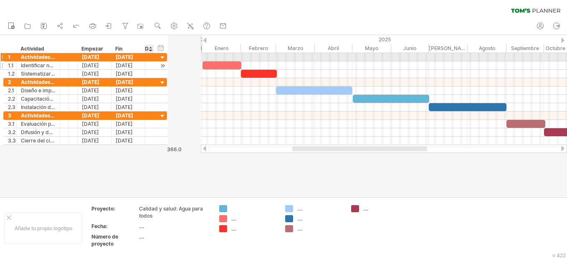
drag, startPoint x: 182, startPoint y: 56, endPoint x: 145, endPoint y: 63, distance: 37.3
click at [145, 63] on div "**********" at bounding box center [85, 65] width 164 height 25
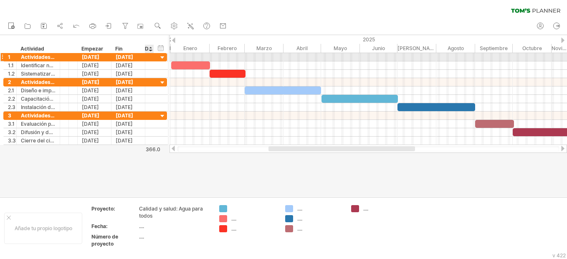
drag, startPoint x: 167, startPoint y: 56, endPoint x: 156, endPoint y: 57, distance: 10.5
click at [156, 57] on div "**********" at bounding box center [85, 57] width 164 height 8
click at [148, 57] on div "59.5" at bounding box center [149, 57] width 9 height 8
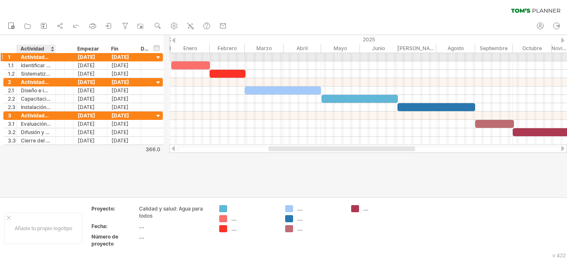
click at [53, 56] on div at bounding box center [55, 57] width 4 height 8
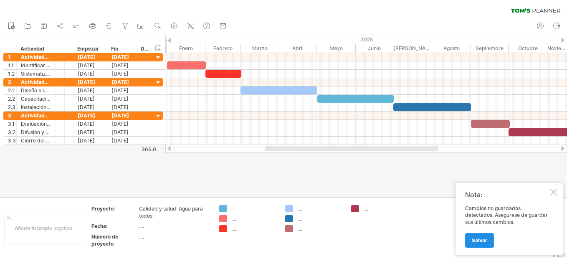
click at [480, 234] on link "Salvar" at bounding box center [479, 240] width 29 height 15
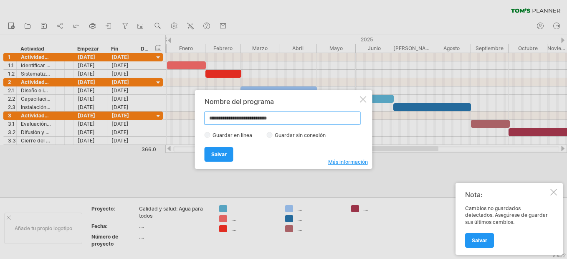
click at [269, 119] on input "**********" at bounding box center [283, 118] width 156 height 13
type input "*******"
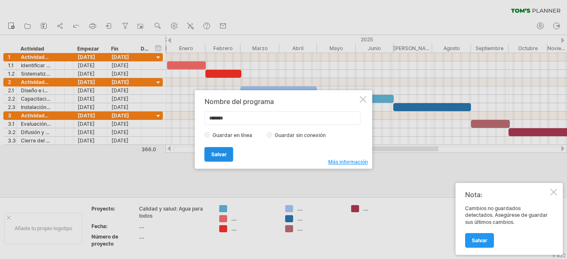
click at [208, 157] on link "Salvar" at bounding box center [219, 154] width 29 height 15
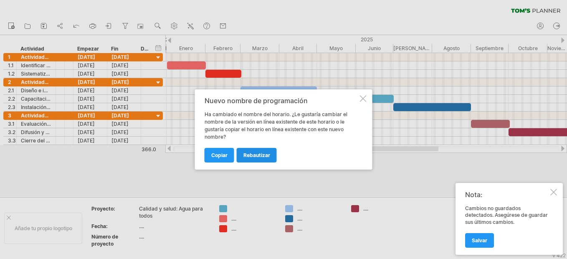
click at [257, 157] on span "rebautizar" at bounding box center [257, 155] width 27 height 6
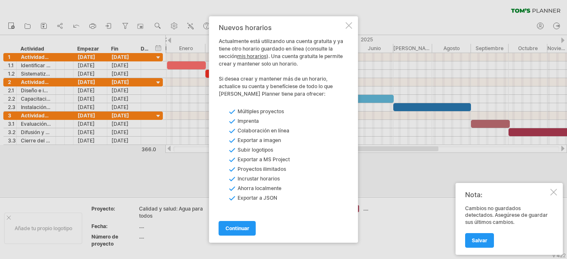
click at [350, 23] on div at bounding box center [349, 25] width 7 height 7
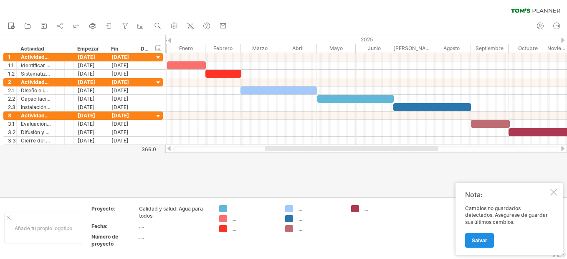
click at [479, 234] on link "Salvar" at bounding box center [479, 240] width 29 height 15
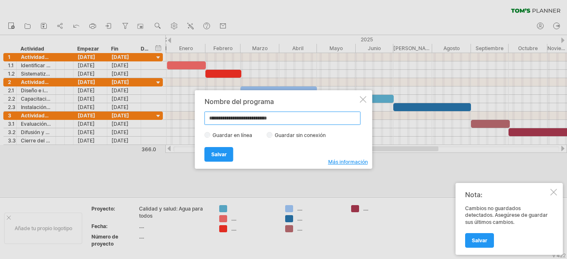
click at [269, 118] on input "**********" at bounding box center [283, 118] width 156 height 13
type input "*******"
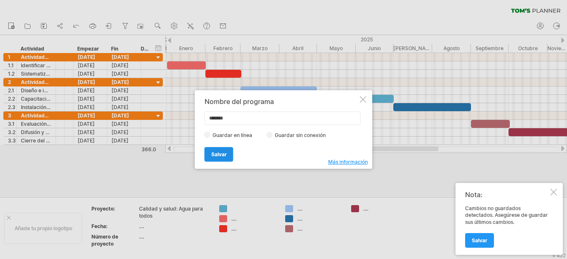
click at [218, 152] on span "Salvar" at bounding box center [218, 154] width 15 height 6
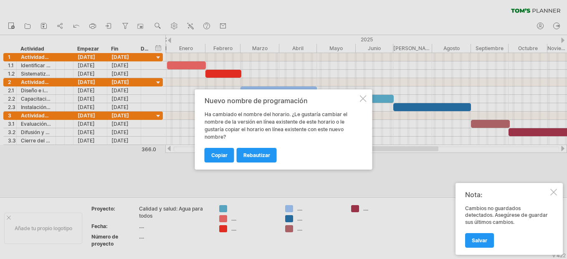
click at [218, 152] on span "copiar" at bounding box center [219, 155] width 16 height 6
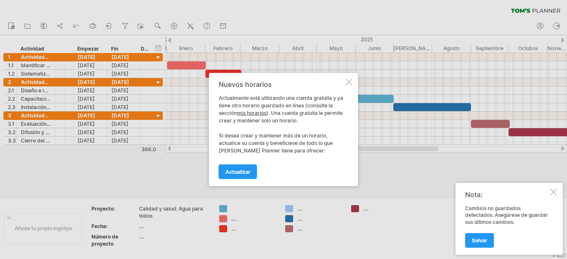
click at [239, 169] on span "Actualizar" at bounding box center [238, 172] width 25 height 6
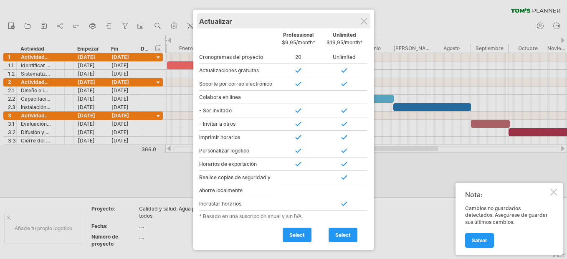
click at [365, 16] on div "Actualizar" at bounding box center [283, 20] width 169 height 15
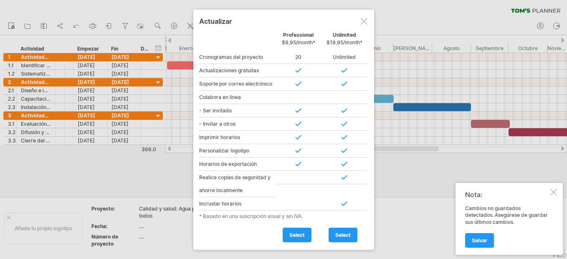
click at [366, 20] on div at bounding box center [364, 21] width 7 height 7
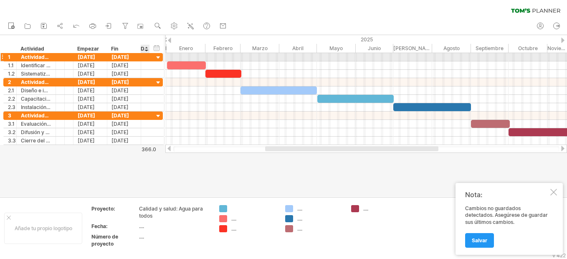
drag, startPoint x: 147, startPoint y: 56, endPoint x: 141, endPoint y: 56, distance: 6.3
click at [141, 56] on div "59.5" at bounding box center [145, 57] width 9 height 8
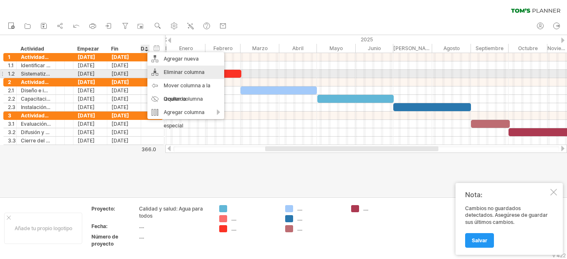
click at [158, 71] on div "Eliminar columna" at bounding box center [185, 72] width 77 height 13
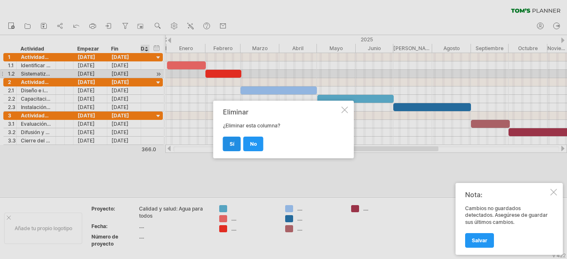
click at [234, 147] on link "Sí" at bounding box center [232, 144] width 18 height 15
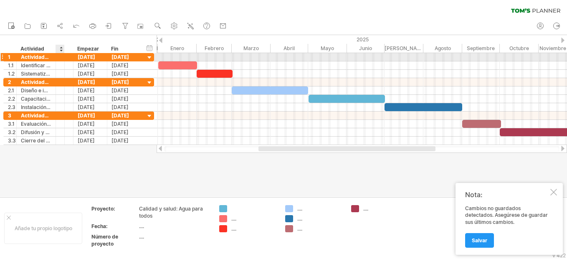
click at [62, 58] on div at bounding box center [63, 57] width 4 height 8
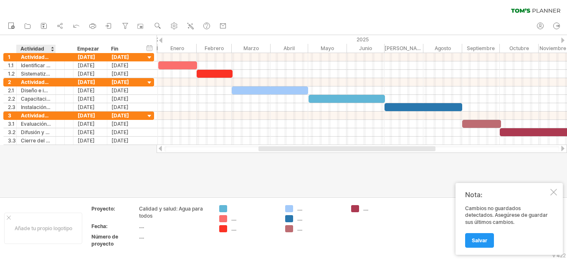
click at [60, 50] on div "******** Recurso" at bounding box center [60, 49] width 9 height 8
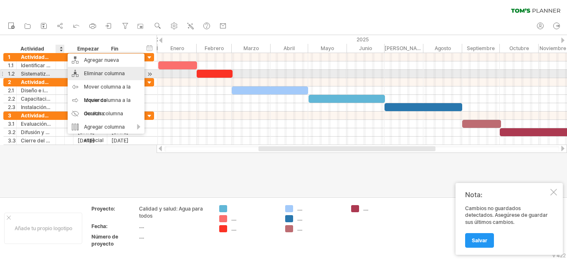
click at [103, 71] on div "Eliminar columna" at bounding box center [106, 73] width 77 height 13
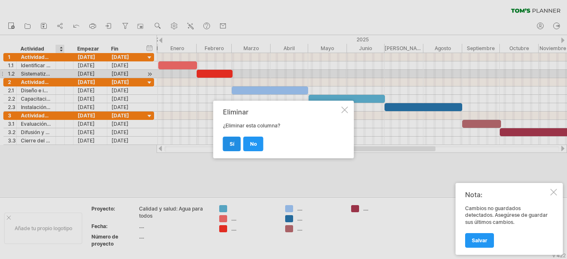
click at [236, 145] on link "Sí" at bounding box center [232, 144] width 18 height 15
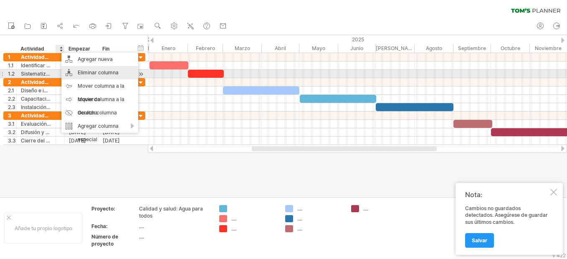
click at [72, 70] on div "Eliminar columna" at bounding box center [99, 72] width 77 height 13
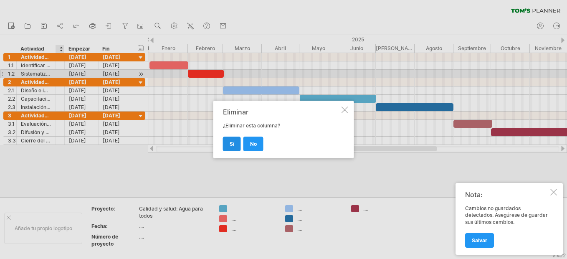
click at [236, 143] on link "Sí" at bounding box center [232, 144] width 18 height 15
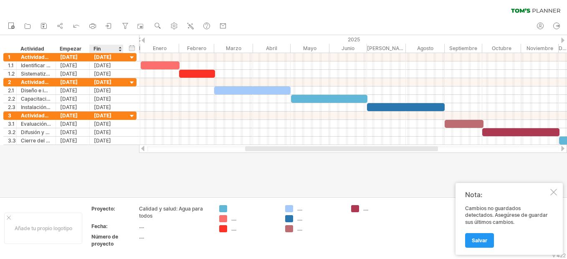
click at [127, 38] on div "hide start/end/duration Mostrar inicio/fin/duración ******** Actividad Empezar …" at bounding box center [69, 44] width 139 height 18
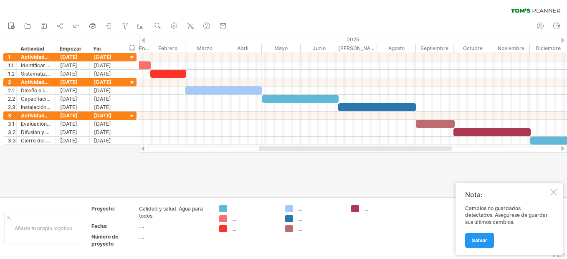
drag, startPoint x: 264, startPoint y: 149, endPoint x: 278, endPoint y: 158, distance: 16.6
click at [278, 158] on div "Trying to reach [DOMAIN_NAME] Connected again... 0% clear filter Nuevo" at bounding box center [283, 129] width 567 height 259
click at [10, 48] on div at bounding box center [12, 49] width 8 height 8
click at [28, 38] on div "hide start/end/duration Mostrar inicio/fin/duración ******** Actividad Empezar …" at bounding box center [69, 44] width 139 height 18
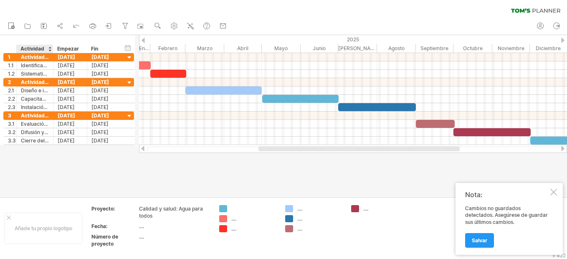
click at [51, 49] on div at bounding box center [52, 49] width 3 height 8
drag, startPoint x: 3, startPoint y: 46, endPoint x: 357, endPoint y: 150, distance: 368.4
click at [357, 150] on div "Trying to reach [DOMAIN_NAME] Connected again... 0% clear filter Nuevo" at bounding box center [283, 129] width 567 height 259
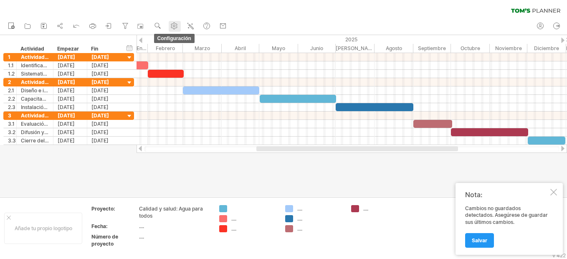
click at [177, 26] on use at bounding box center [174, 26] width 8 height 8
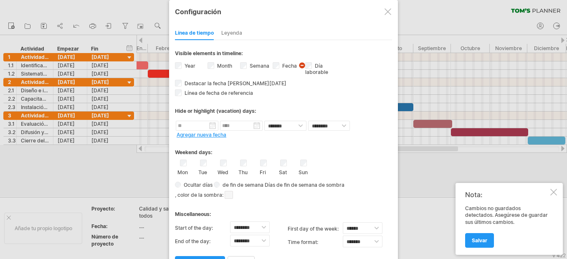
click at [377, 65] on div "**********" at bounding box center [283, 155] width 217 height 230
click at [388, 10] on div at bounding box center [388, 11] width 7 height 7
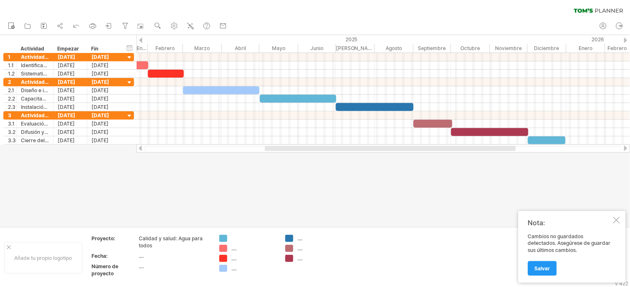
drag, startPoint x: 324, startPoint y: 1, endPoint x: 392, endPoint y: 201, distance: 211.0
click at [392, 201] on div at bounding box center [315, 131] width 630 height 192
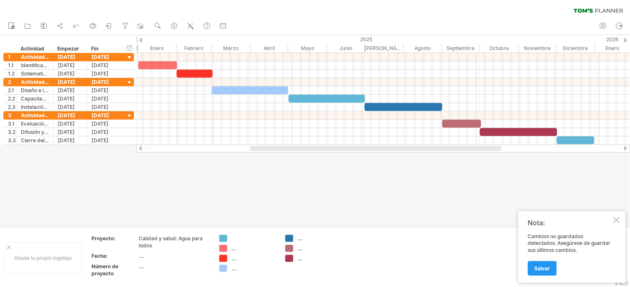
drag, startPoint x: 427, startPoint y: 150, endPoint x: 412, endPoint y: 157, distance: 16.1
click at [412, 157] on div "Trying to reach [DOMAIN_NAME] Connected again... 0% clear filter Nuevo" at bounding box center [315, 143] width 630 height 287
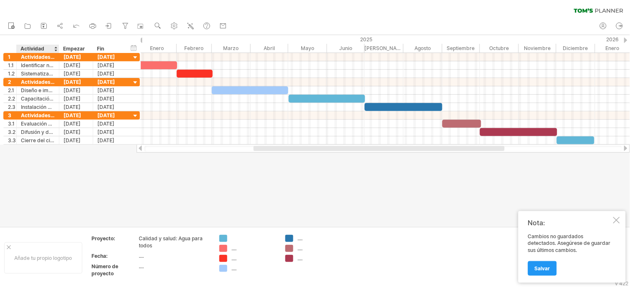
drag, startPoint x: 52, startPoint y: 49, endPoint x: 58, endPoint y: 49, distance: 5.8
click at [58, 49] on div at bounding box center [58, 49] width 3 height 8
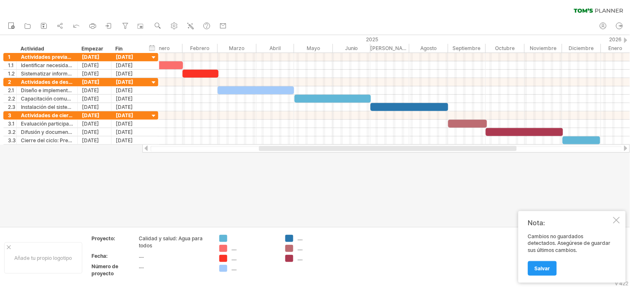
drag, startPoint x: 58, startPoint y: 49, endPoint x: 76, endPoint y: 51, distance: 18.4
click at [76, 51] on div at bounding box center [77, 49] width 3 height 8
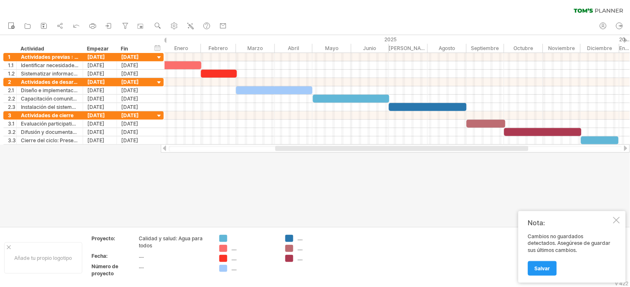
drag, startPoint x: 76, startPoint y: 51, endPoint x: 81, endPoint y: 51, distance: 5.4
click at [81, 51] on div at bounding box center [82, 49] width 3 height 8
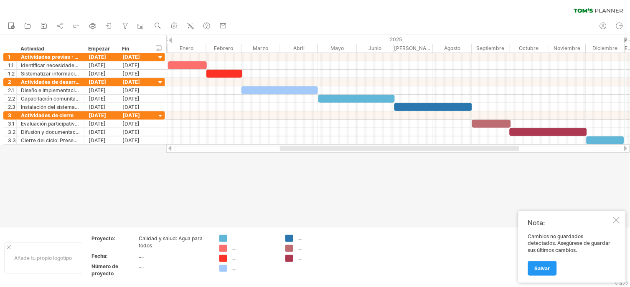
click at [83, 51] on div at bounding box center [83, 49] width 3 height 8
click at [85, 51] on div at bounding box center [85, 49] width 3 height 8
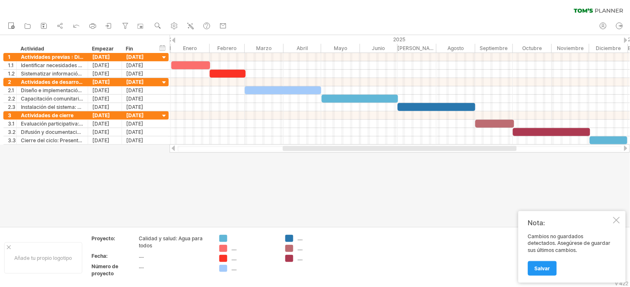
click at [86, 51] on div at bounding box center [87, 49] width 3 height 8
drag, startPoint x: 258, startPoint y: 9, endPoint x: 327, endPoint y: 30, distance: 72.6
drag, startPoint x: 337, startPoint y: 0, endPoint x: 343, endPoint y: 191, distance: 191.0
click at [343, 191] on div at bounding box center [315, 131] width 630 height 192
click at [261, 183] on div at bounding box center [315, 131] width 630 height 192
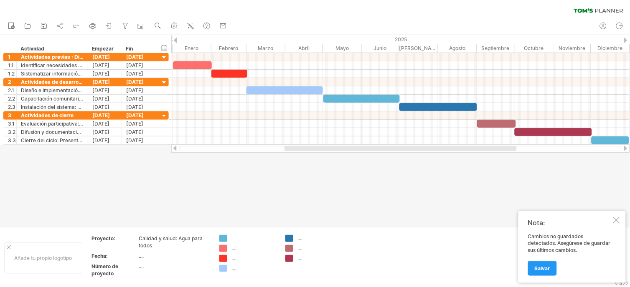
drag, startPoint x: 302, startPoint y: 0, endPoint x: 318, endPoint y: 7, distance: 17.0
click at [318, 7] on div "clear filter reapply filter" at bounding box center [315, 9] width 630 height 18
drag, startPoint x: 368, startPoint y: 1, endPoint x: 400, endPoint y: 11, distance: 34.0
click at [400, 11] on div "clear filter reapply filter" at bounding box center [315, 9] width 630 height 18
click at [253, 170] on div at bounding box center [315, 131] width 630 height 192
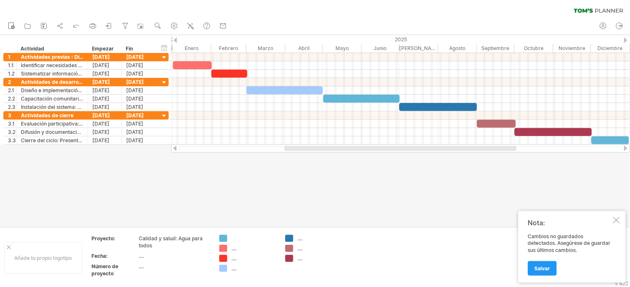
click at [567, 219] on div at bounding box center [616, 220] width 7 height 7
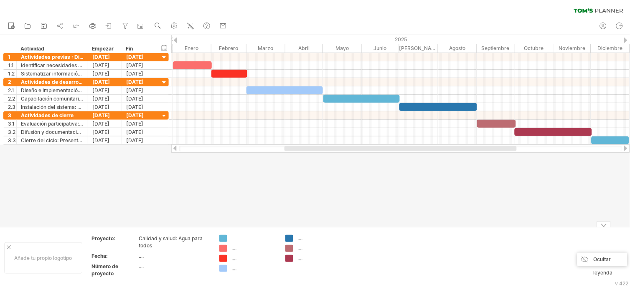
click at [567, 224] on div at bounding box center [604, 224] width 14 height 6
